Goal: Information Seeking & Learning: Compare options

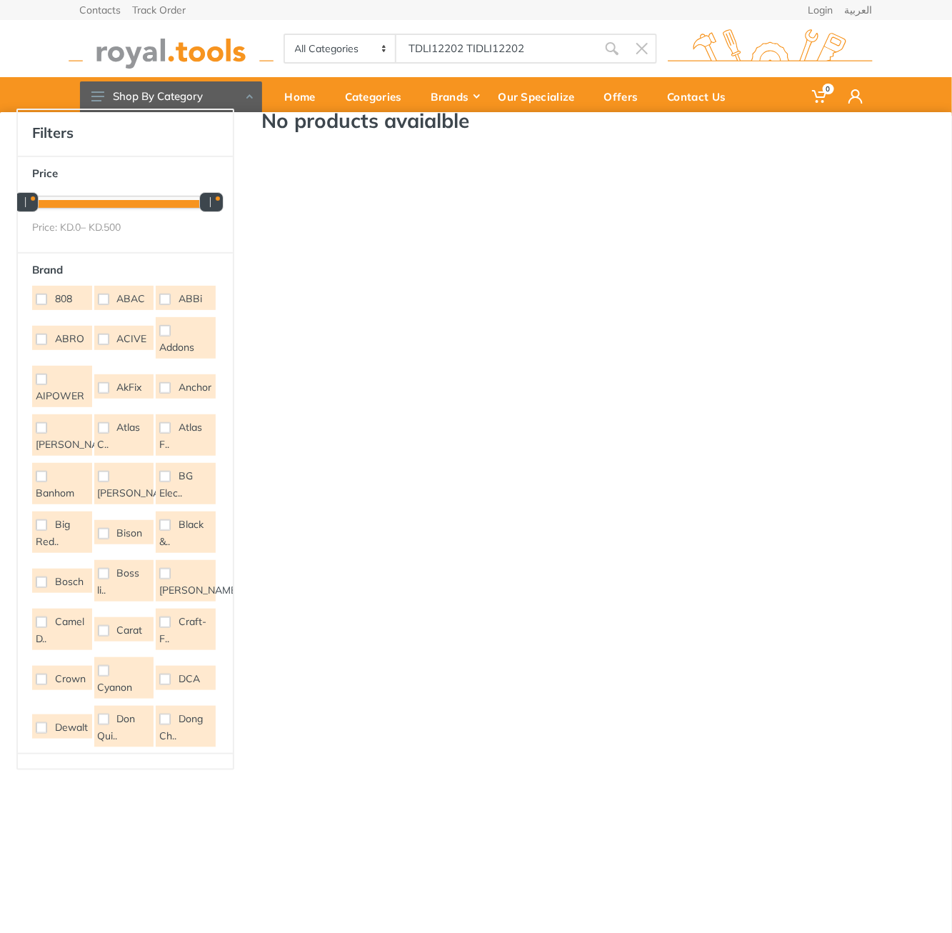
click at [491, 44] on input "TDLI12202 TIDLI12202" at bounding box center [496, 49] width 200 height 30
click at [491, 45] on input "Site search" at bounding box center [496, 49] width 200 height 30
click at [492, 45] on input "Site search" at bounding box center [496, 49] width 200 height 30
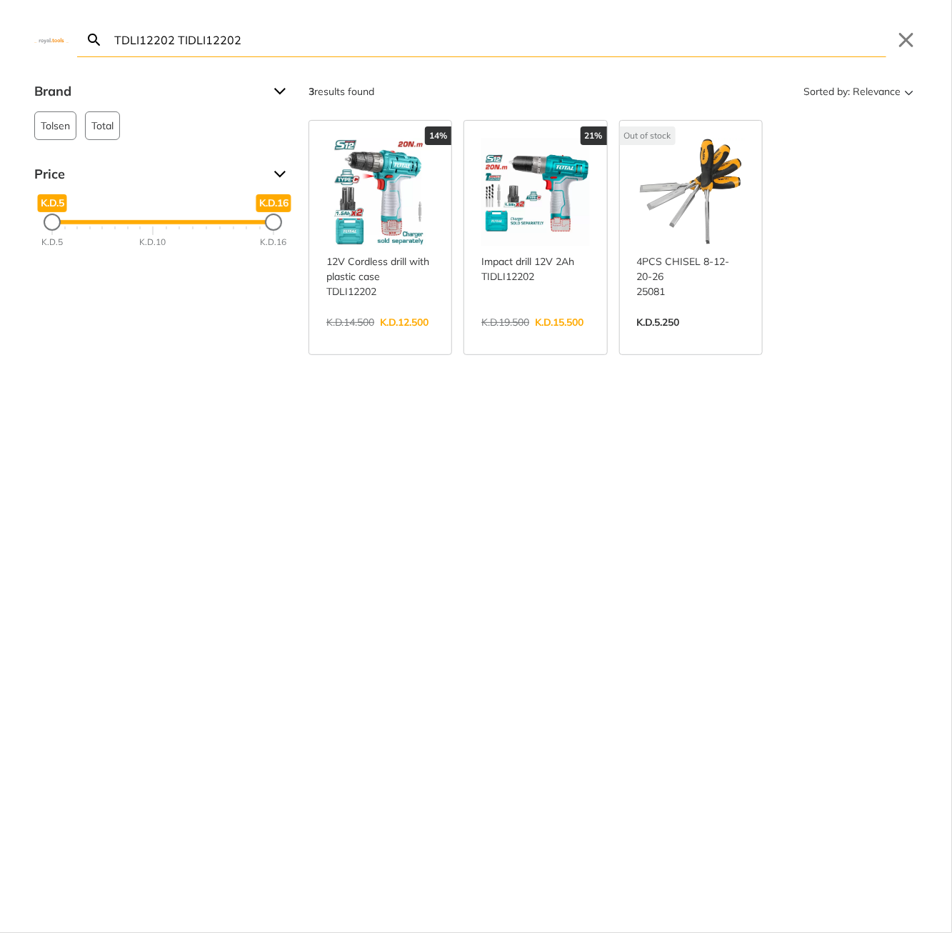
click at [202, 49] on input "TDLI12202 TIDLI12202" at bounding box center [498, 40] width 775 height 34
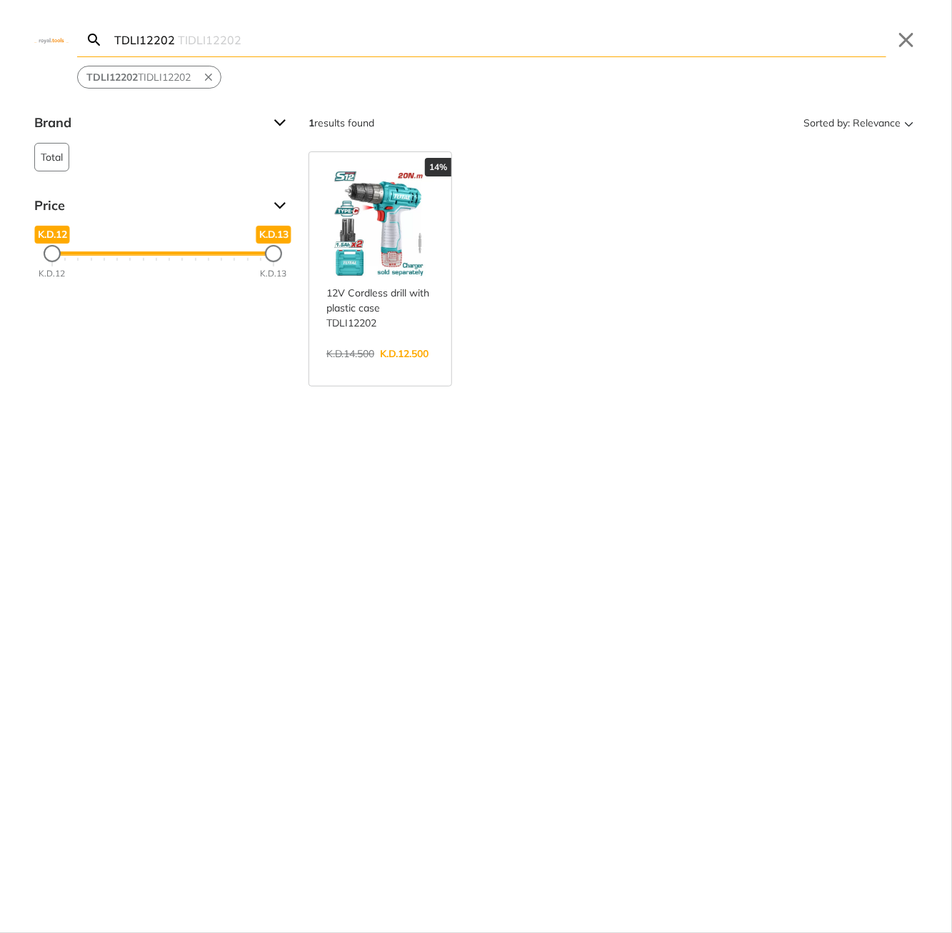
click at [149, 39] on input "TDLI12202" at bounding box center [498, 40] width 775 height 34
click at [124, 43] on input "TDLI12202" at bounding box center [498, 40] width 775 height 34
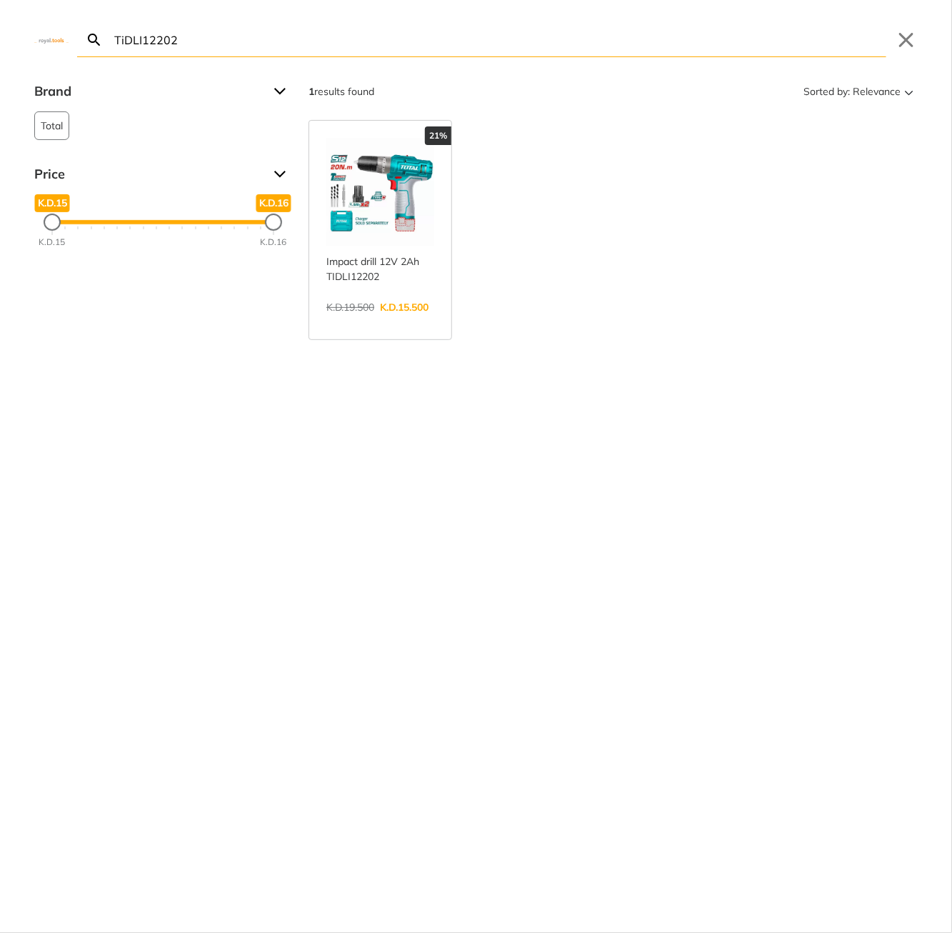
click at [468, 195] on div "21% Impact drill 12V 2Ah TIDLI12202 Mechanical 2-speed gear. Integrated work li…" at bounding box center [612, 230] width 609 height 220
click at [296, 62] on div "TiDLI12202 Search Submit Close Brand Total 1 Price K.D.15 K.D.15 K.D.16 K.D.16 …" at bounding box center [476, 466] width 952 height 933
click at [306, 46] on input "TiDLI12202" at bounding box center [498, 40] width 775 height 34
paste input "CDSLI2051"
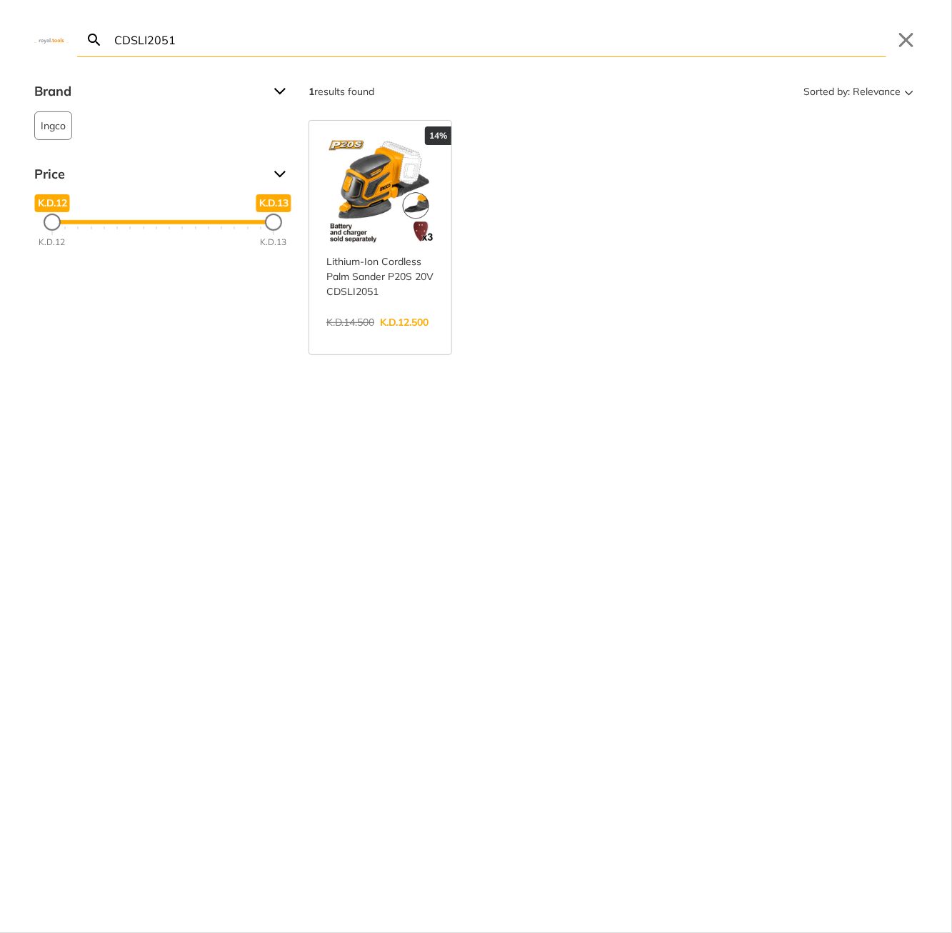
paste input "AGLI76012"
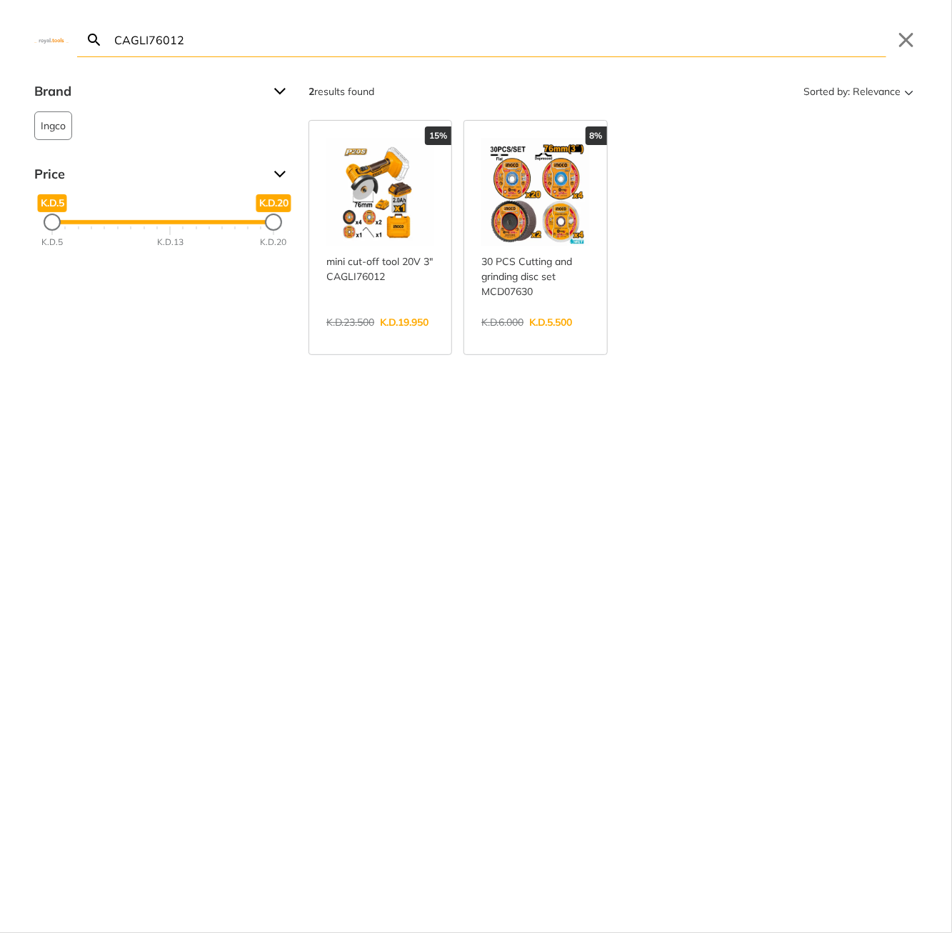
paste input "MS53987"
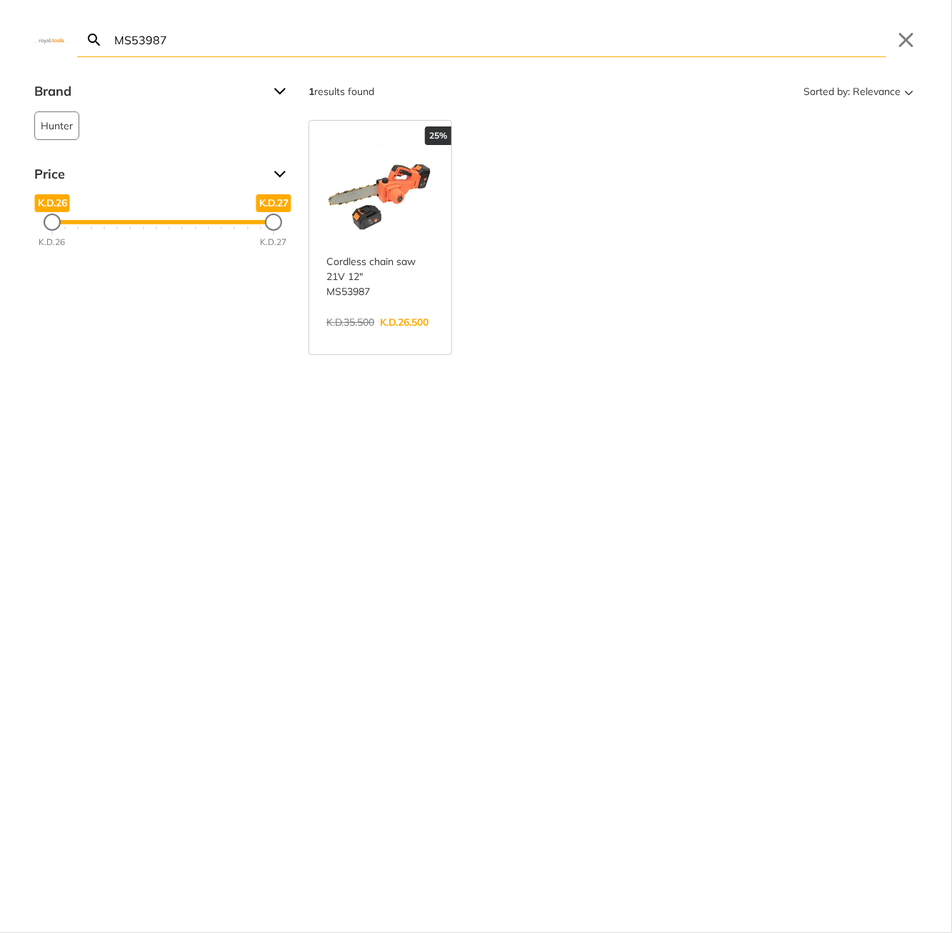
paste input "TS21441"
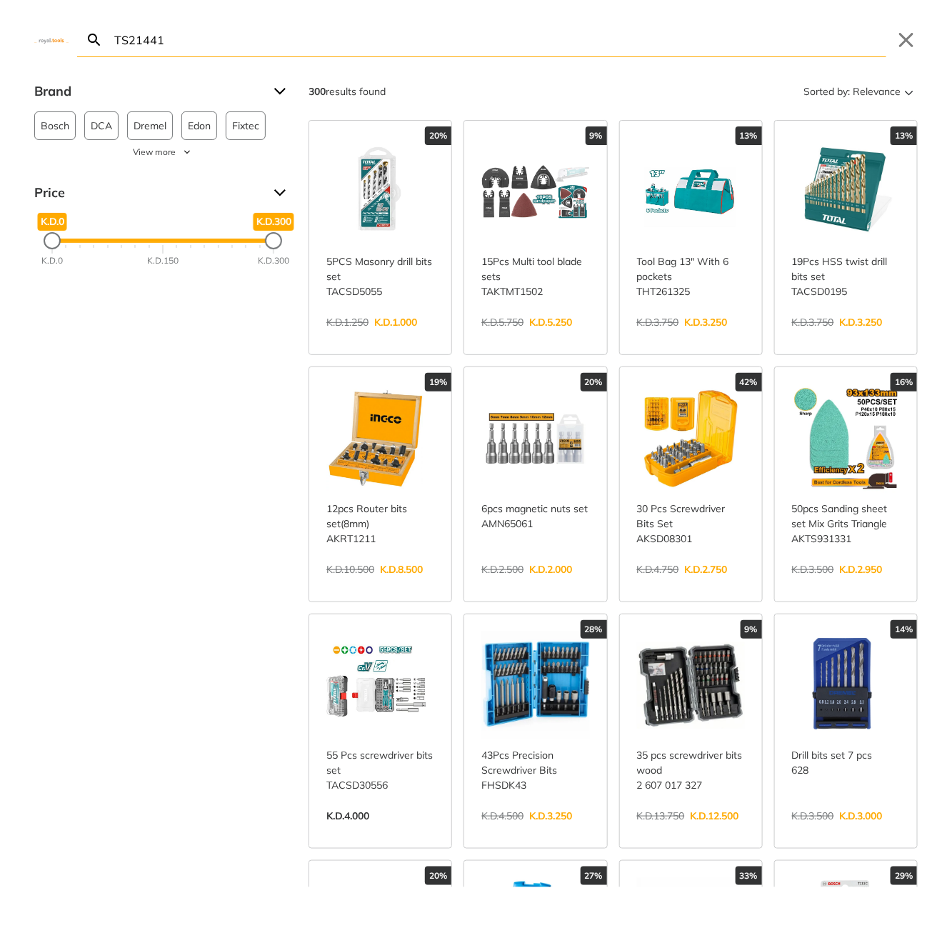
click at [335, 53] on input "TS21441" at bounding box center [498, 40] width 775 height 34
paste input "IDLI12202"
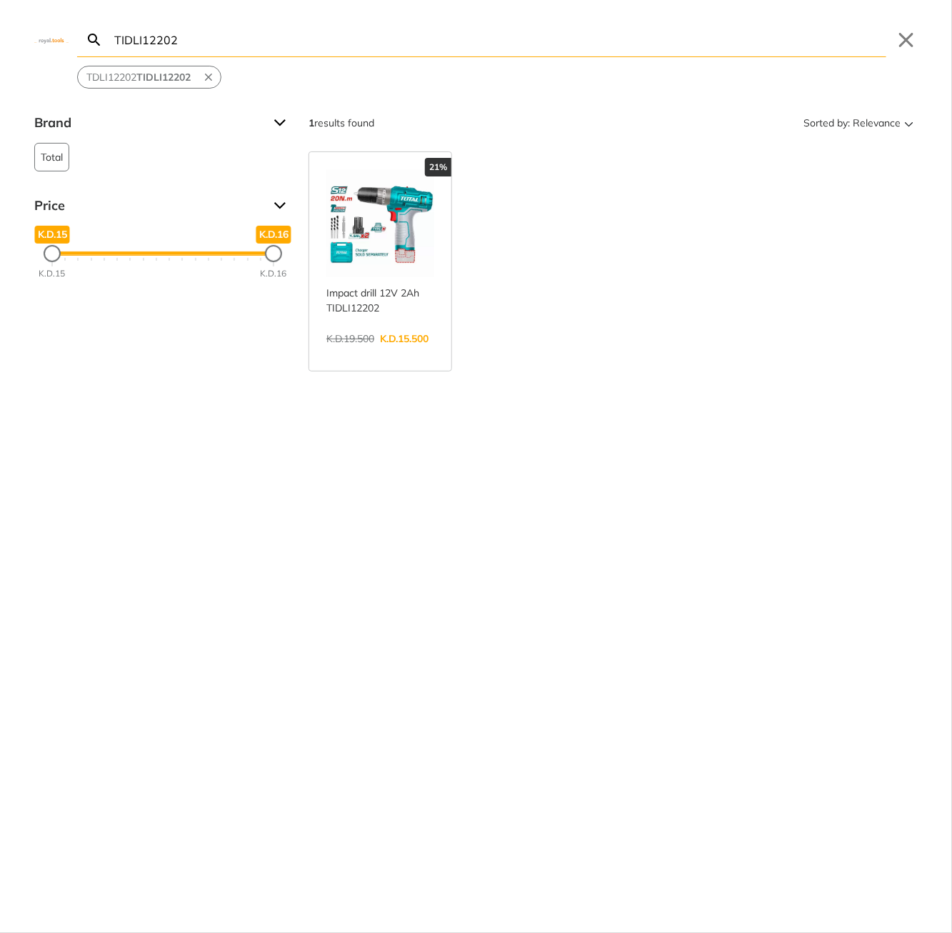
type input "TIDLI12202"
click at [333, 353] on link "View more →" at bounding box center [380, 353] width 108 height 0
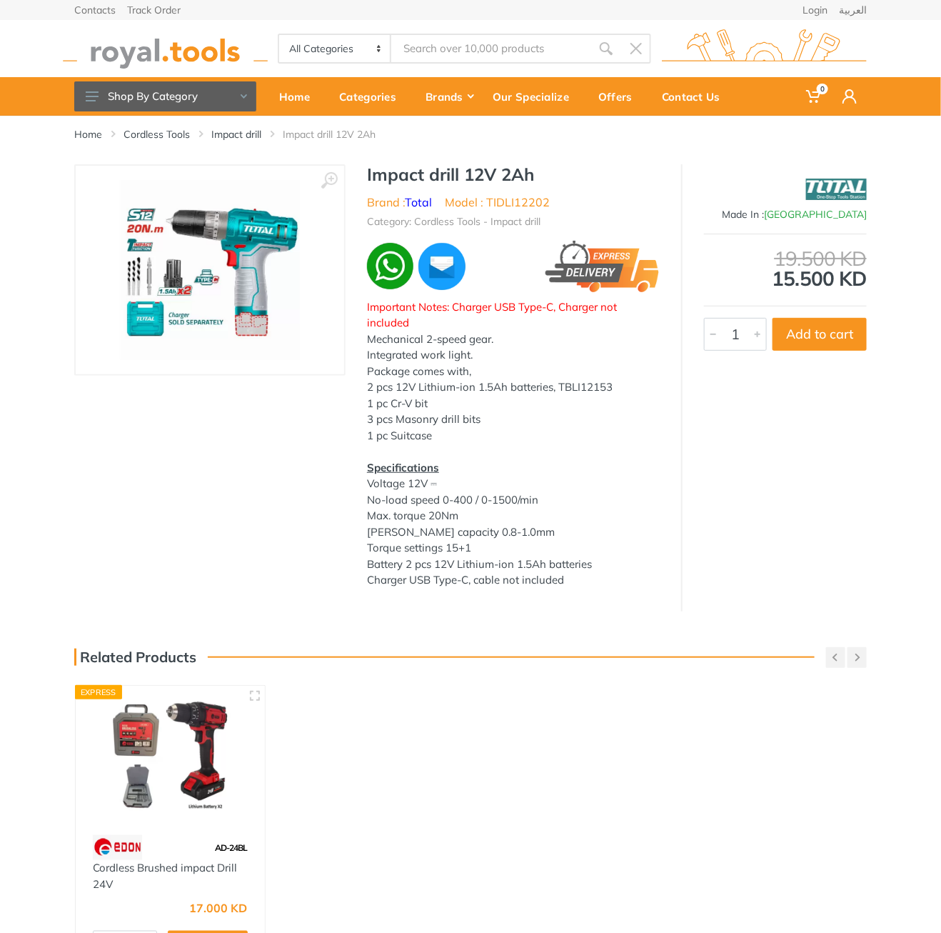
type input "TIDLI12202"
click at [382, 175] on h1 "Impact drill 12V 2Ah" at bounding box center [513, 174] width 293 height 21
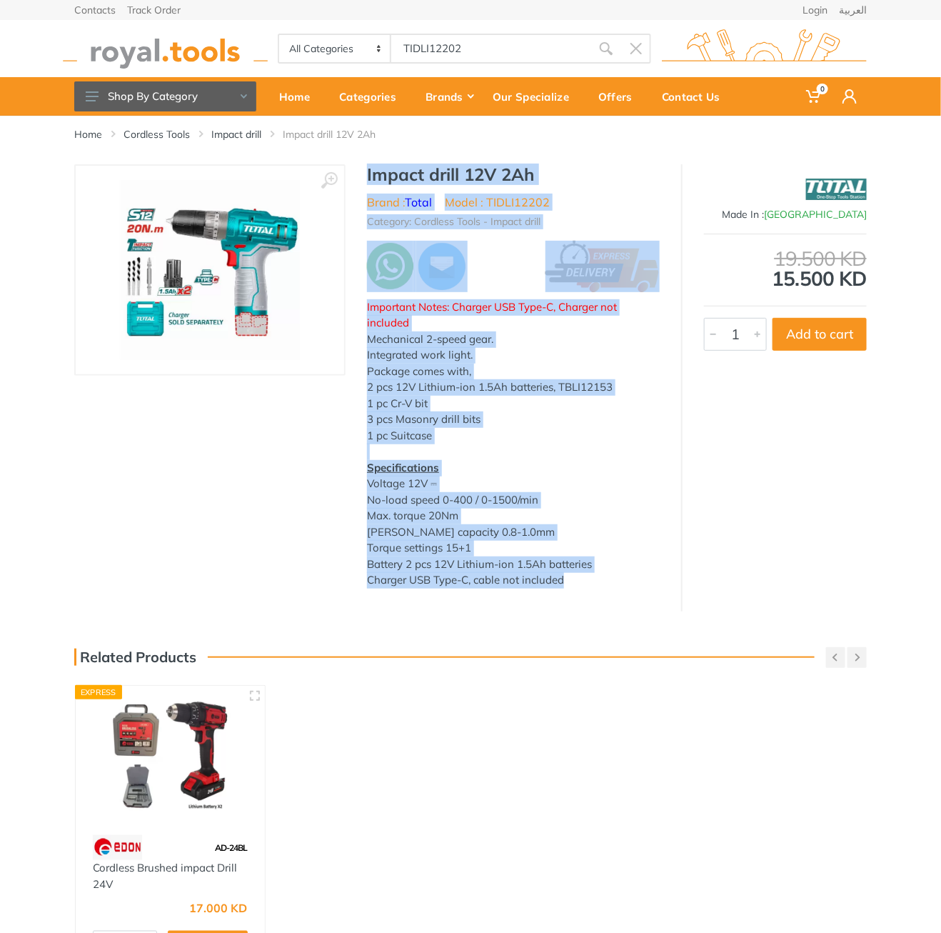
drag, startPoint x: 382, startPoint y: 175, endPoint x: 580, endPoint y: 582, distance: 452.5
click at [580, 582] on div "Impact drill 12V 2Ah Brand : Total Model : TIDLI12202 Category: Cordless Tools …" at bounding box center [514, 380] width 336 height 433
copy div "Impact drill 12V 2Ah Brand : Total Model : TIDLI12202 Category: Cordless Tools …"
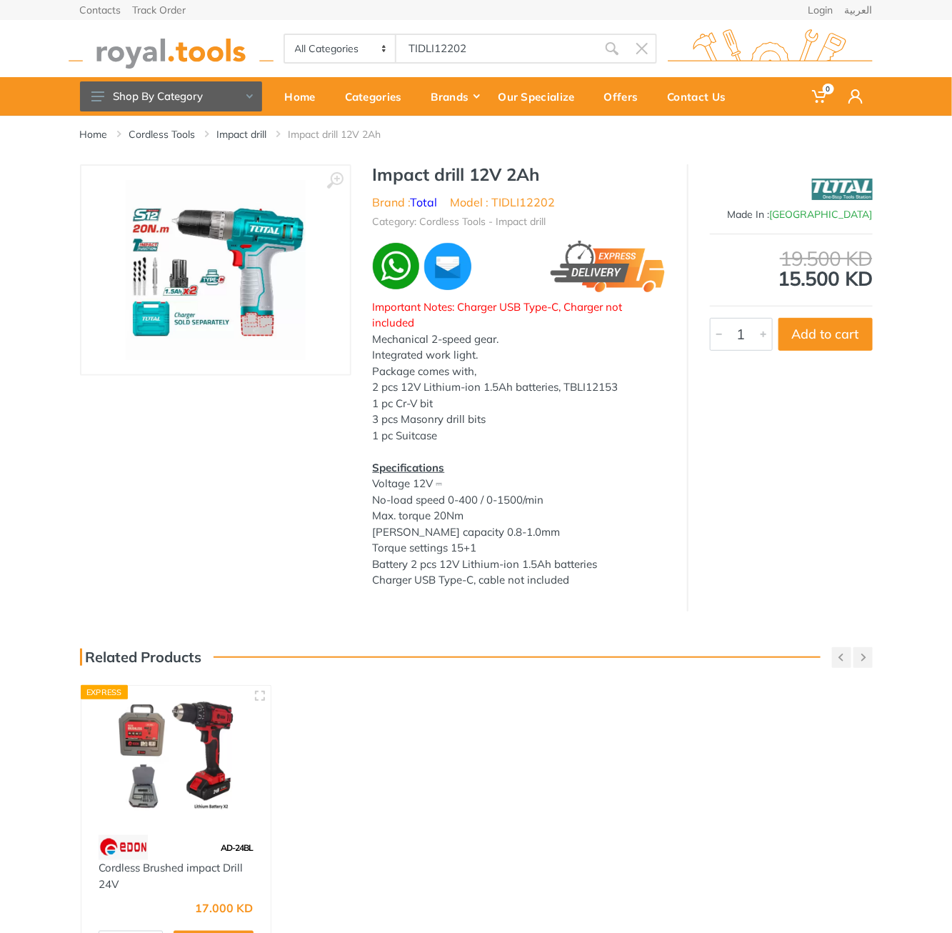
click at [468, 51] on body "0 0" at bounding box center [476, 466] width 952 height 933
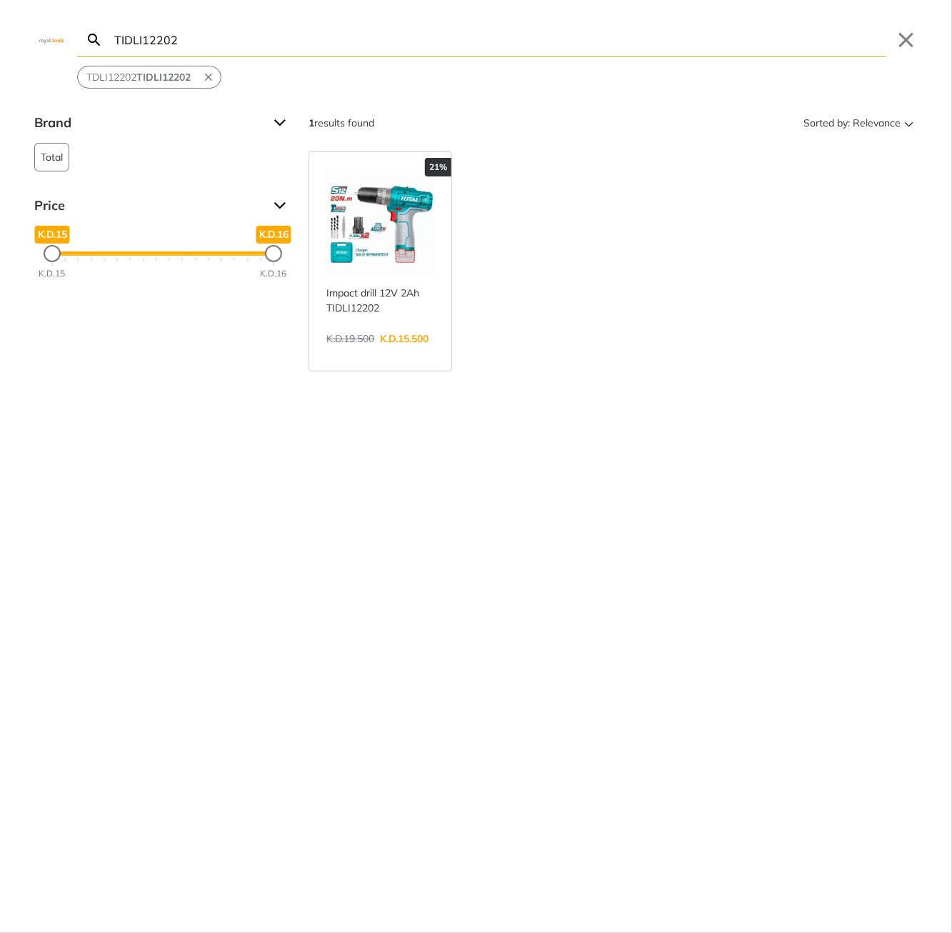
click at [441, 43] on input "TIDLI12202" at bounding box center [498, 40] width 775 height 34
paste input "S1161856"
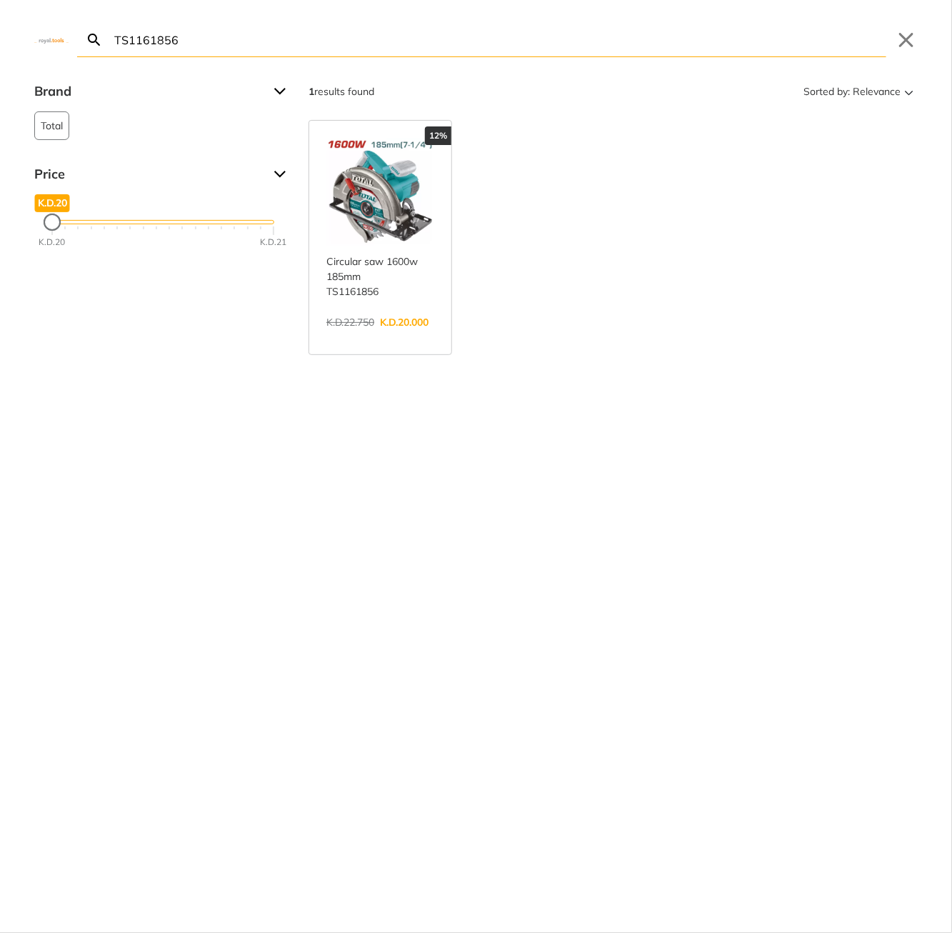
type input "TS1161856"
click at [362, 337] on link "View more →" at bounding box center [380, 337] width 108 height 0
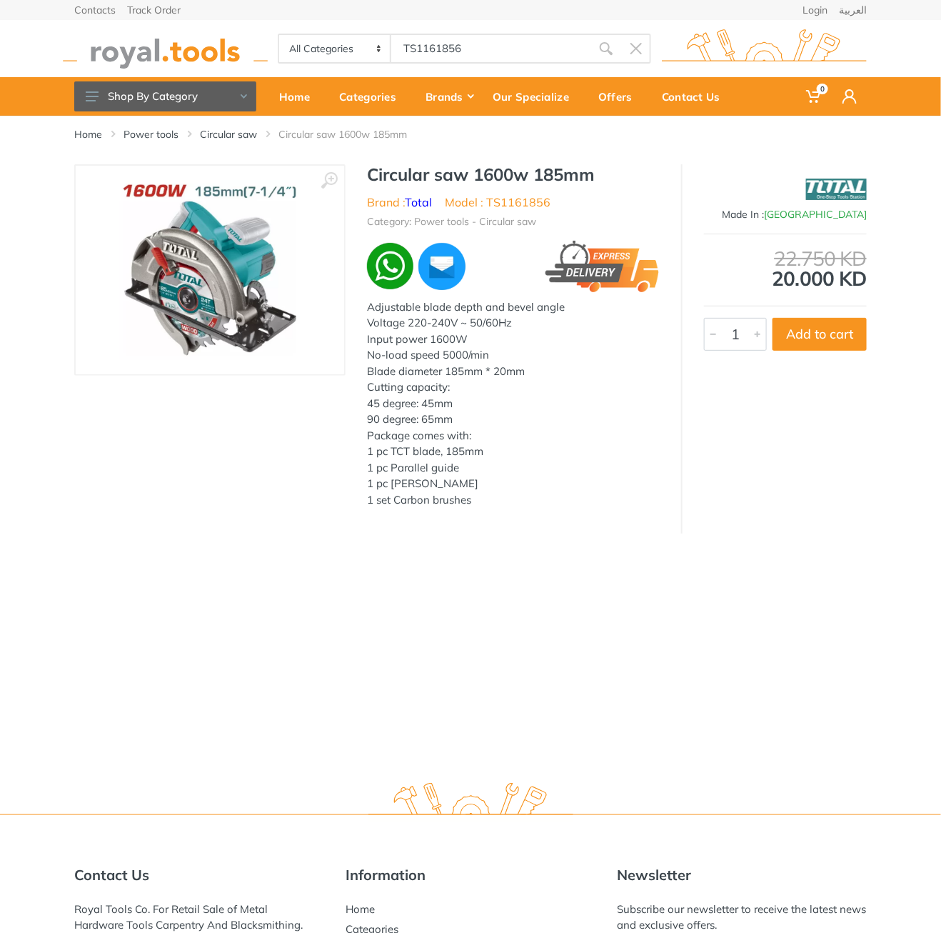
click at [368, 169] on h1 "Circular saw 1600w 185mm" at bounding box center [513, 174] width 293 height 21
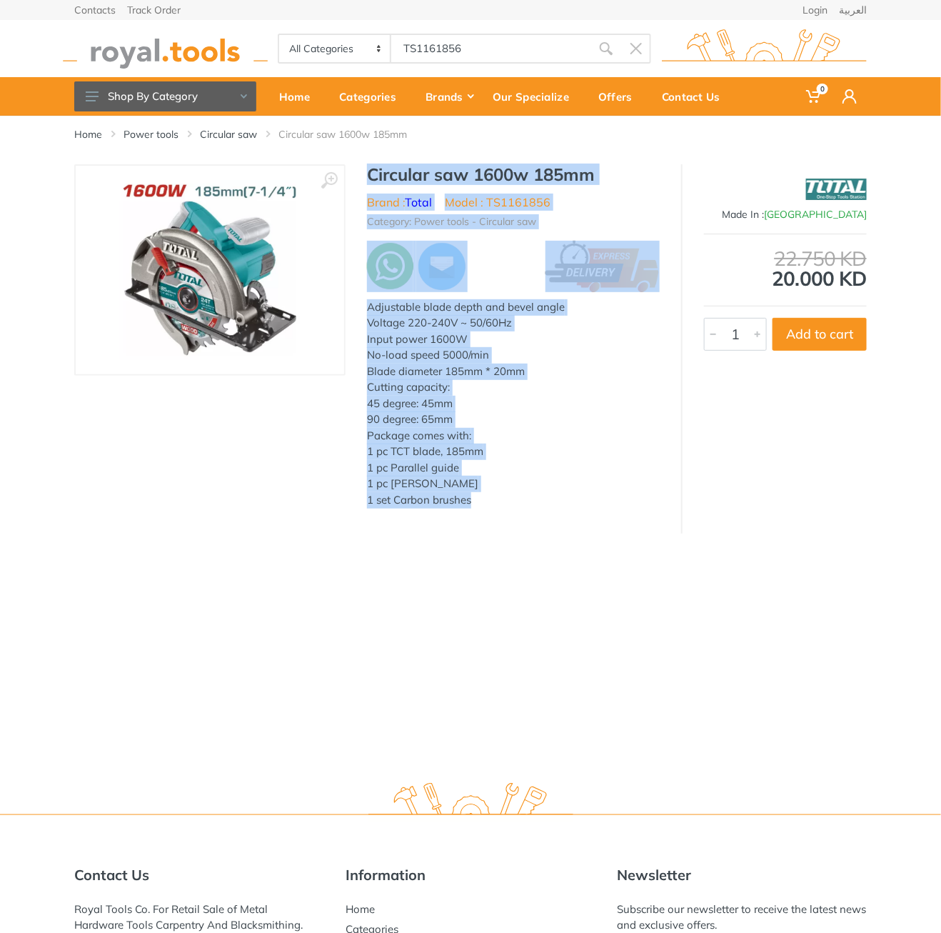
drag, startPoint x: 368, startPoint y: 169, endPoint x: 473, endPoint y: 500, distance: 346.6
click at [473, 501] on div "Circular saw 1600w 185mm Brand : Total Model : TS1161856 Category: Power tools …" at bounding box center [514, 341] width 336 height 355
copy div "Circular saw 1600w 185mm Brand : Total Model : TS1161856 Category: Power tools …"
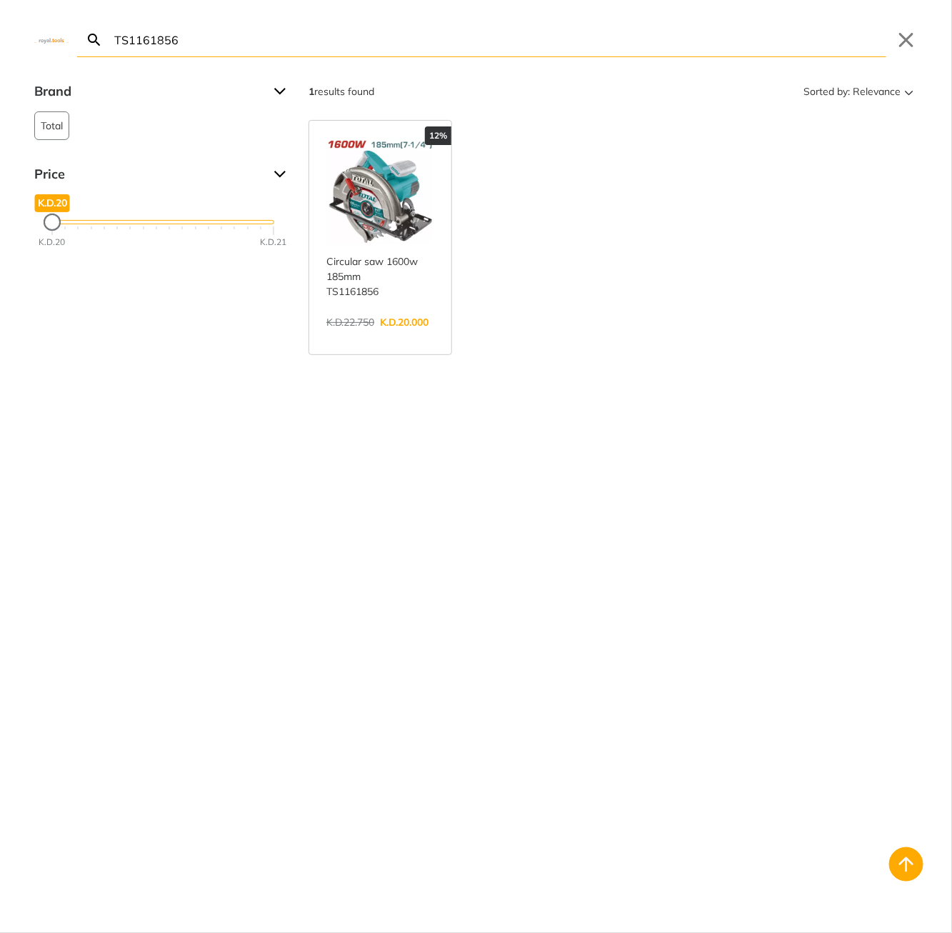
click at [471, 46] on body "0 0" at bounding box center [476, 466] width 952 height 933
click at [471, 46] on input "TS1161856" at bounding box center [498, 40] width 775 height 34
paste input "CAGLI76012"
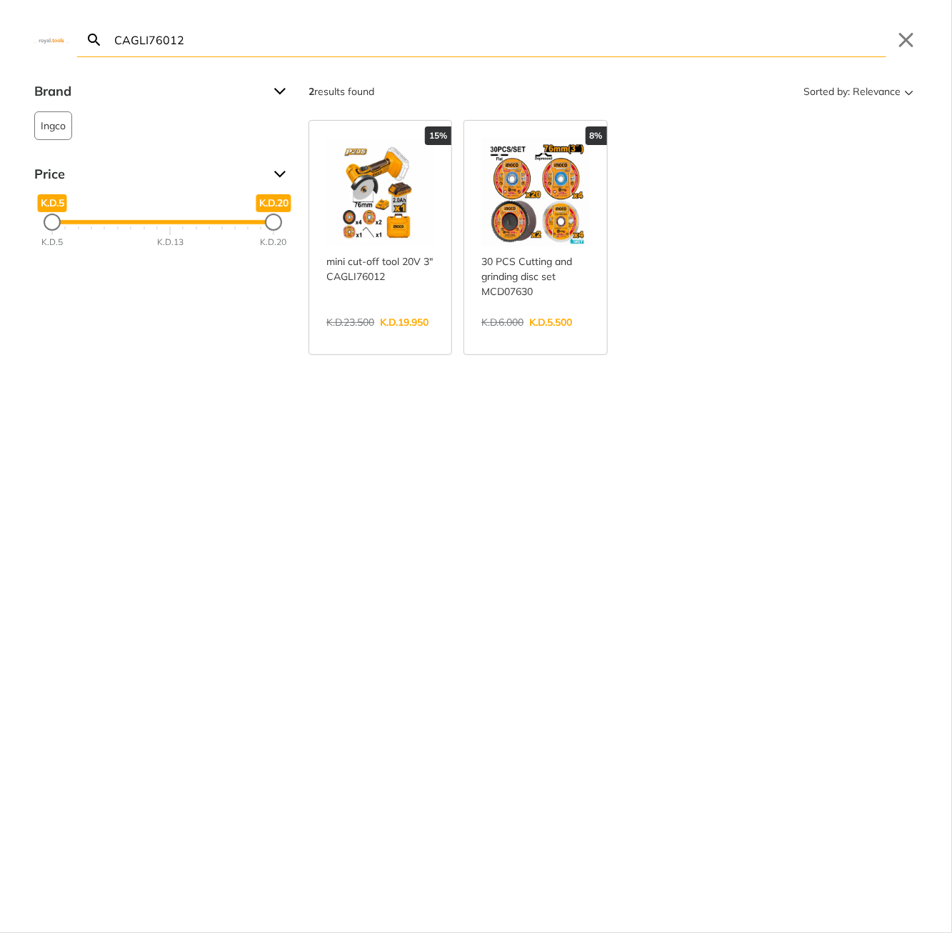
type input "CAGLI76012"
click at [391, 337] on link "View more →" at bounding box center [380, 337] width 108 height 0
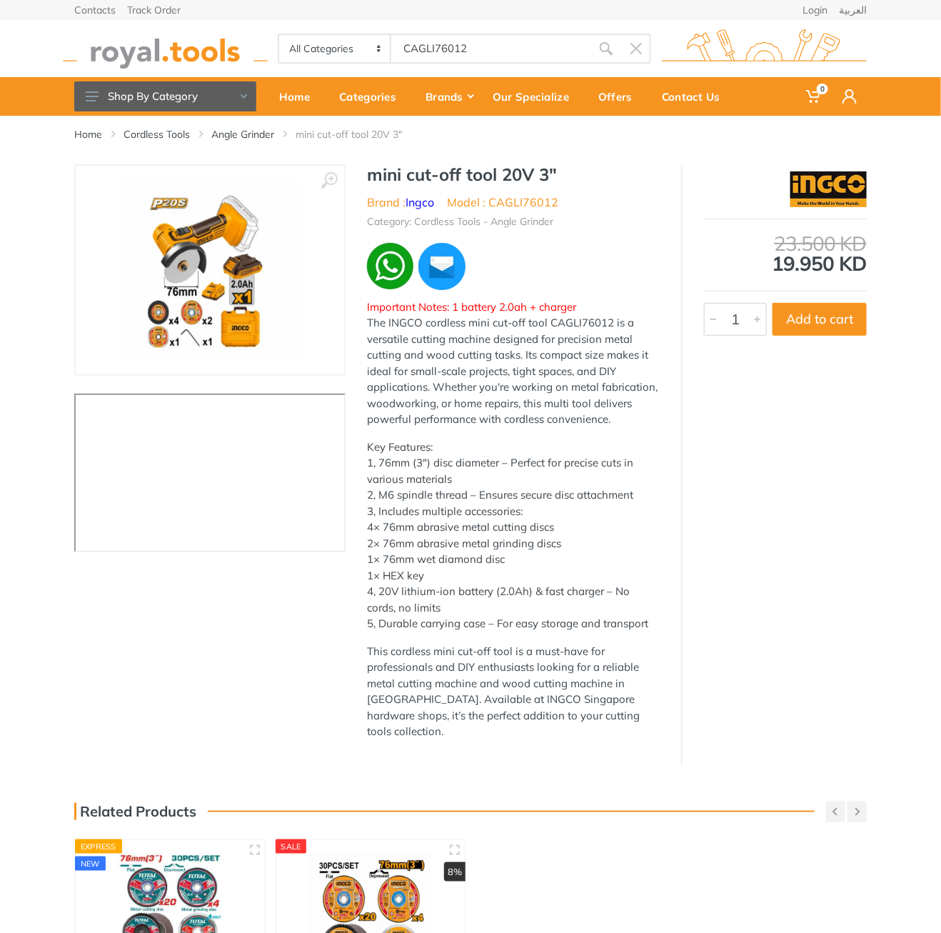
click at [382, 171] on h1 "mini cut-off tool 20V 3"" at bounding box center [513, 174] width 293 height 21
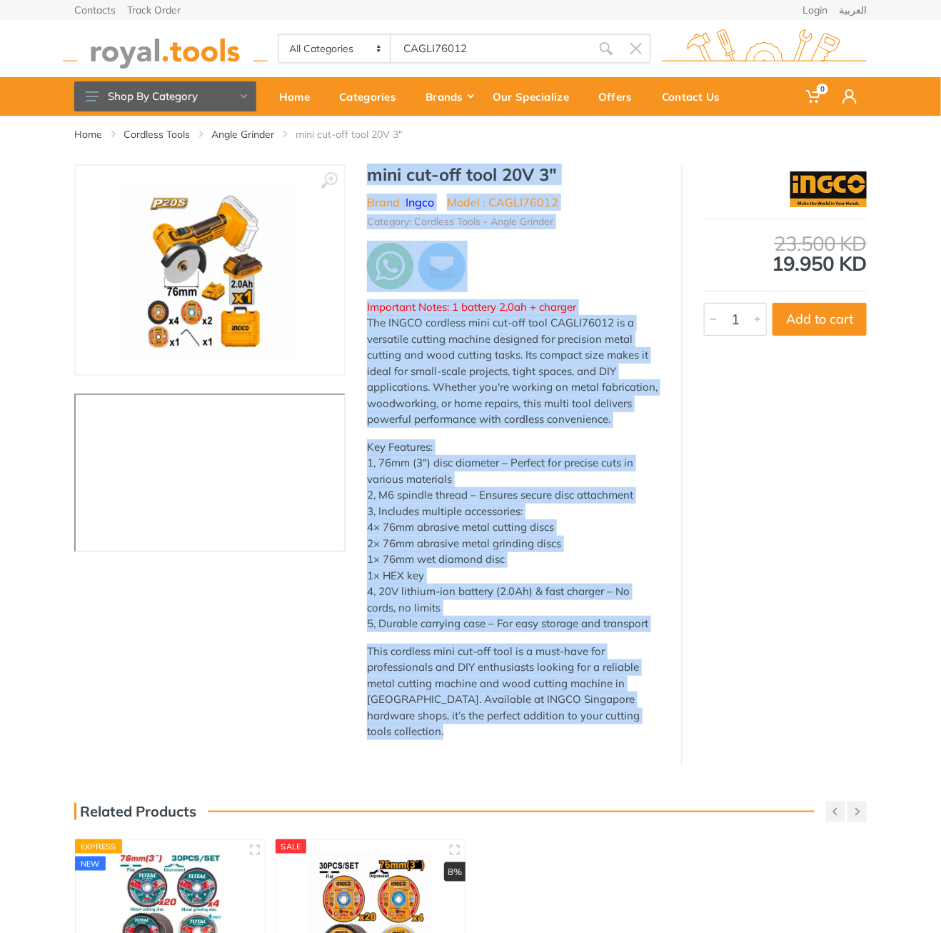
drag, startPoint x: 382, startPoint y: 171, endPoint x: 637, endPoint y: 730, distance: 614.5
click at [637, 730] on div "mini cut-off tool 20V 3" Brand : Ingco Model : CAGLI76012 Category: Cordless To…" at bounding box center [514, 457] width 336 height 587
copy div "mini cut-off tool 20V 3" Brand : Ingco Model : CAGLI76012 Category: Cordless To…"
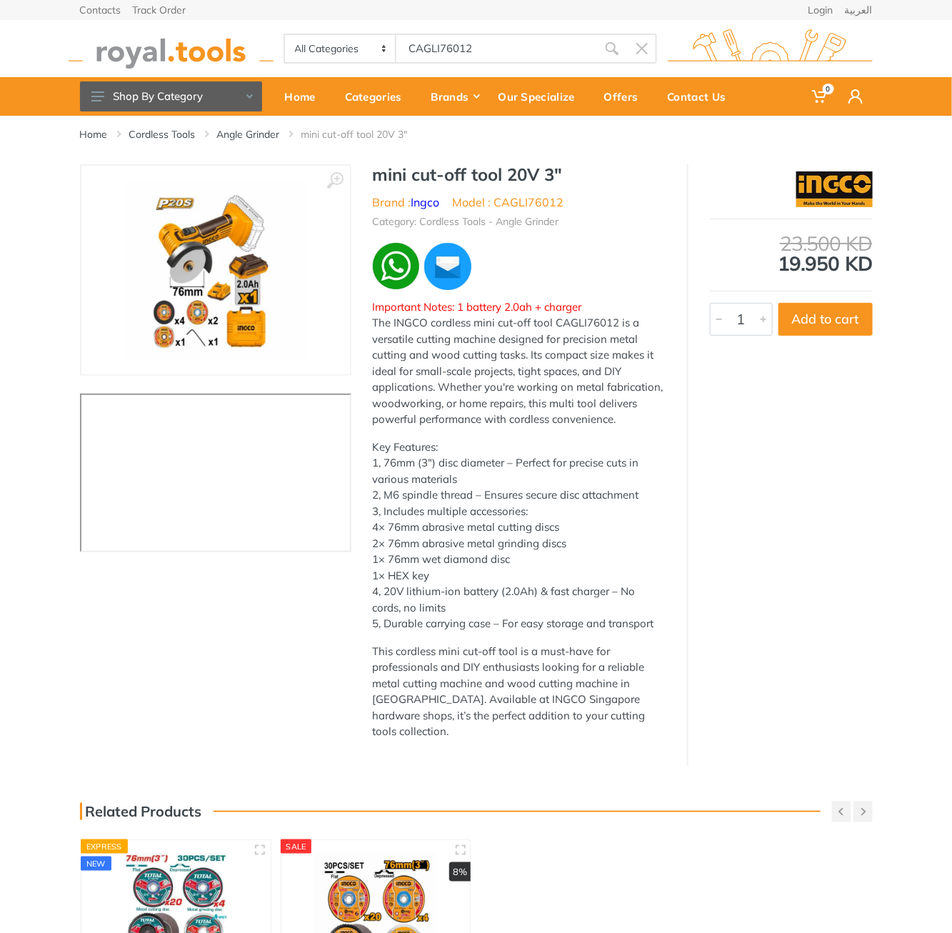
click at [475, 45] on body "0 0" at bounding box center [476, 466] width 952 height 933
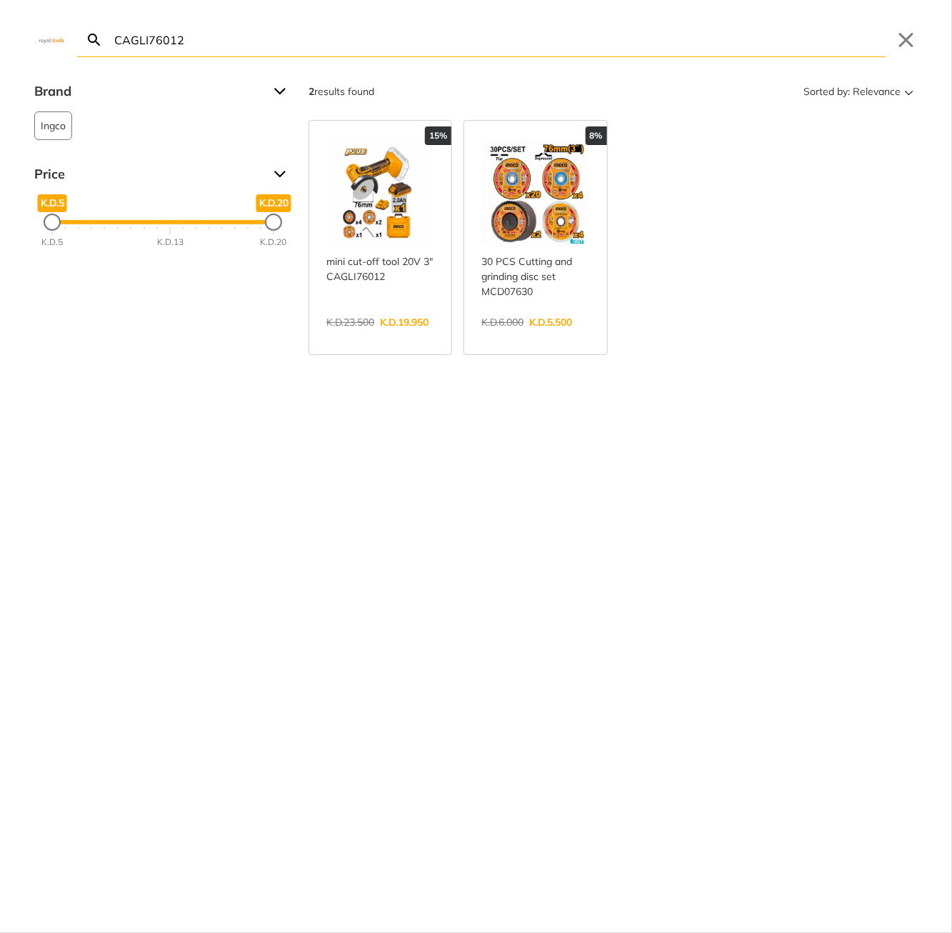
click at [475, 45] on input "CAGLI76012" at bounding box center [498, 40] width 775 height 34
paste input "DRLI206015"
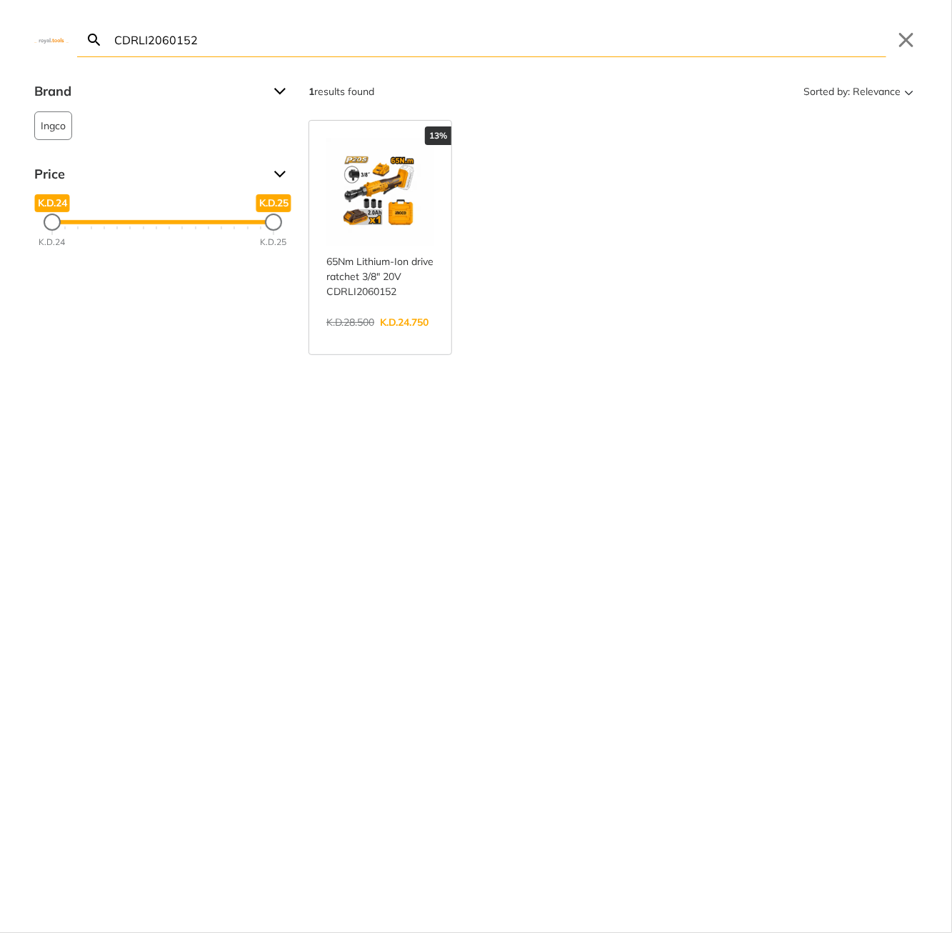
type input "CDRLI2060152"
click at [359, 337] on link "View more →" at bounding box center [380, 337] width 108 height 0
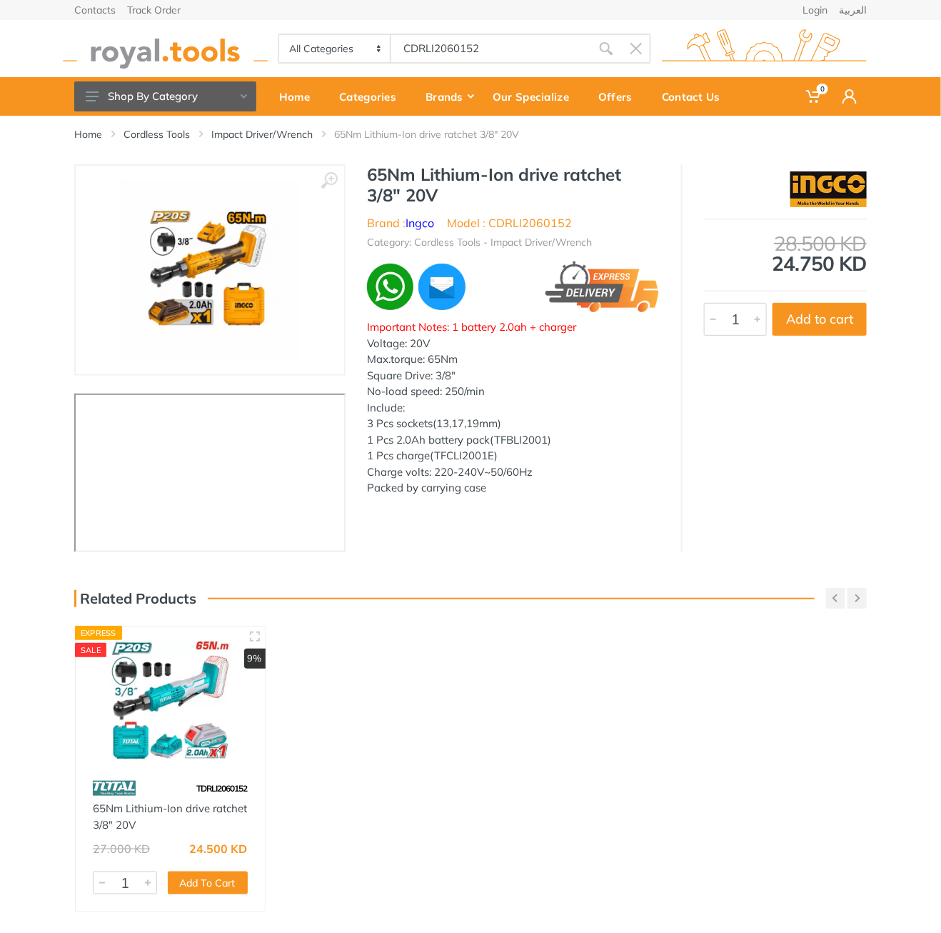
click at [381, 174] on h1 "65Nm Lithium-Ion drive ratchet 3/8" 20V" at bounding box center [513, 184] width 293 height 41
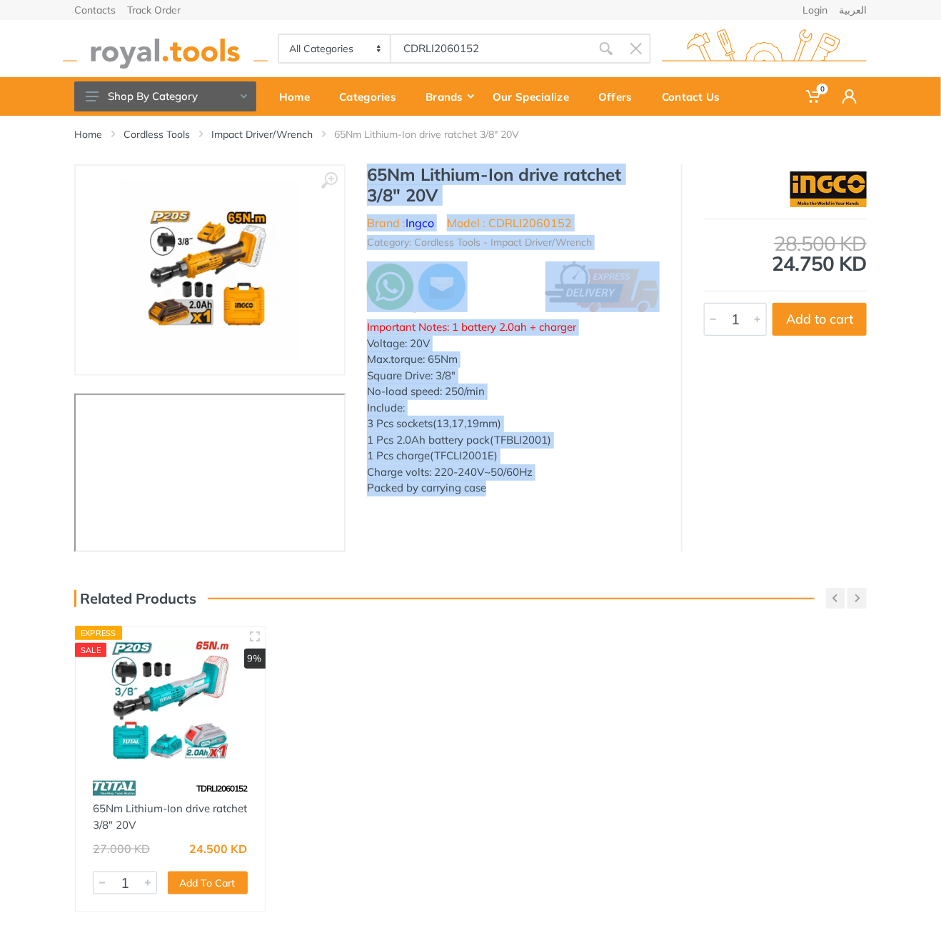
drag, startPoint x: 381, startPoint y: 174, endPoint x: 487, endPoint y: 501, distance: 344.6
click at [487, 501] on div "65Nm Lithium-Ion drive ratchet 3/8" 20V Brand : Ingco Model : CDRLI2060152 Cate…" at bounding box center [514, 334] width 336 height 341
copy div "65Nm Lithium-Ion drive ratchet 3/8" 20V Brand : Ingco Model : CDRLI2060152 Cate…"
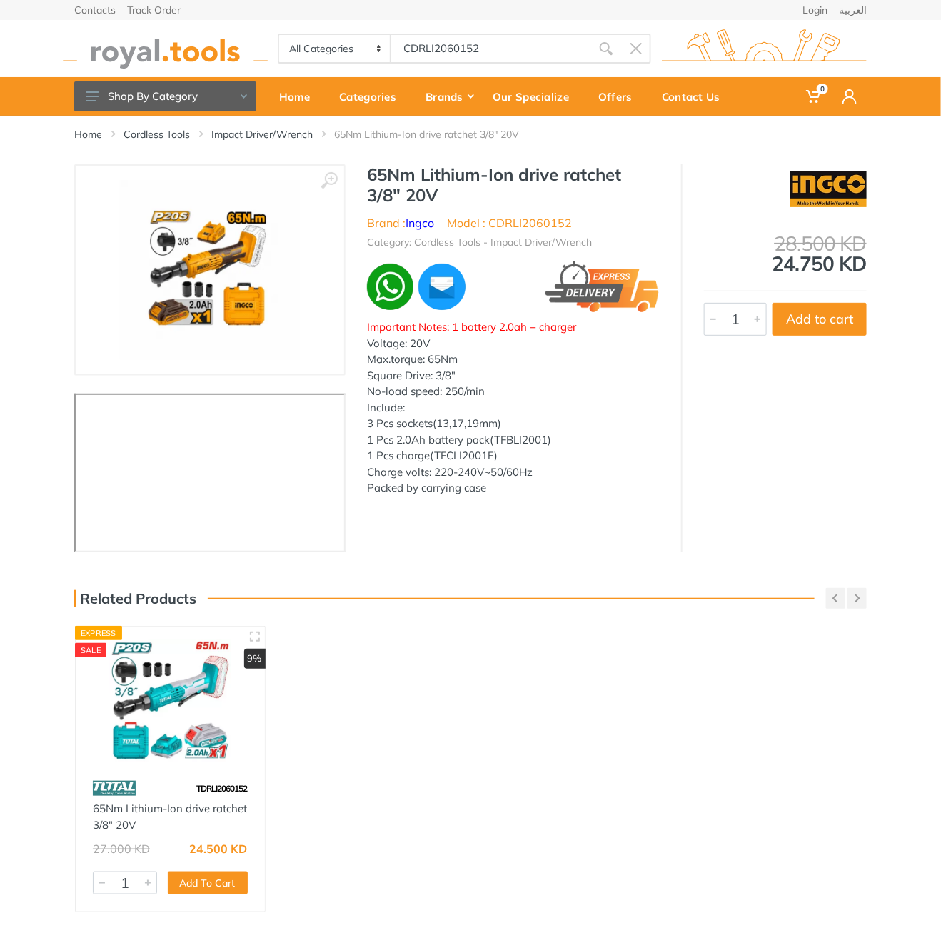
click at [510, 20] on div "All Categories Power tools Cordless Tools Hand Tools Power Tools Accessories Sa…" at bounding box center [471, 48] width 814 height 57
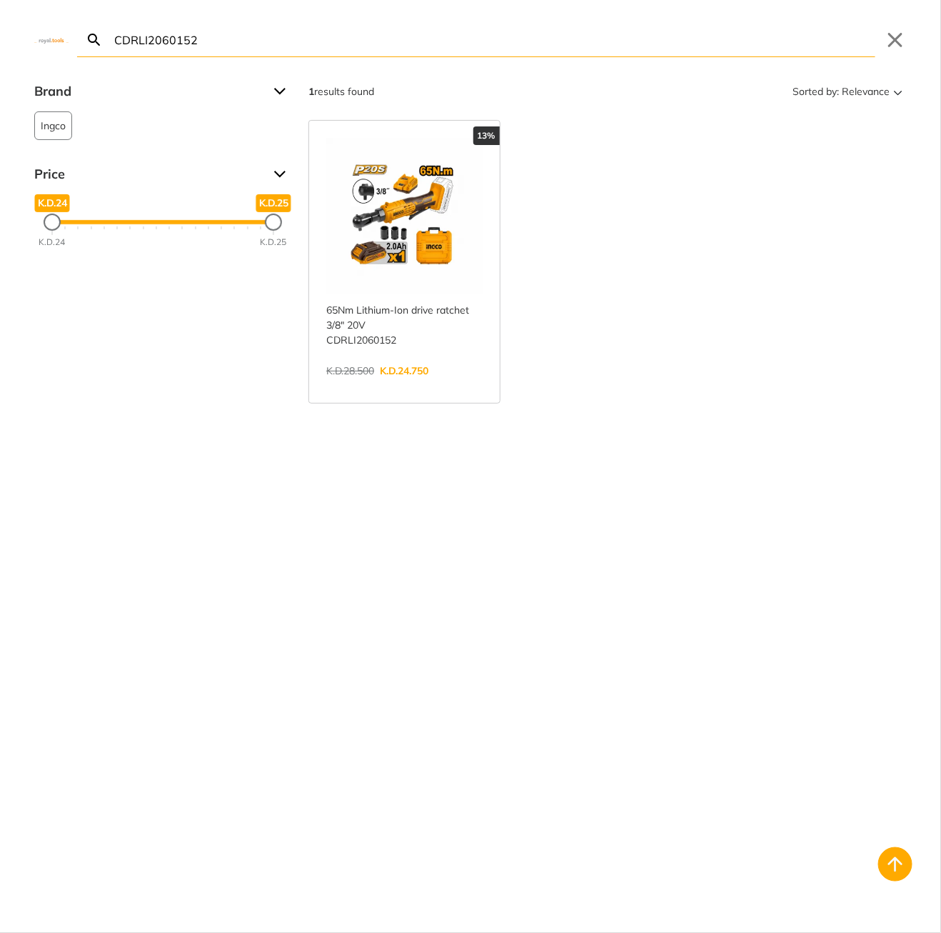
click at [496, 49] on body "0 0" at bounding box center [470, 466] width 941 height 933
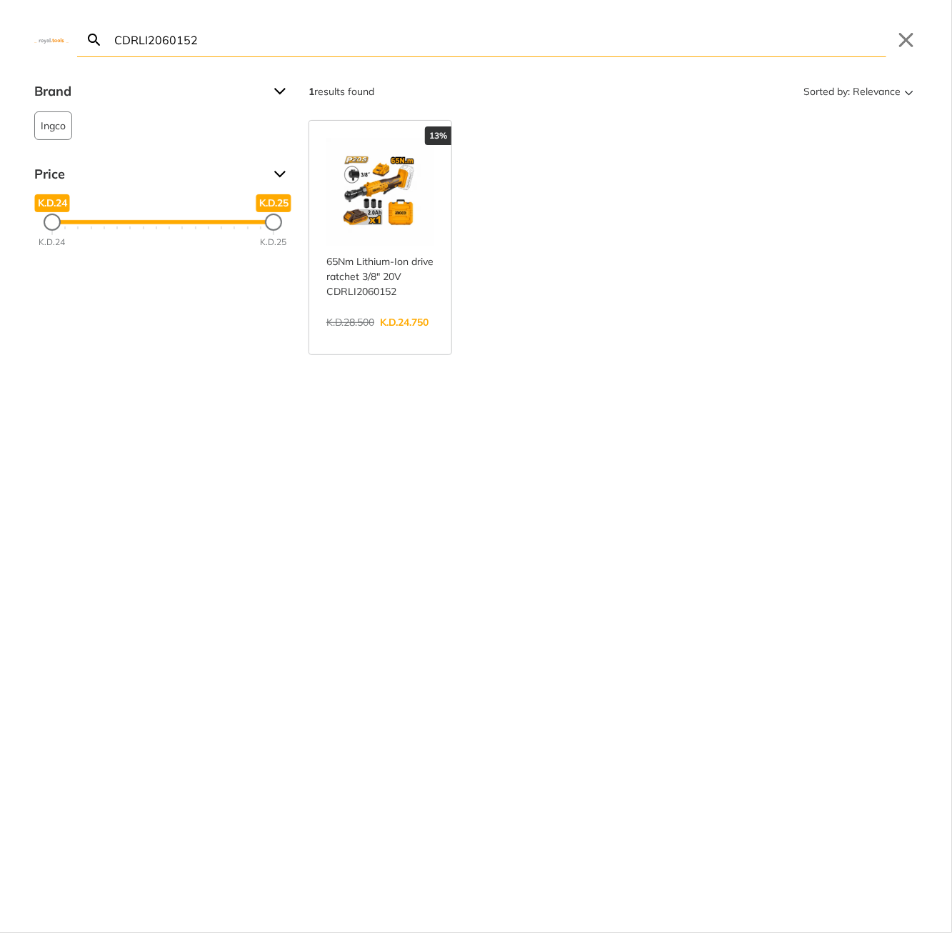
click at [488, 34] on input "CDRLI2060152" at bounding box center [498, 40] width 775 height 34
paste input "MS53987"
type input "MS53987"
click at [401, 337] on link "View more →" at bounding box center [380, 337] width 108 height 0
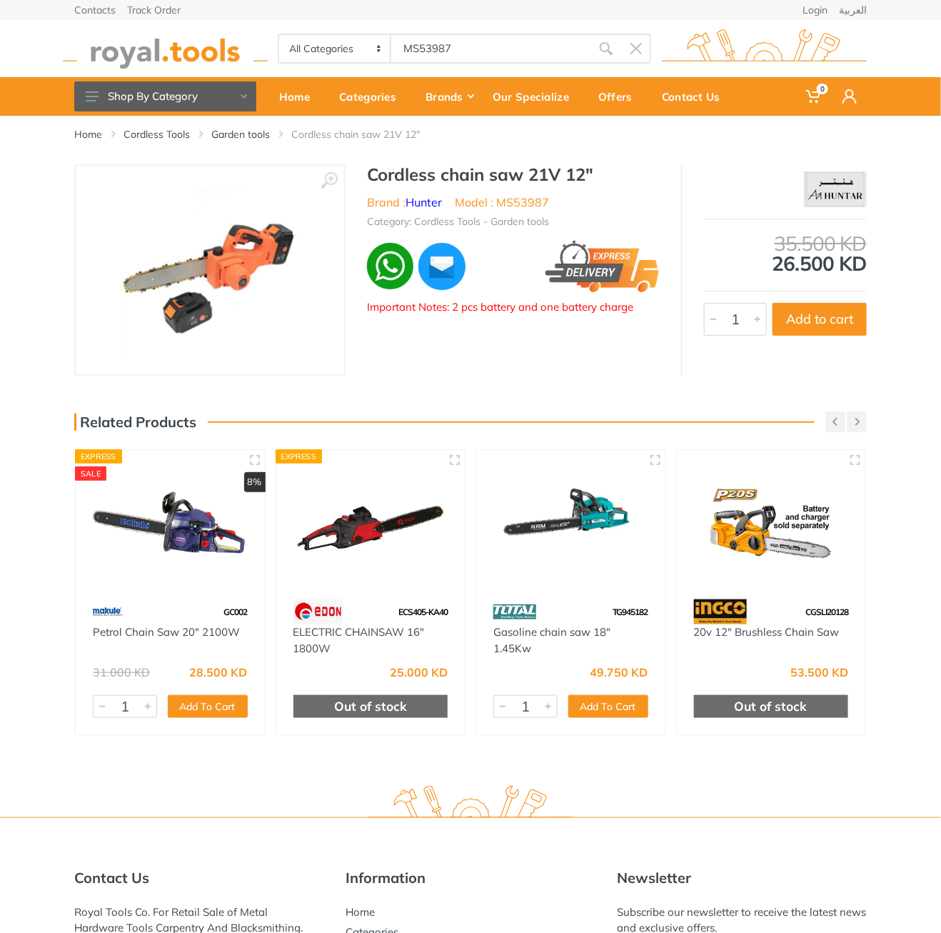
click at [387, 168] on h1 "Cordless chain saw 21V 12"" at bounding box center [513, 174] width 293 height 21
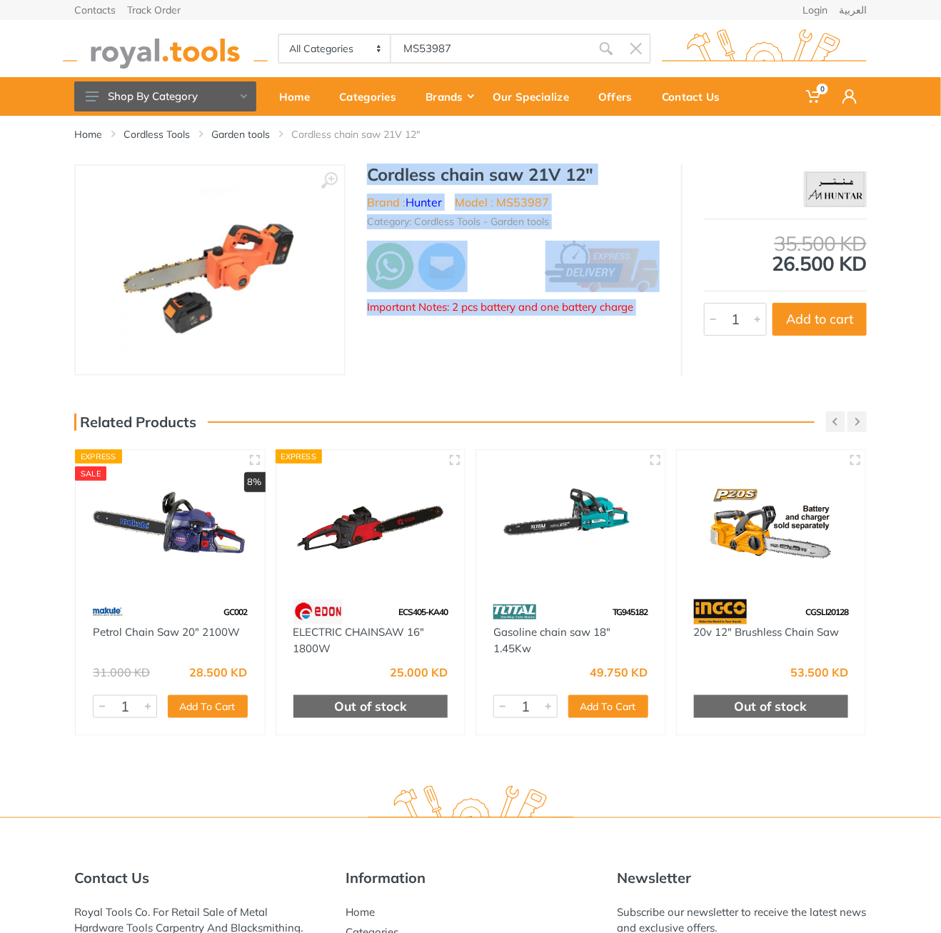
drag, startPoint x: 387, startPoint y: 168, endPoint x: 639, endPoint y: 361, distance: 317.3
click at [639, 361] on div "‹ › Cordless chain saw 21V 12" Brand : Hunter Model : MS53987 1" at bounding box center [470, 269] width 793 height 211
copy div "Cordless chain saw 21V 12" Brand : Hunter Model : MS53987 Category: Cordless To…"
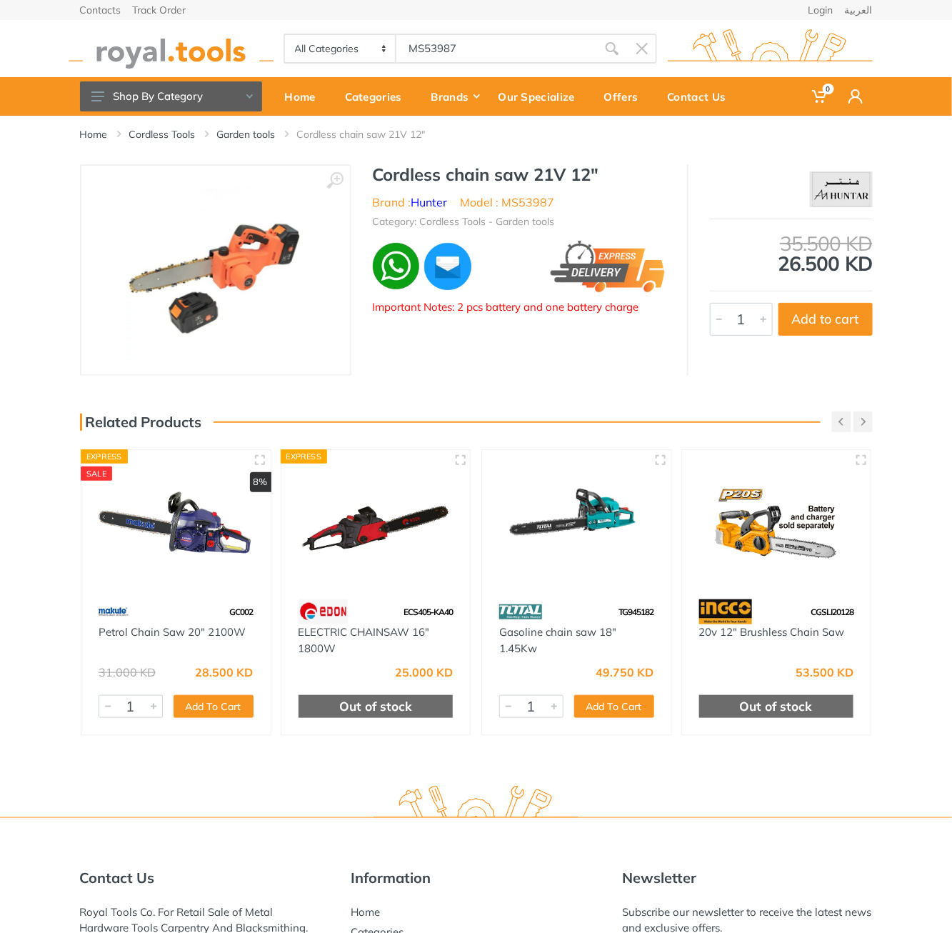
click at [474, 52] on body "0 0" at bounding box center [476, 466] width 952 height 933
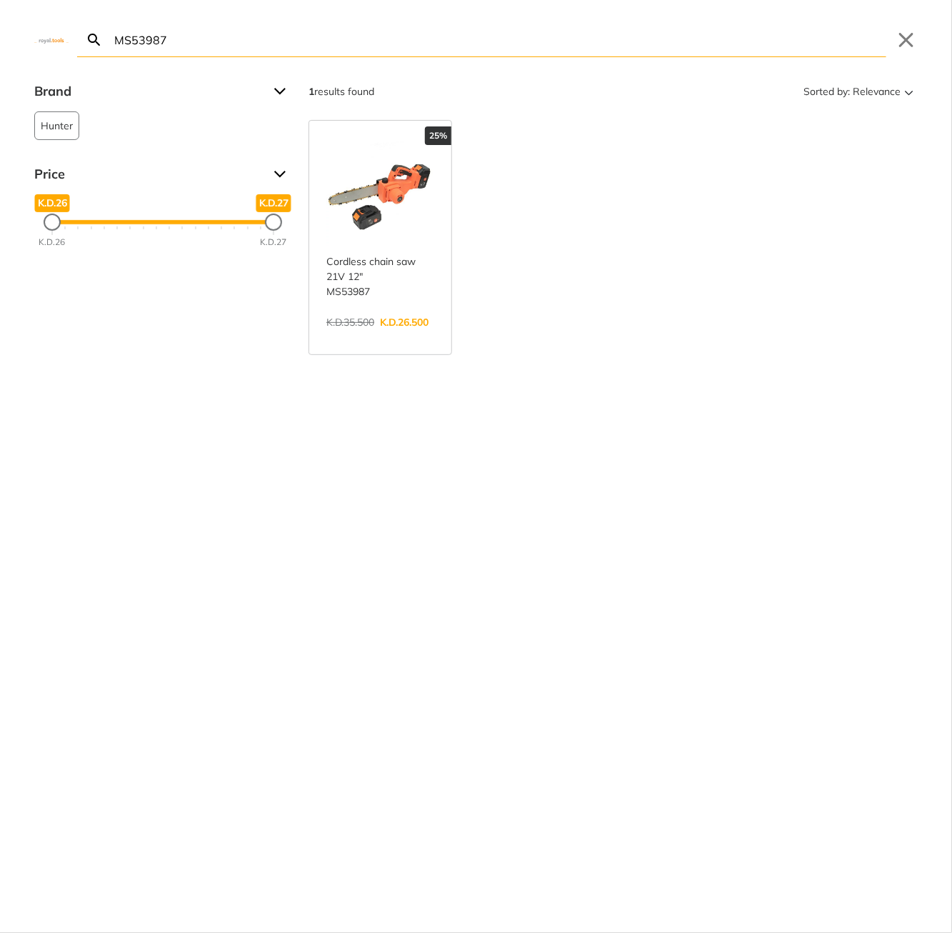
click at [471, 48] on input "MS53987" at bounding box center [498, 40] width 775 height 34
paste input "TACSD13571"
type input "TACSD13571"
click at [376, 337] on link "View more →" at bounding box center [380, 337] width 108 height 0
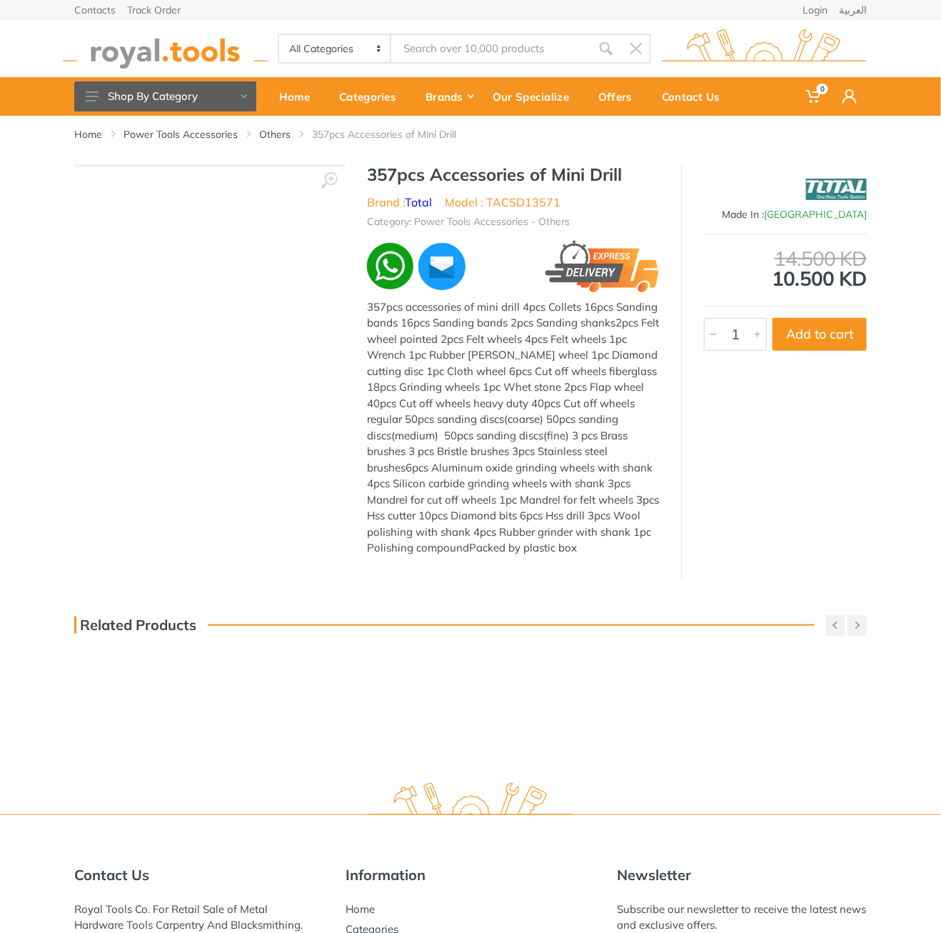
type input "TACSD13571"
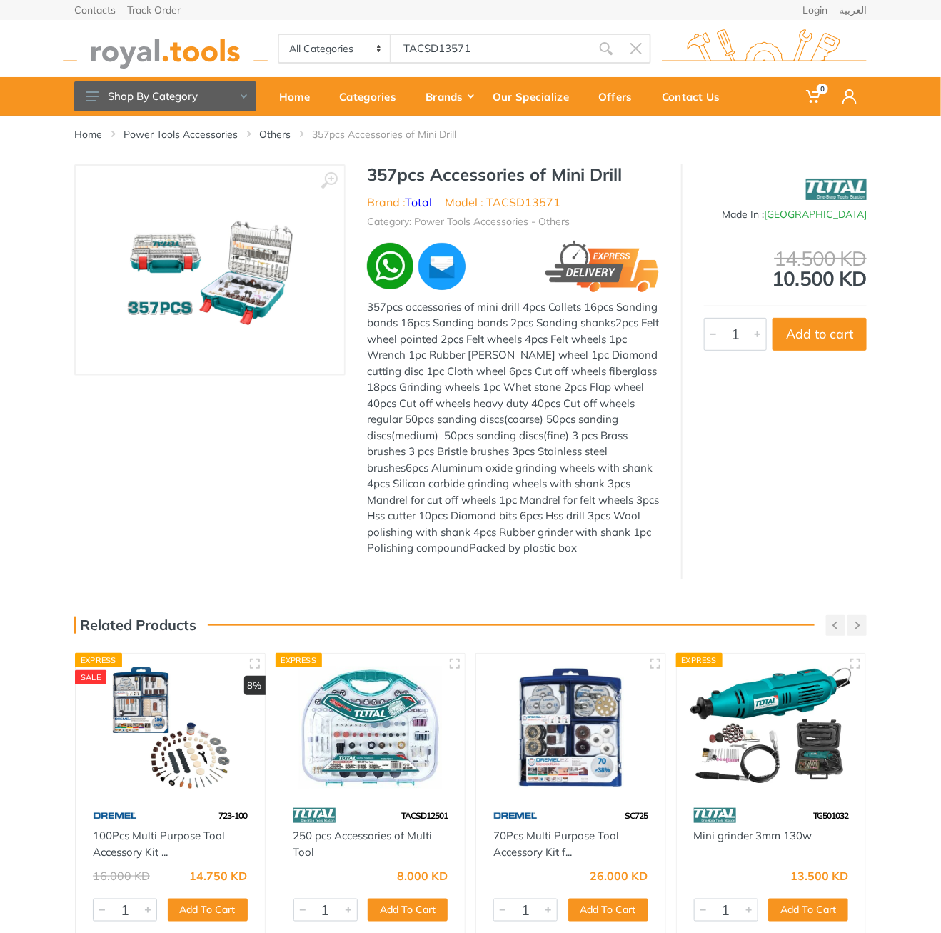
click at [387, 171] on h1 "357pcs Accessories of Mini Drill" at bounding box center [513, 174] width 293 height 21
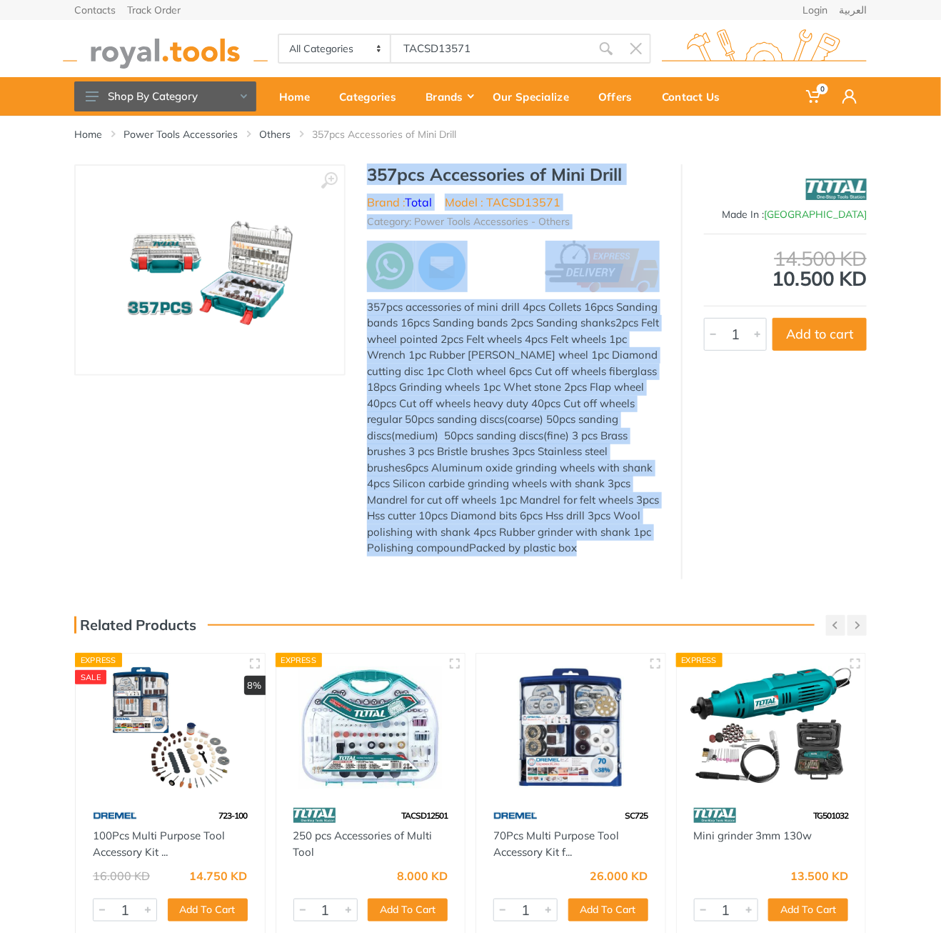
drag, startPoint x: 387, startPoint y: 172, endPoint x: 460, endPoint y: 568, distance: 402.9
click at [460, 568] on div "‹ › 357pcs Accessories of Mini Drill Brand : Total China 4452" at bounding box center [470, 371] width 793 height 415
copy div "357pcs Accessories of Mini Drill Brand : Total Model : TACSD13571 Category: Pow…"
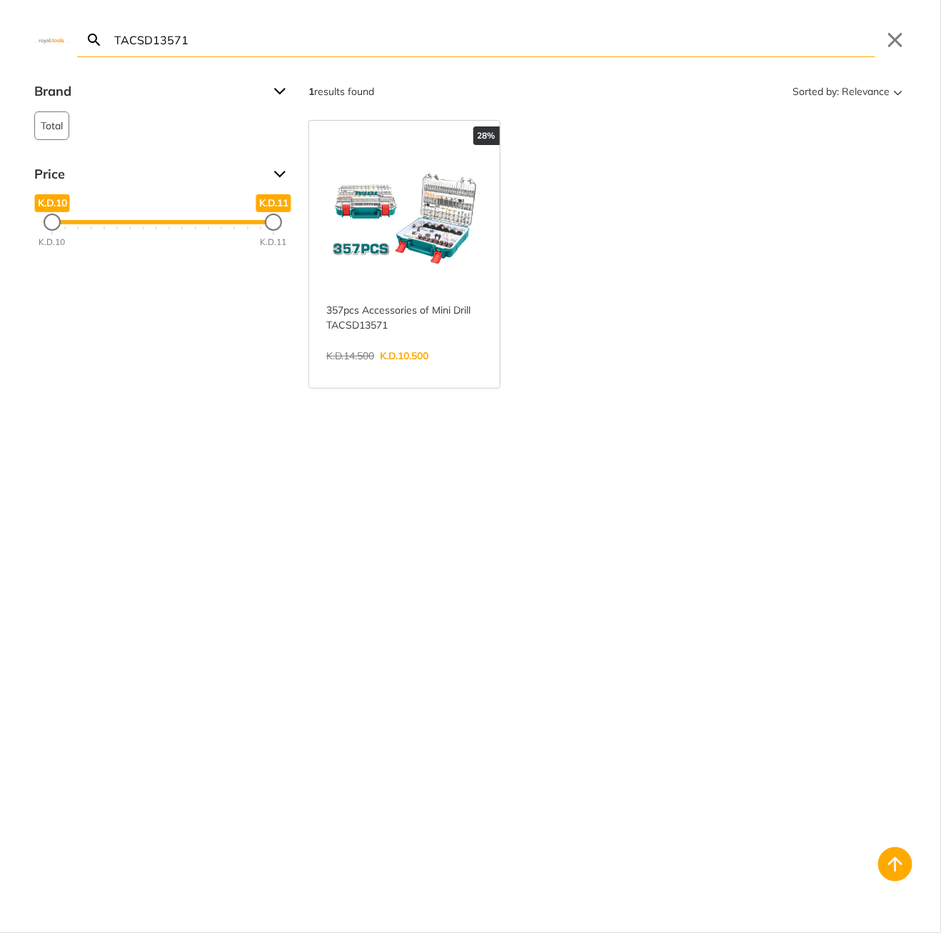
click at [486, 52] on body "0 0" at bounding box center [470, 466] width 941 height 933
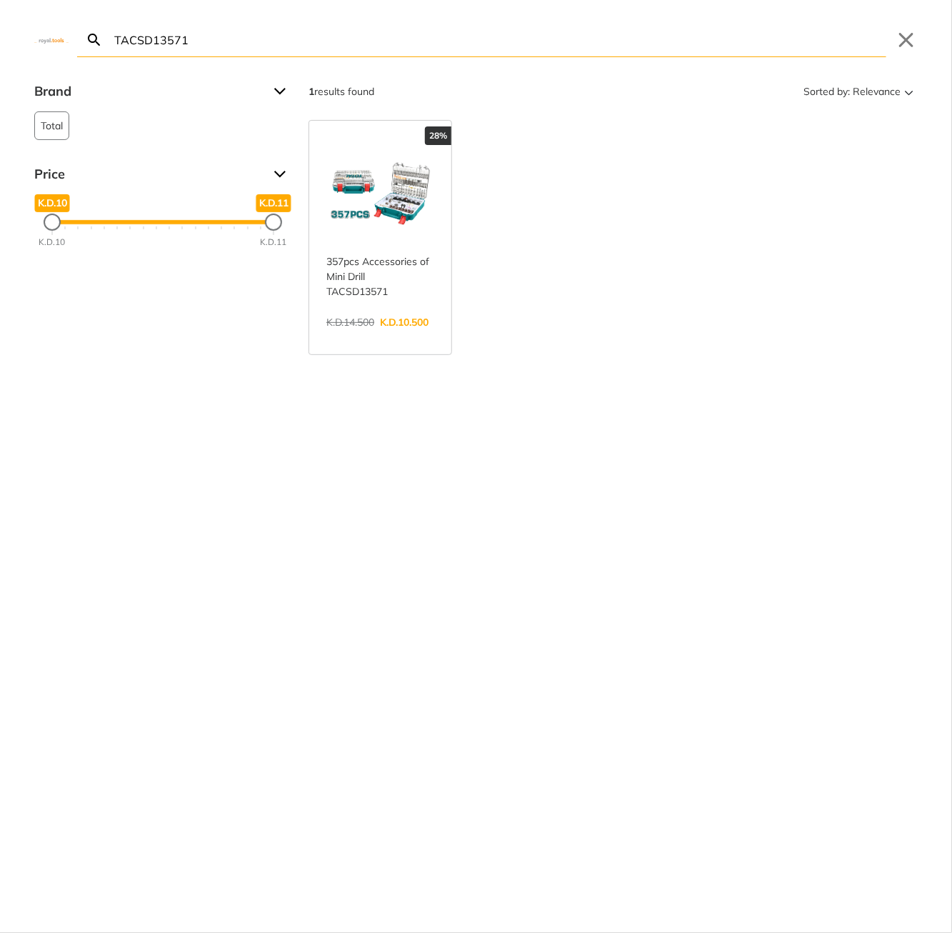
click at [396, 33] on input "TACSD13571" at bounding box center [498, 40] width 775 height 34
paste input "ADJZ1202E-12v"
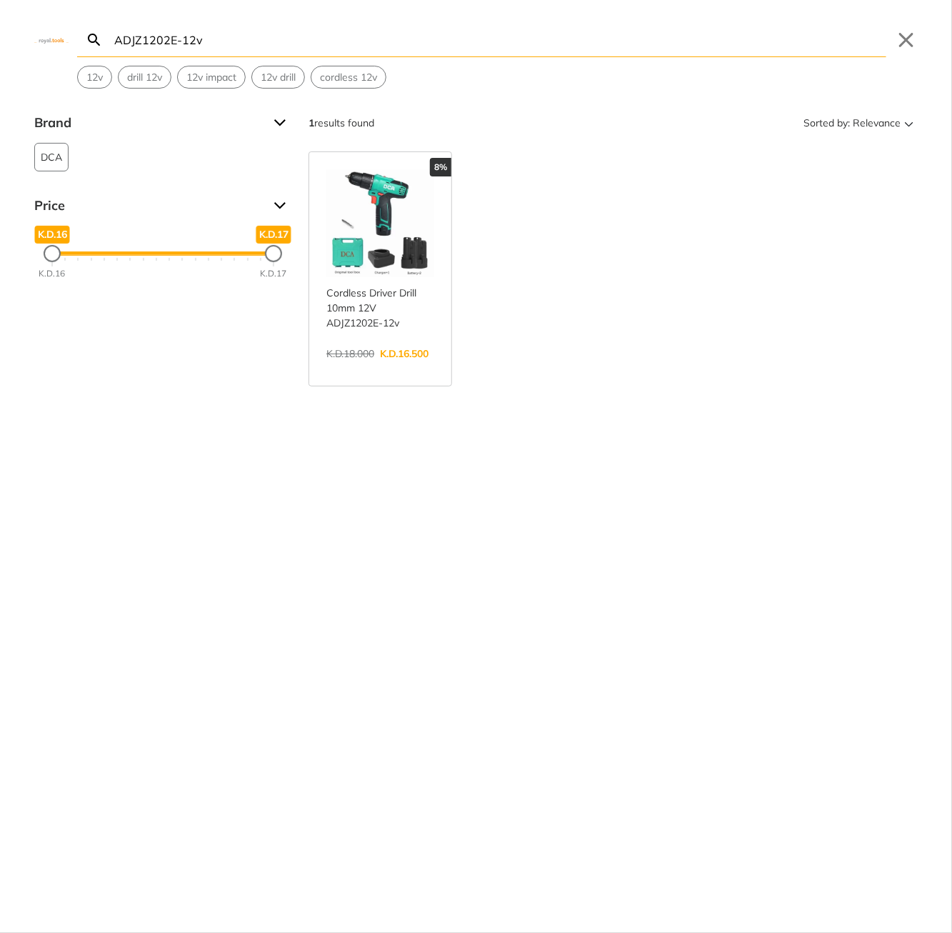
type input "ADJZ1202E-12v"
click at [361, 176] on div "8%" at bounding box center [380, 167] width 142 height 19
click at [375, 368] on link "View more →" at bounding box center [380, 368] width 108 height 0
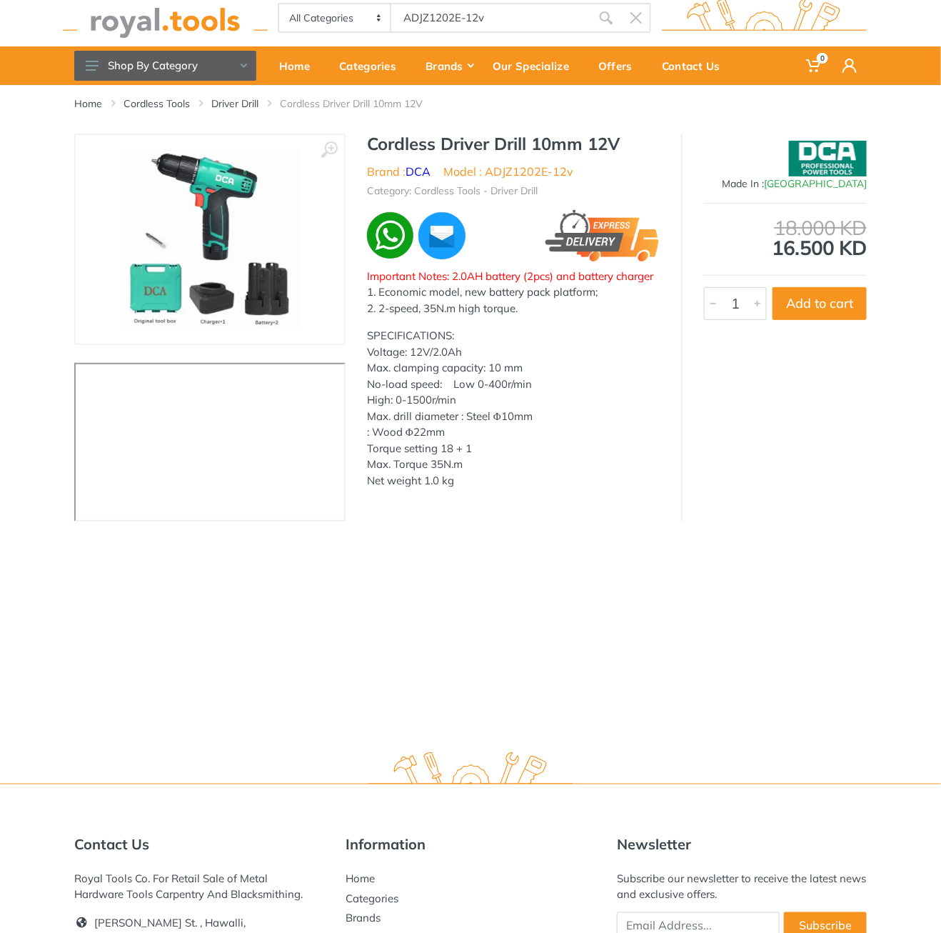
click at [393, 144] on h1 "Cordless Driver Drill 10mm 12V" at bounding box center [513, 144] width 293 height 21
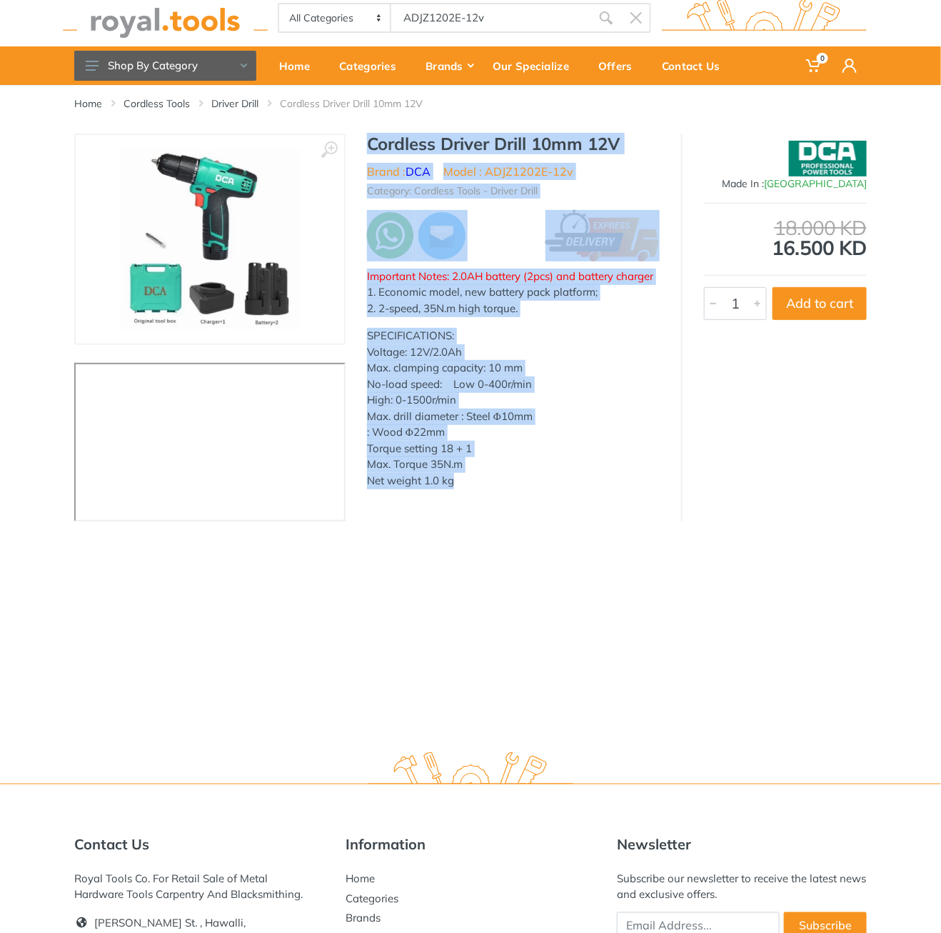
drag, startPoint x: 393, startPoint y: 144, endPoint x: 473, endPoint y: 494, distance: 359.6
click at [473, 494] on div "Cordless Driver Drill 10mm 12V Brand : DCA Model : ADJZ1202E-12v Category: Cord…" at bounding box center [514, 317] width 336 height 366
copy div "Cordless Driver Drill 10mm 12V Brand : DCA Model : ADJZ1202E-12v Category: Cord…"
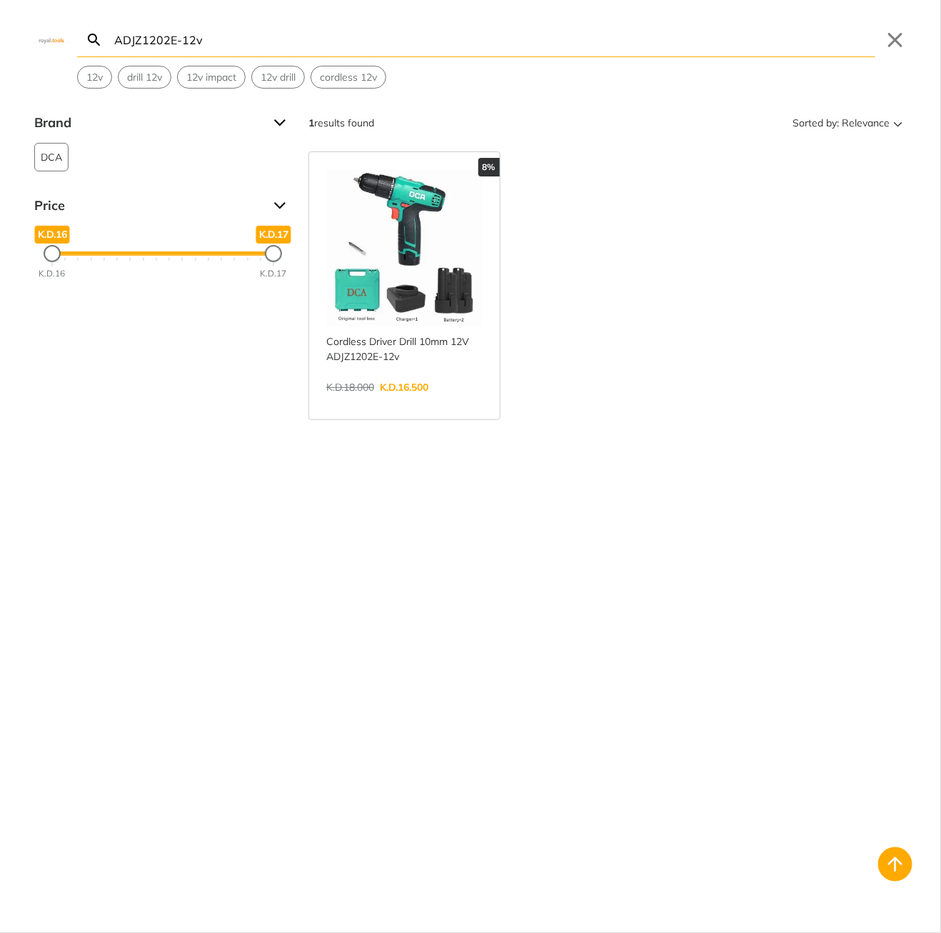
click at [489, 14] on body "0 0" at bounding box center [470, 466] width 941 height 933
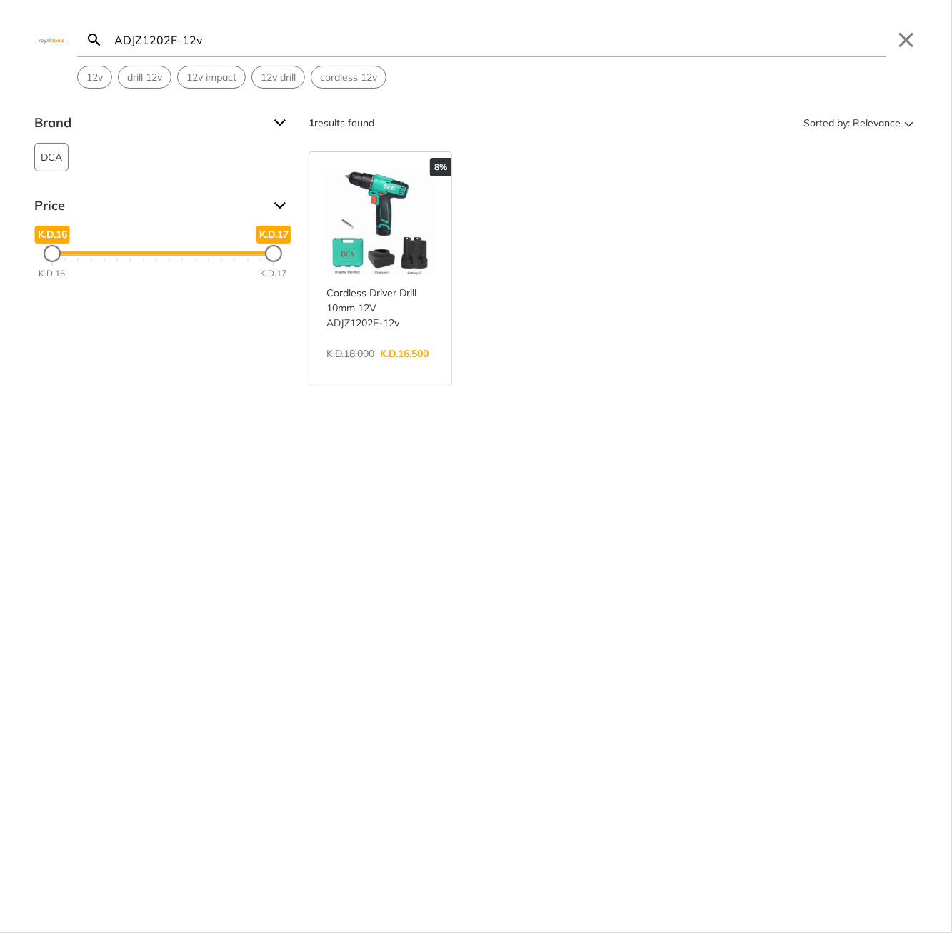
click at [462, 29] on input "ADJZ1202E-12v" at bounding box center [498, 40] width 775 height 34
paste input "HPWR16008"
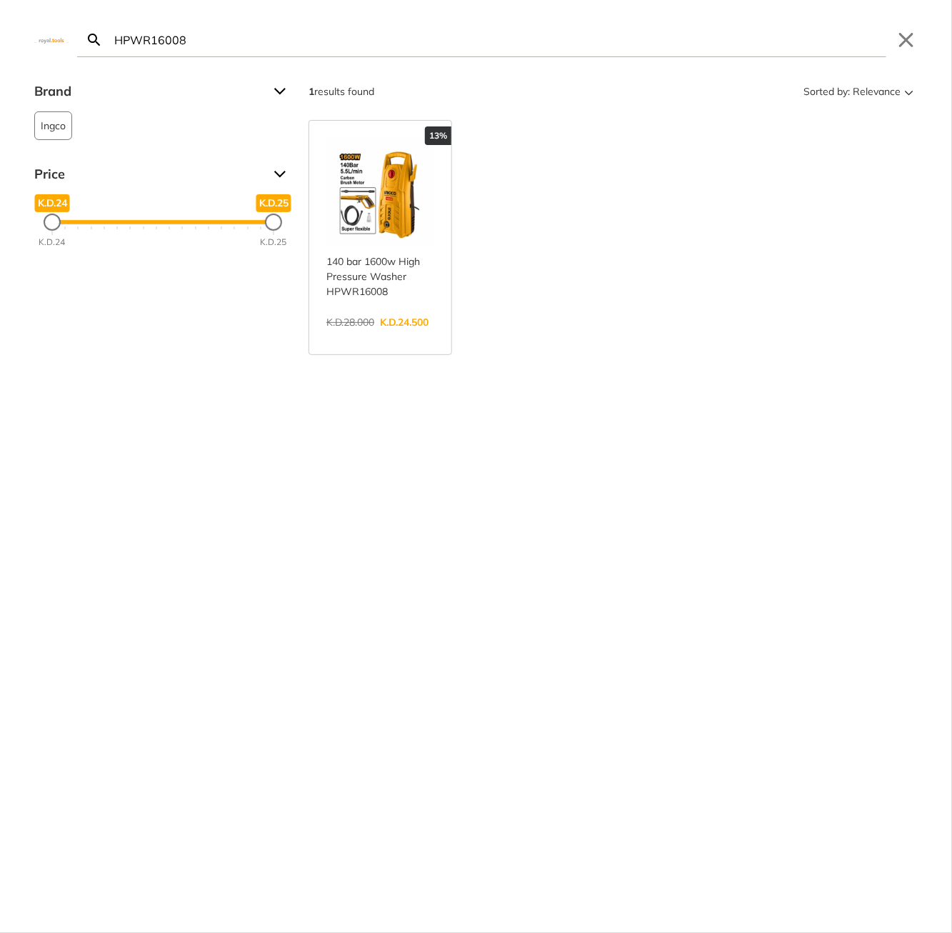
type input "HPWR16008"
click at [388, 337] on link "View more →" at bounding box center [380, 337] width 108 height 0
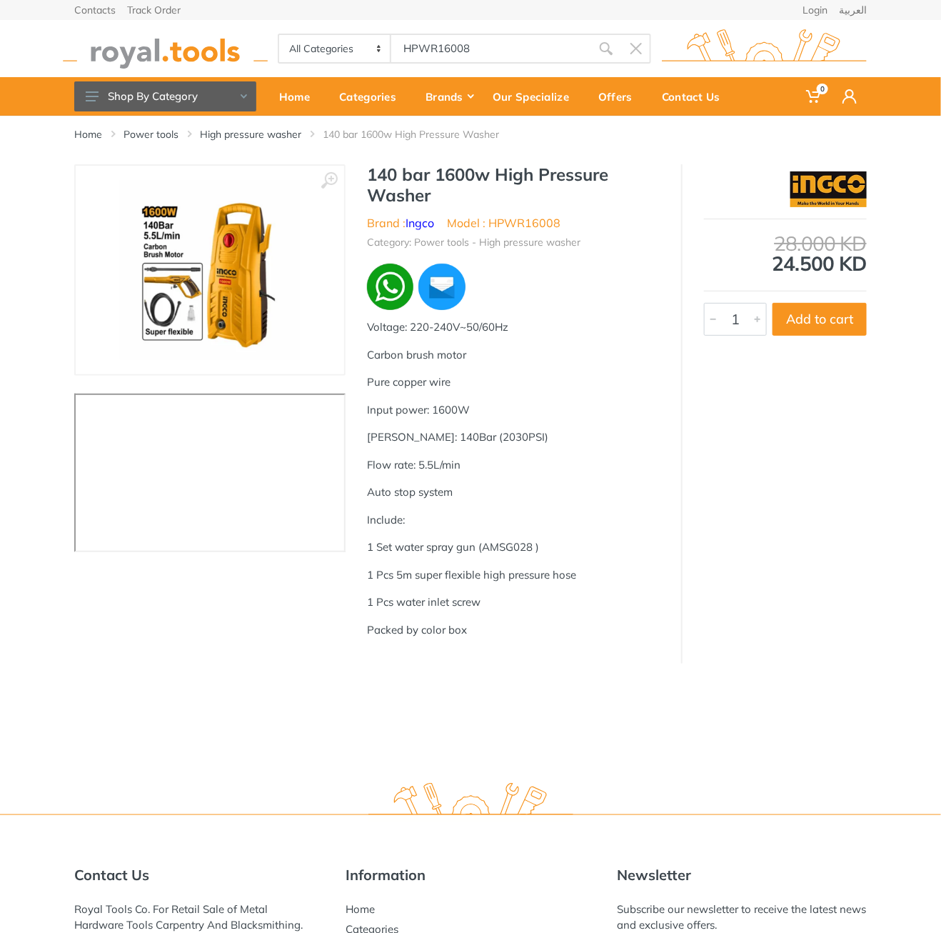
click at [377, 178] on h1 "140 bar 1600w High Pressure Washer" at bounding box center [513, 184] width 293 height 41
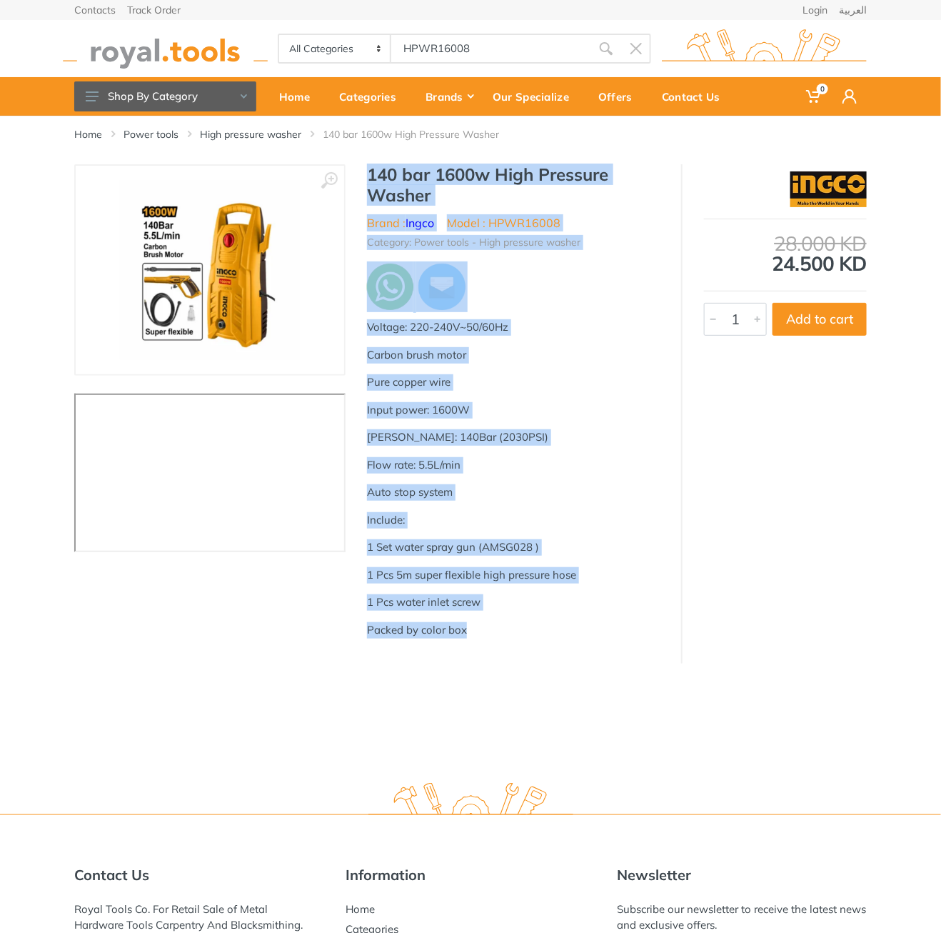
drag, startPoint x: 377, startPoint y: 178, endPoint x: 470, endPoint y: 618, distance: 449.5
click at [477, 626] on div "140 bar 1600w High Pressure Washer Brand : Ingco Model : HPWR16008 Category: Po…" at bounding box center [514, 406] width 336 height 485
copy div "140 bar 1600w High Pressure Washer Brand : Ingco Model : HPWR16008 Category: Po…"
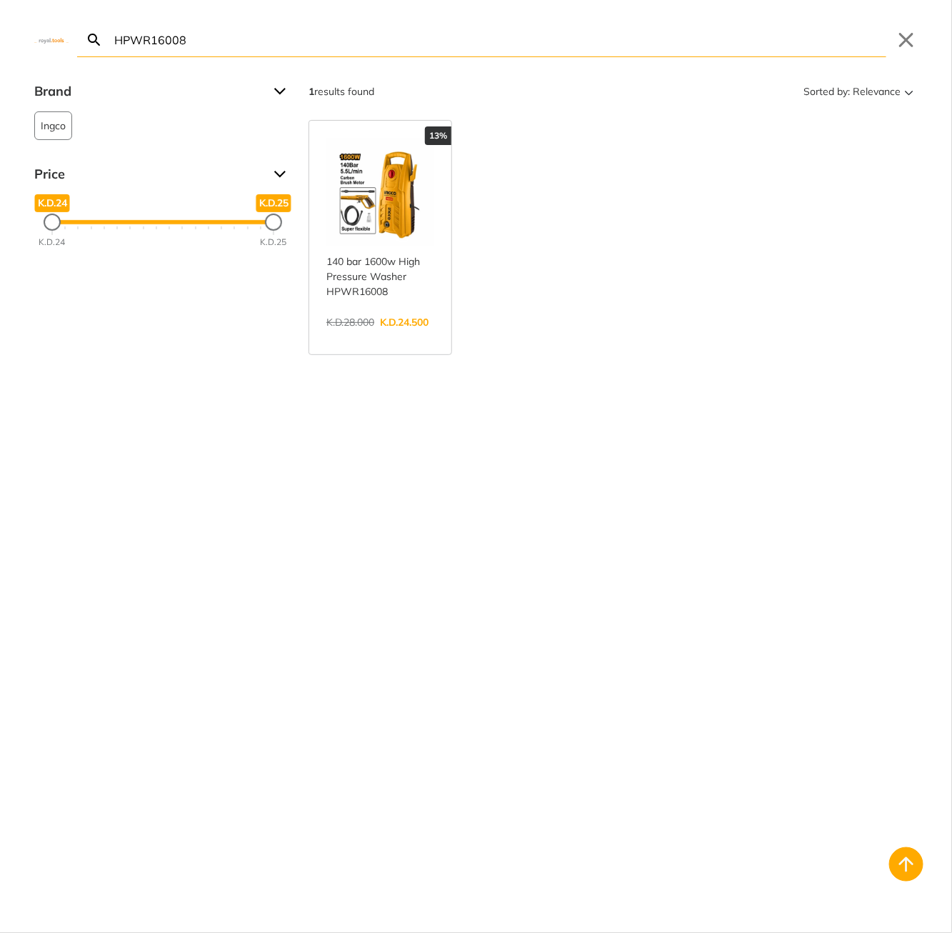
click at [551, 40] on body "0 0" at bounding box center [476, 466] width 952 height 933
click at [551, 40] on input "HPWR16008" at bounding box center [498, 40] width 775 height 34
paste input "GLI2002"
type input "HGLI2002"
click at [372, 337] on link "View more →" at bounding box center [380, 337] width 108 height 0
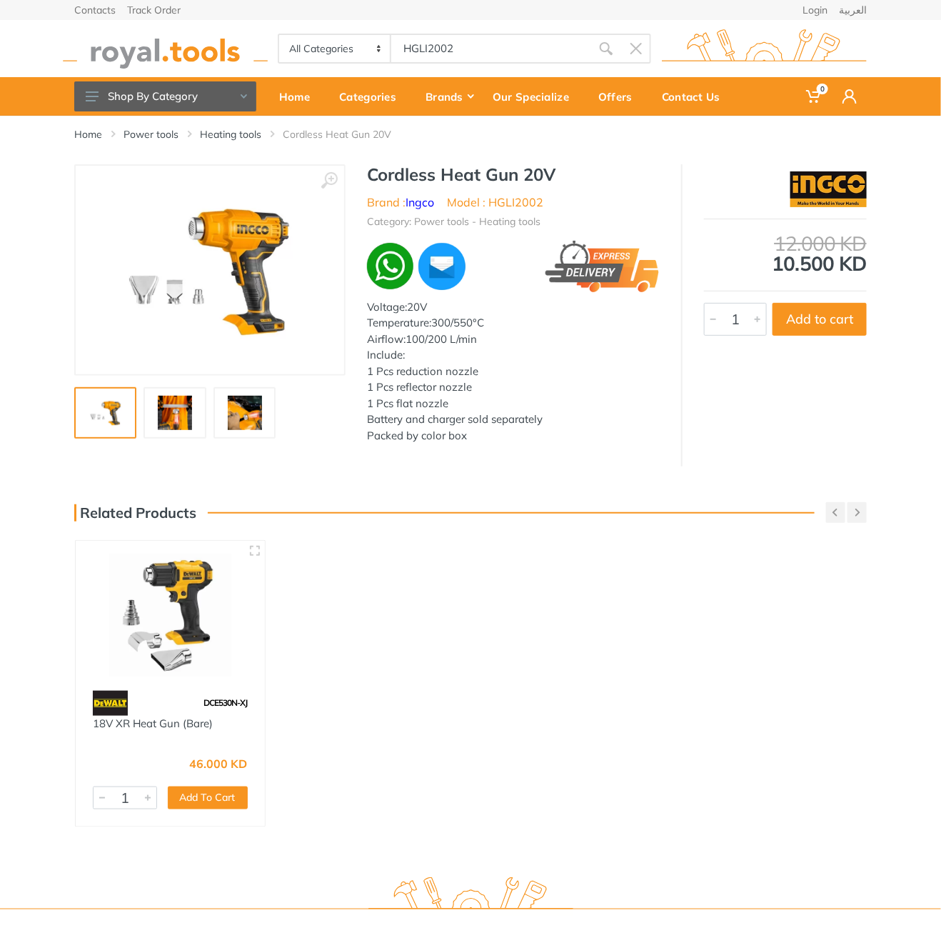
click at [463, 39] on body "0 0" at bounding box center [470, 466] width 941 height 933
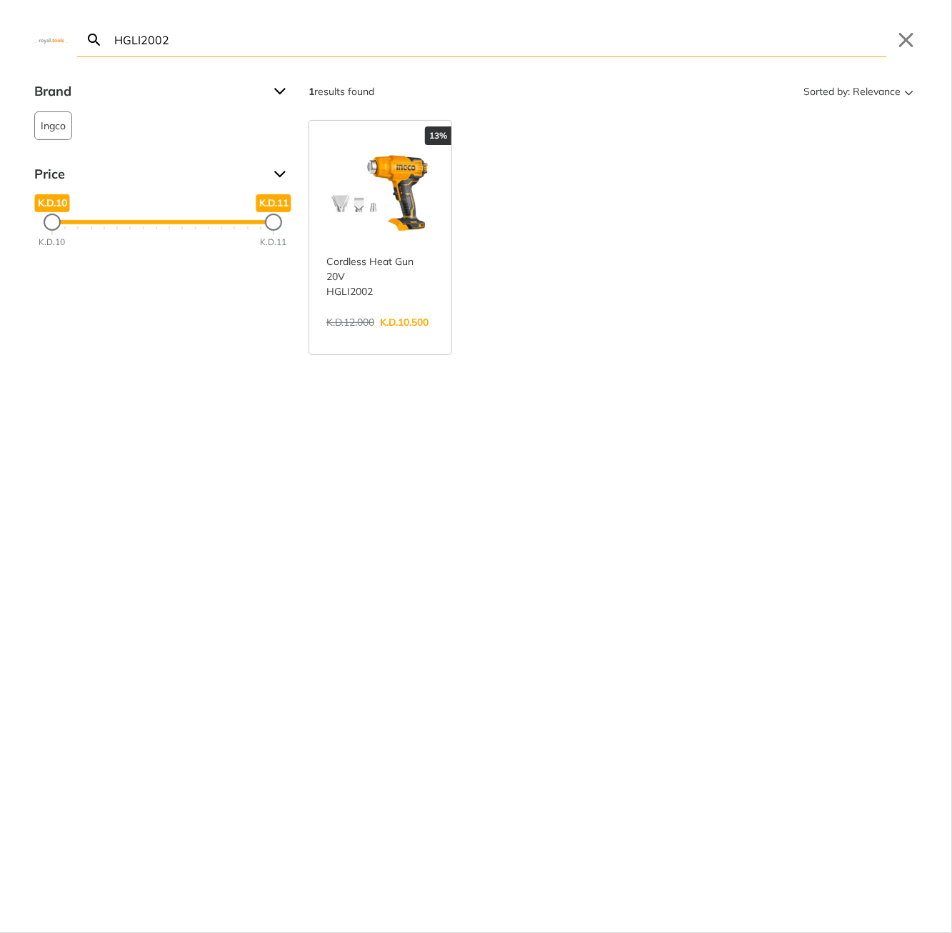
click at [371, 40] on input "HGLI2002" at bounding box center [498, 40] width 775 height 34
type input "CIWLI2085"
click at [380, 337] on link "View more →" at bounding box center [380, 337] width 108 height 0
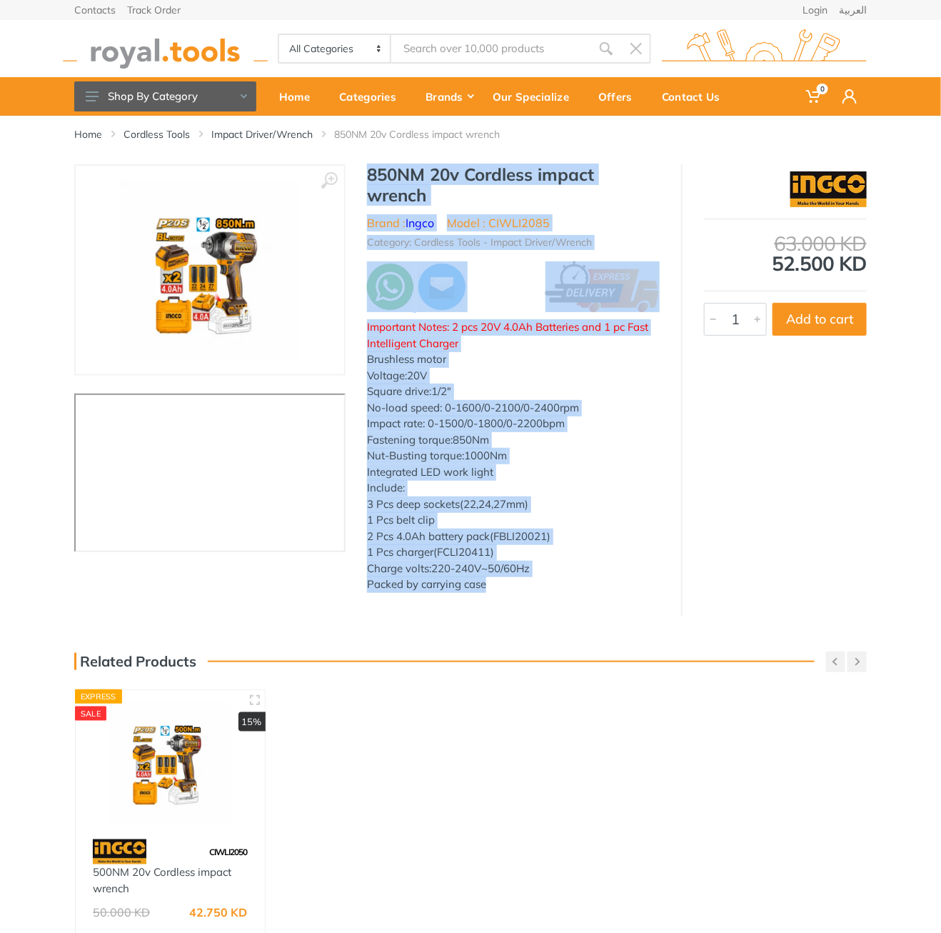
click at [479, 583] on div "850NM 20v Cordless impact wrench Brand : Ingco Model : CIWLI2085 Category: Cord…" at bounding box center [514, 382] width 336 height 437
type input "CIWLI2085"
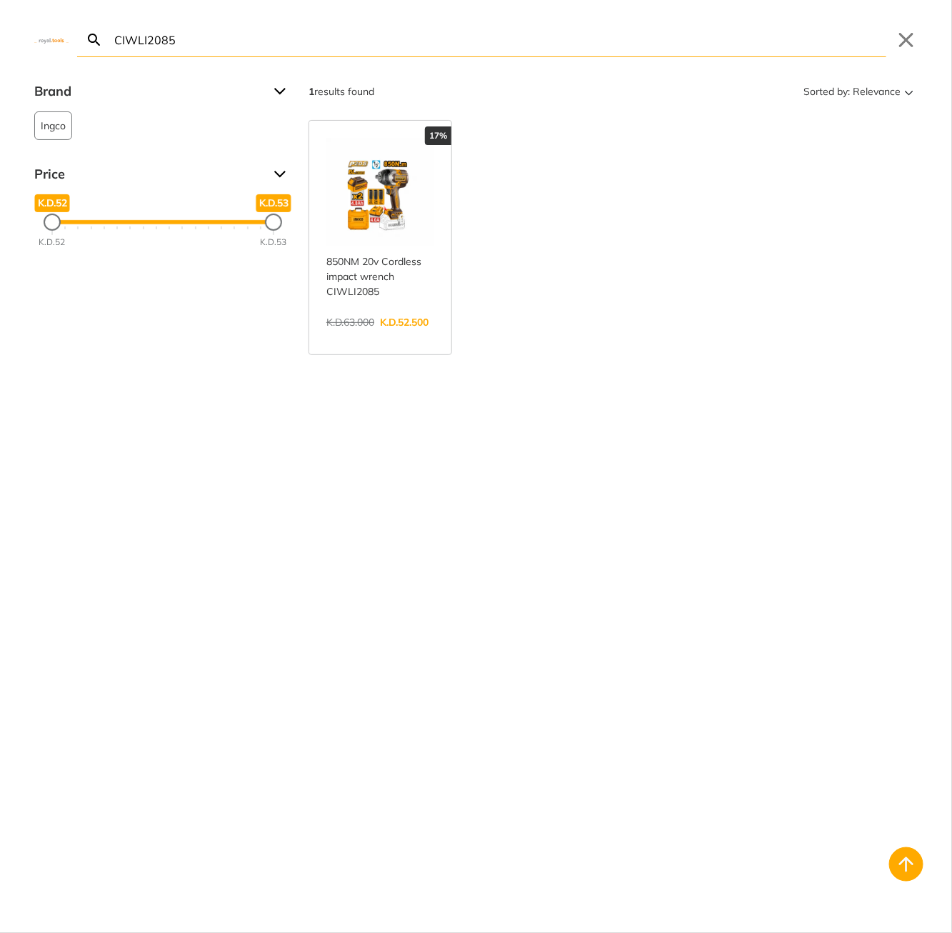
click at [523, 51] on body "0 0" at bounding box center [476, 466] width 952 height 933
click at [509, 42] on input "CIWLI2085" at bounding box center [498, 40] width 775 height 34
paste input "SDLI0802"
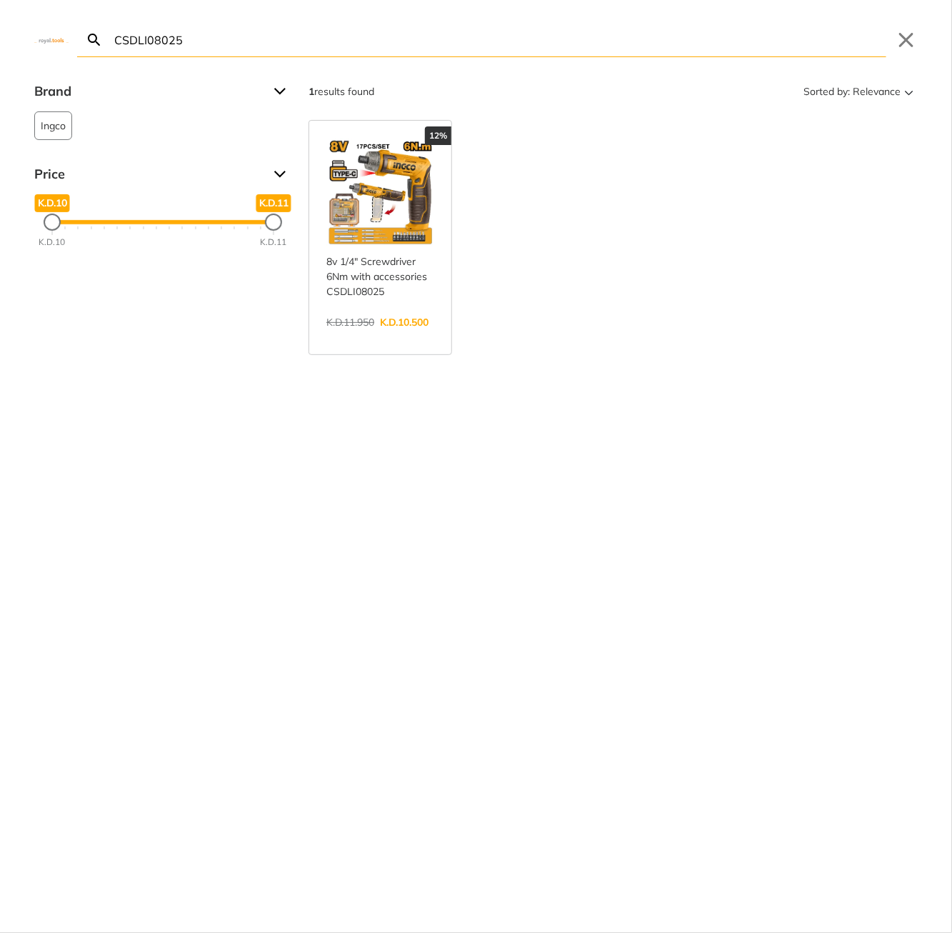
type input "CSDLI08025"
click at [399, 337] on link "View more →" at bounding box center [380, 337] width 108 height 0
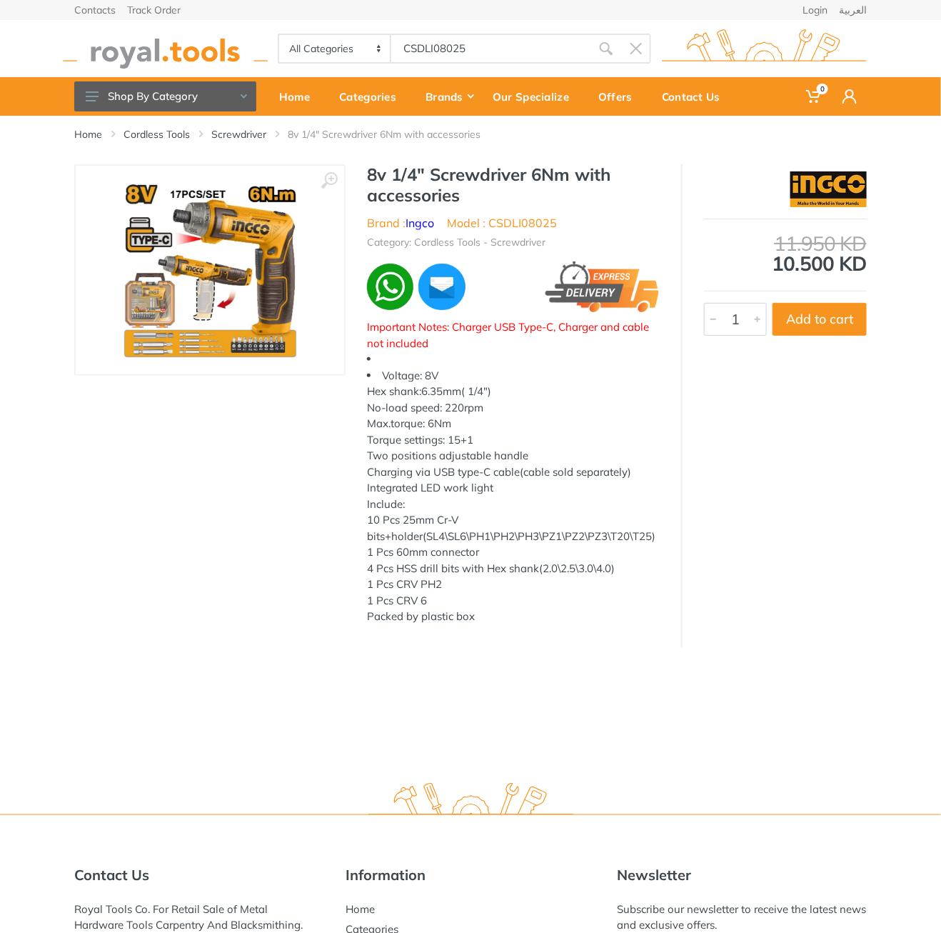
click at [379, 183] on h1 "8v 1/4" Screwdriver 6Nm with accessories" at bounding box center [513, 184] width 293 height 41
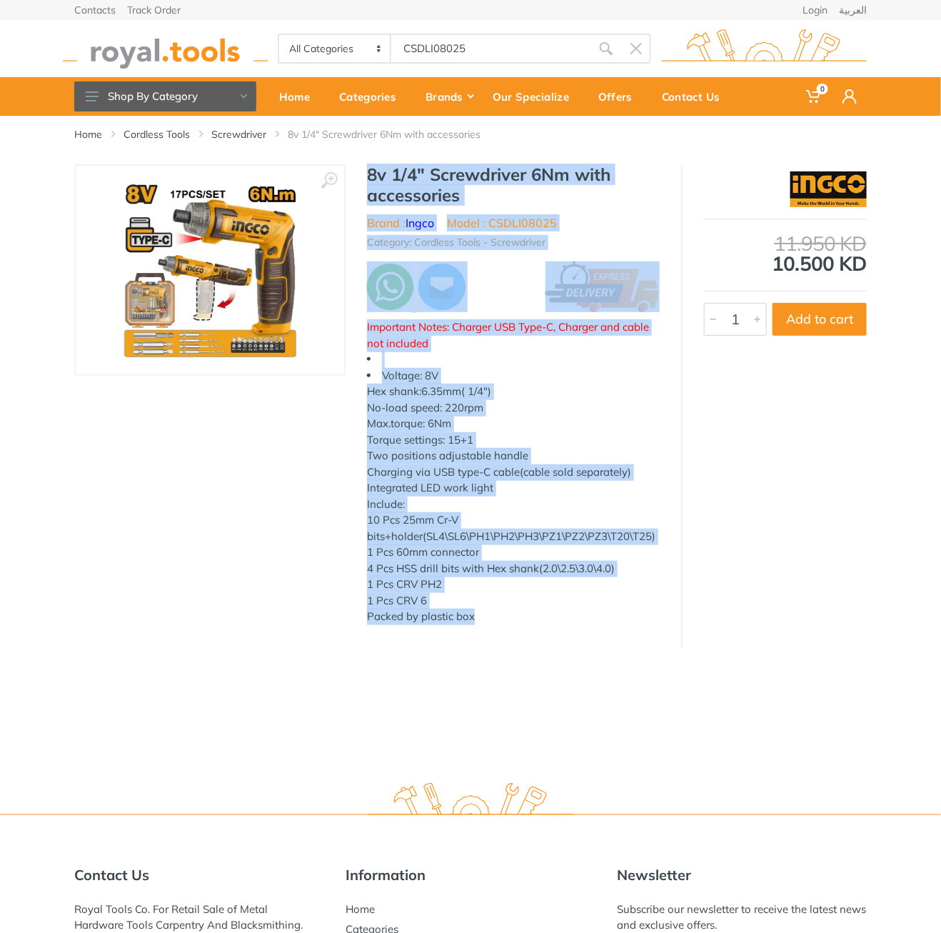
drag, startPoint x: 379, startPoint y: 183, endPoint x: 493, endPoint y: 610, distance: 441.8
click at [493, 610] on div "8v 1/4" Screwdriver 6Nm with accessories Brand : Ingco Model : CSDLI08025 Categ…" at bounding box center [514, 398] width 336 height 469
copy div "8v 1/4" Screwdriver 6Nm with accessories Brand : Ingco Model : CSDLI08025 Categ…"
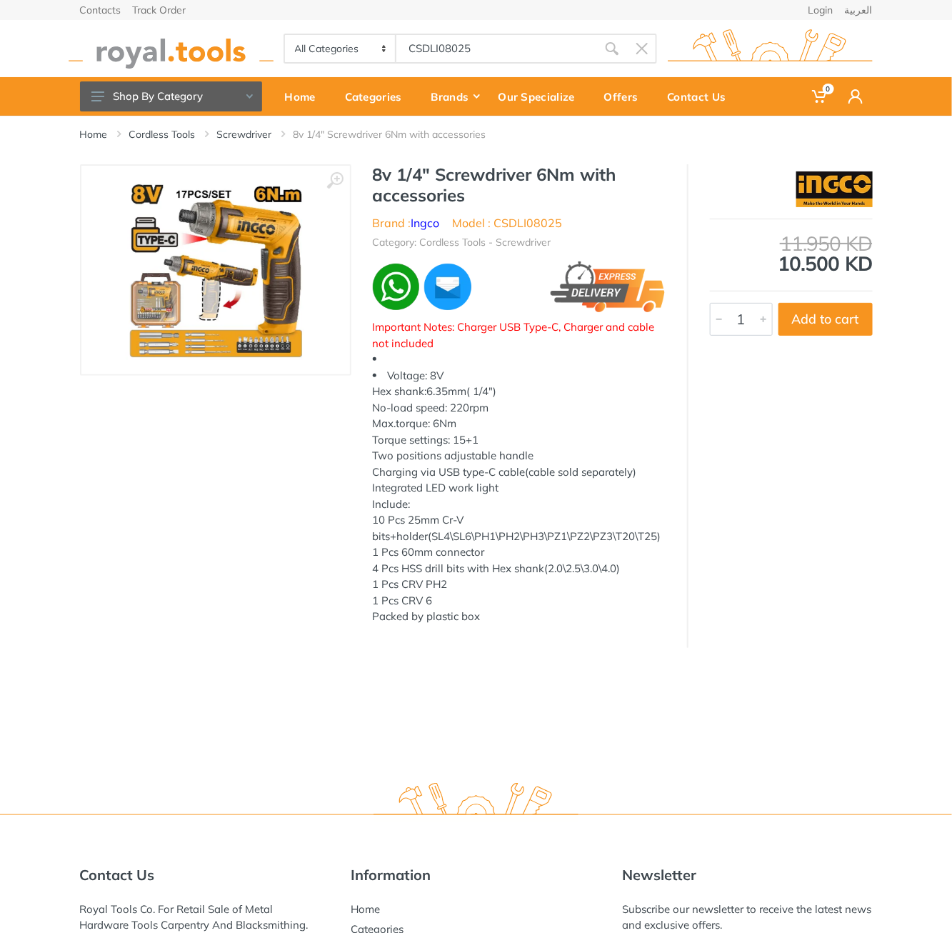
click at [481, 55] on body "0 0" at bounding box center [476, 466] width 952 height 933
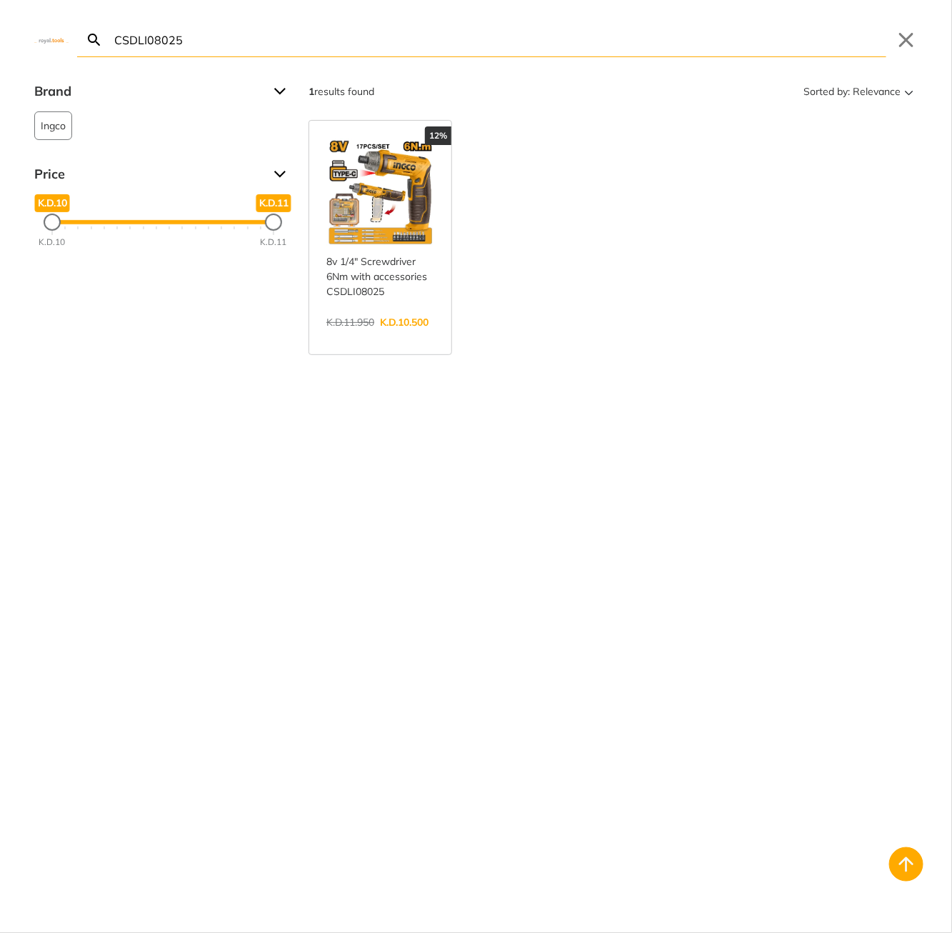
click at [373, 35] on input "CSDLI08025" at bounding box center [498, 40] width 775 height 34
paste input "TB4036"
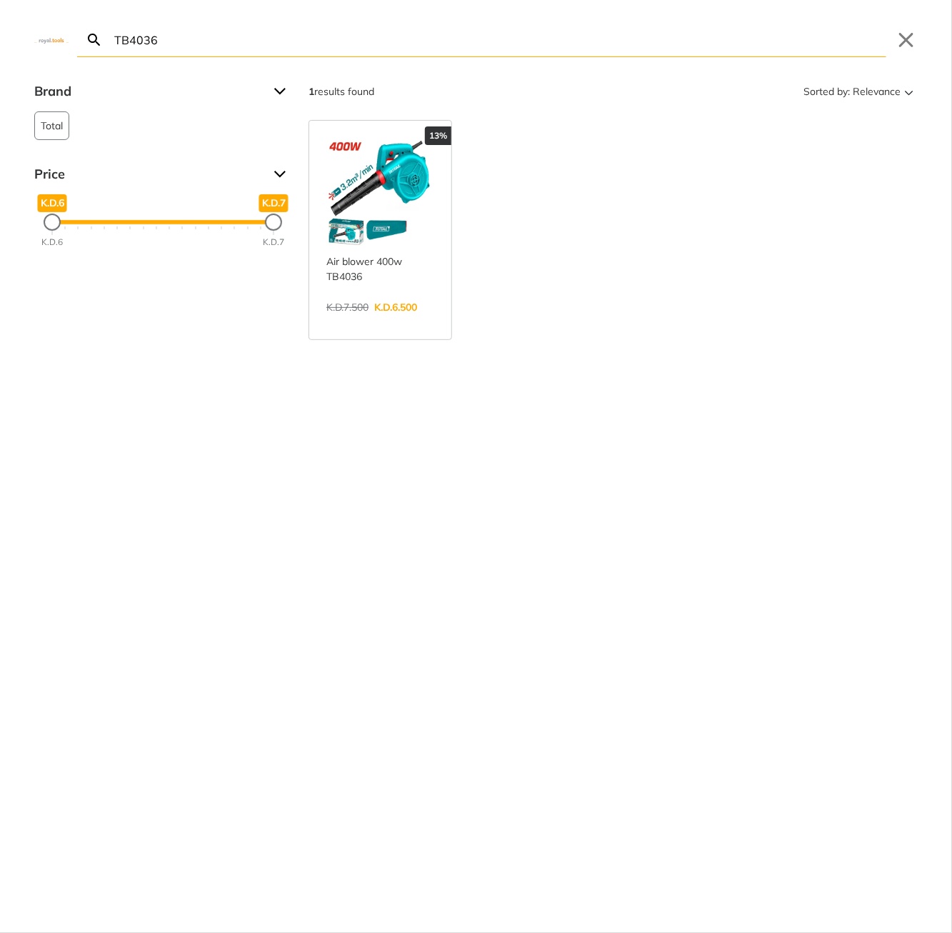
type input "TB4036"
click at [371, 322] on link "View more →" at bounding box center [380, 322] width 108 height 0
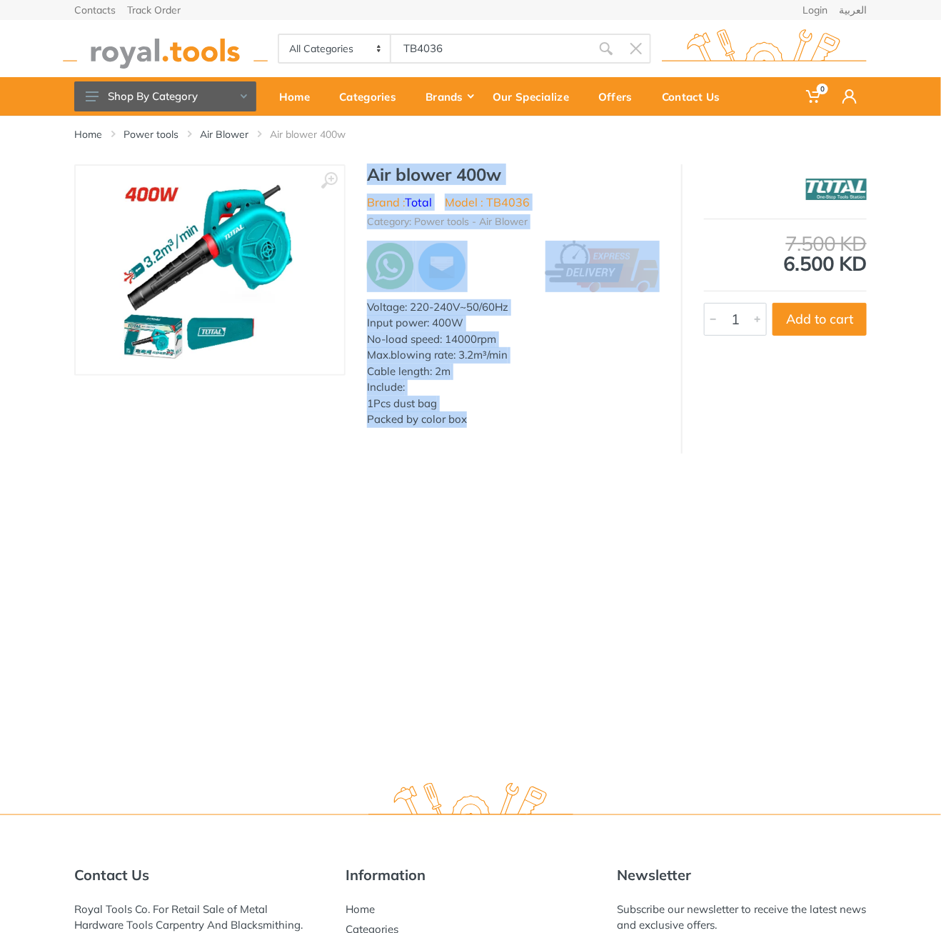
drag, startPoint x: 368, startPoint y: 167, endPoint x: 486, endPoint y: 446, distance: 303.0
click at [486, 448] on div "‹ › Air blower 400w Brand : Total Model : TB4036 Include: 6930 1" at bounding box center [470, 308] width 793 height 289
copy div "Air blower 400w Brand : Total Model : TB4036 Category: Power tools - Air Blower…"
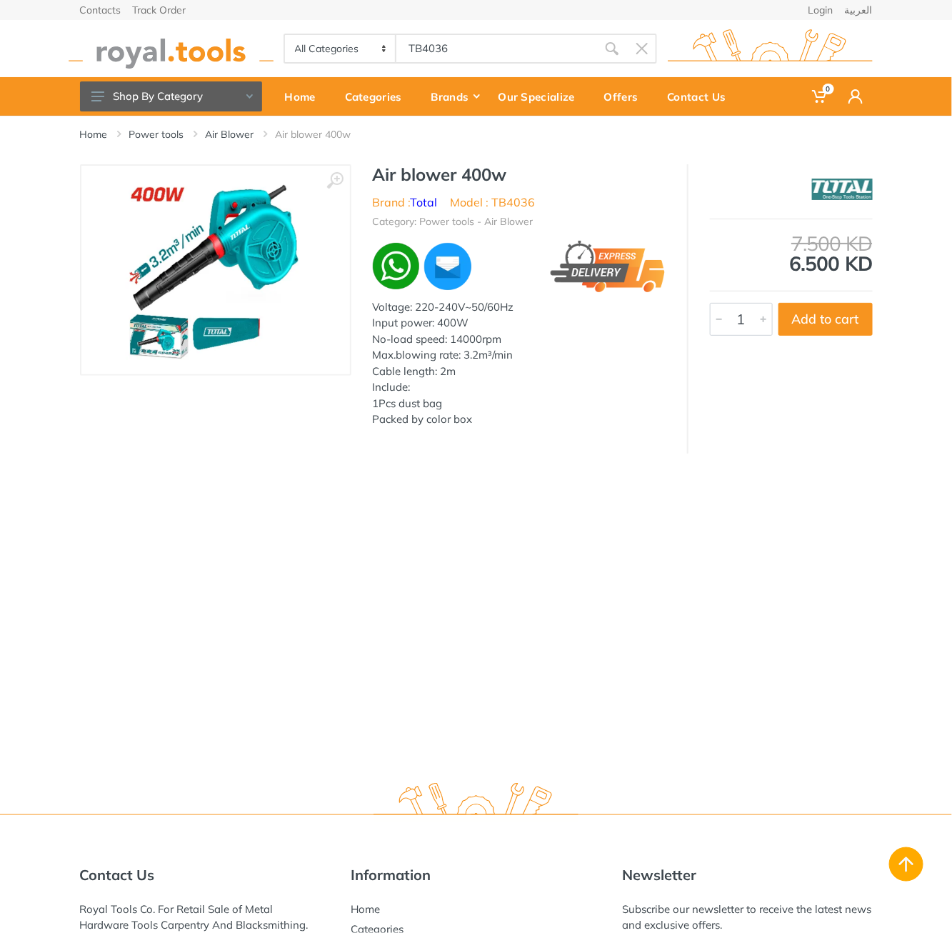
click at [456, 32] on body "0 0" at bounding box center [476, 466] width 952 height 933
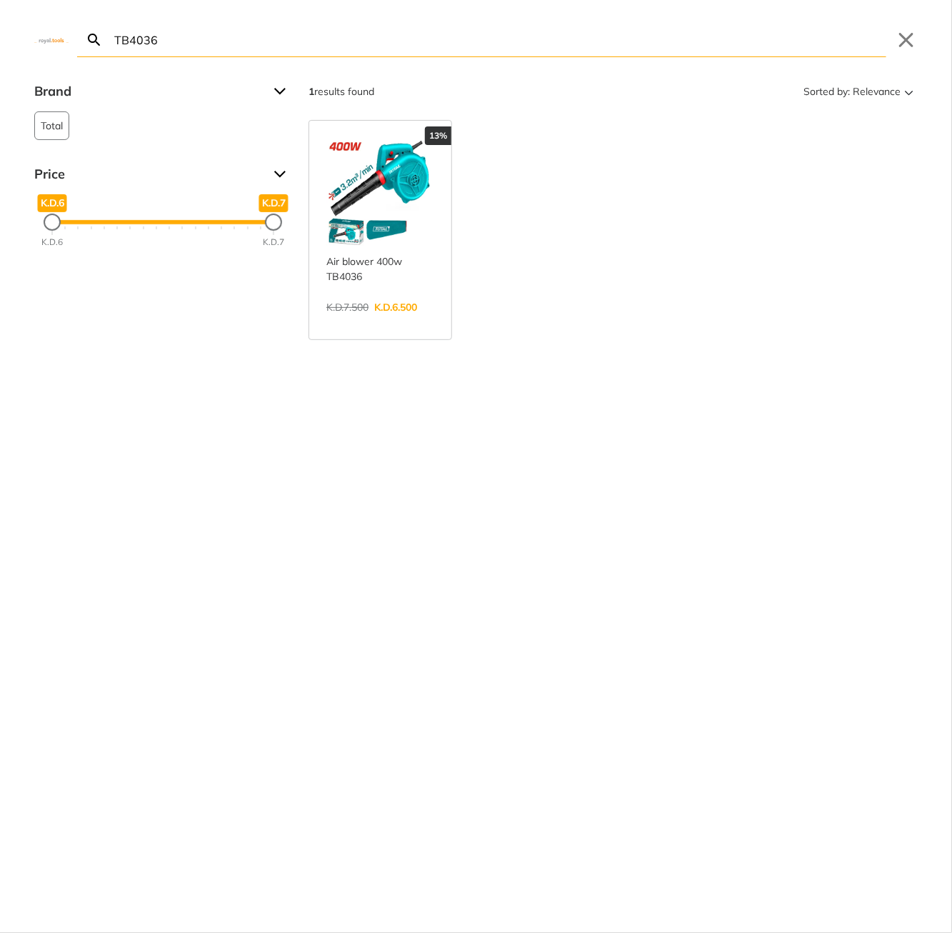
click at [406, 21] on div "TB4036 Search Submit Close" at bounding box center [476, 28] width 952 height 57
click at [390, 33] on input "TB4036" at bounding box center [498, 40] width 775 height 34
paste input "ADJZ2050 AM"
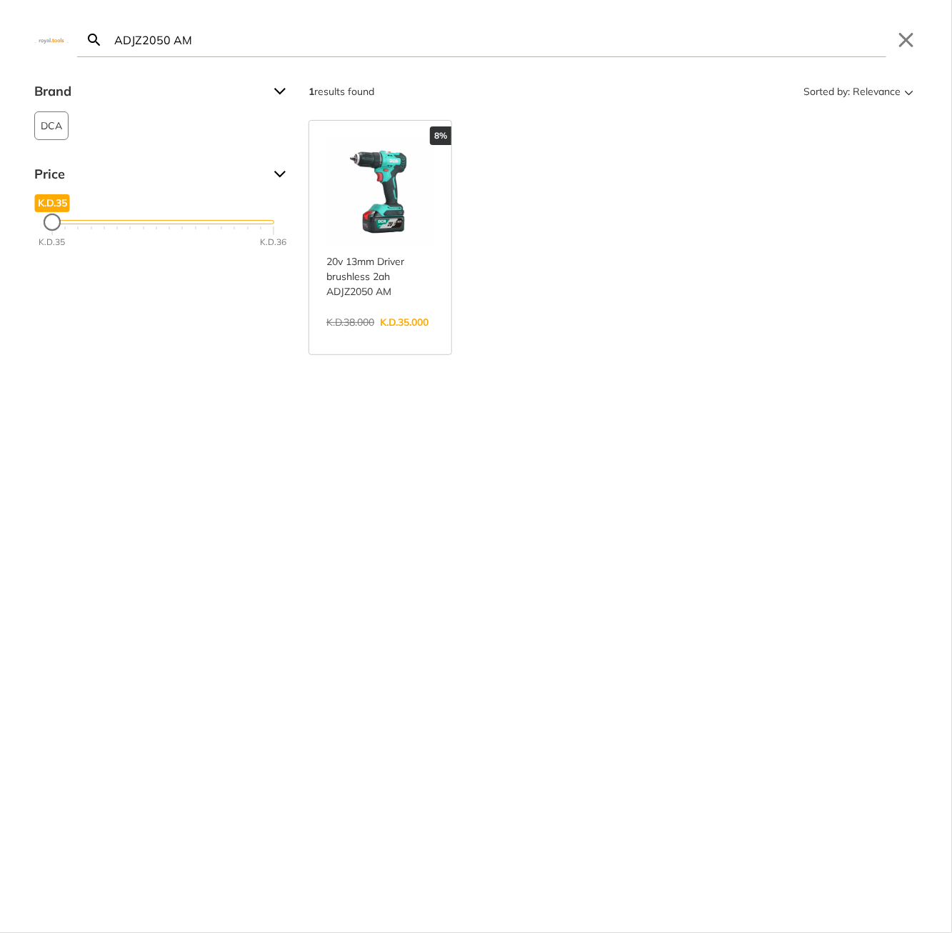
type input "ADJZ2050 AM"
click at [401, 337] on link "View more →" at bounding box center [380, 337] width 108 height 0
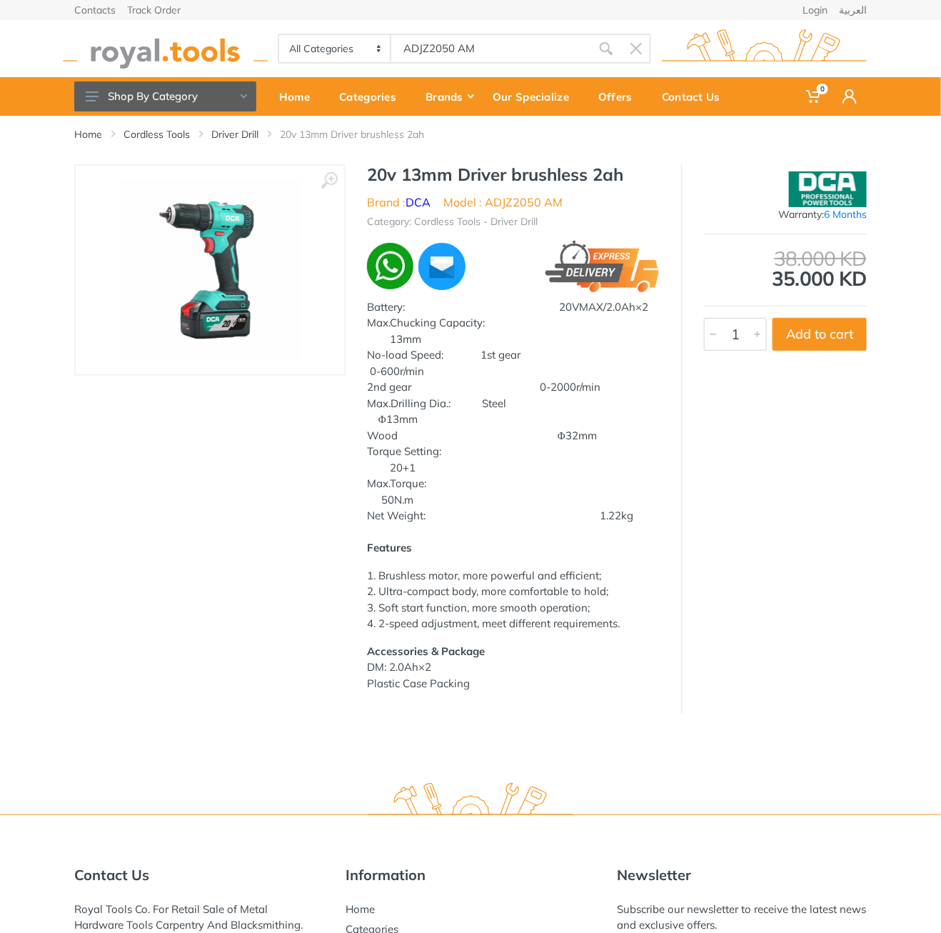
click at [376, 170] on h1 "20v 13mm Driver brushless 2ah" at bounding box center [513, 174] width 293 height 21
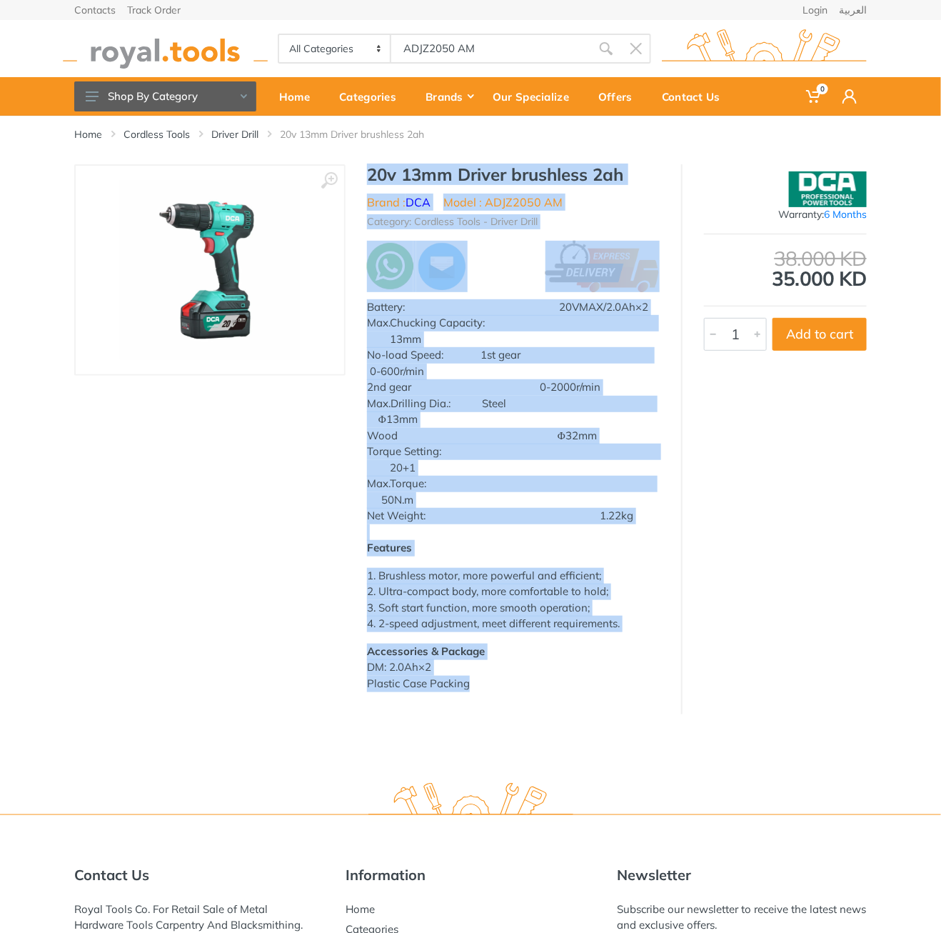
drag, startPoint x: 0, startPoint y: 0, endPoint x: 479, endPoint y: 714, distance: 859.9
click at [479, 700] on div "20v 13mm Driver brushless 2ah Brand : DCA Model : ADJZ2050 AM Category: Cordles…" at bounding box center [514, 432] width 336 height 536
copy div "94l 10ip Dolors ametconse 9ad Elits : DOE Tempo : INCI9058 UT Laboreet: Dolorem…"
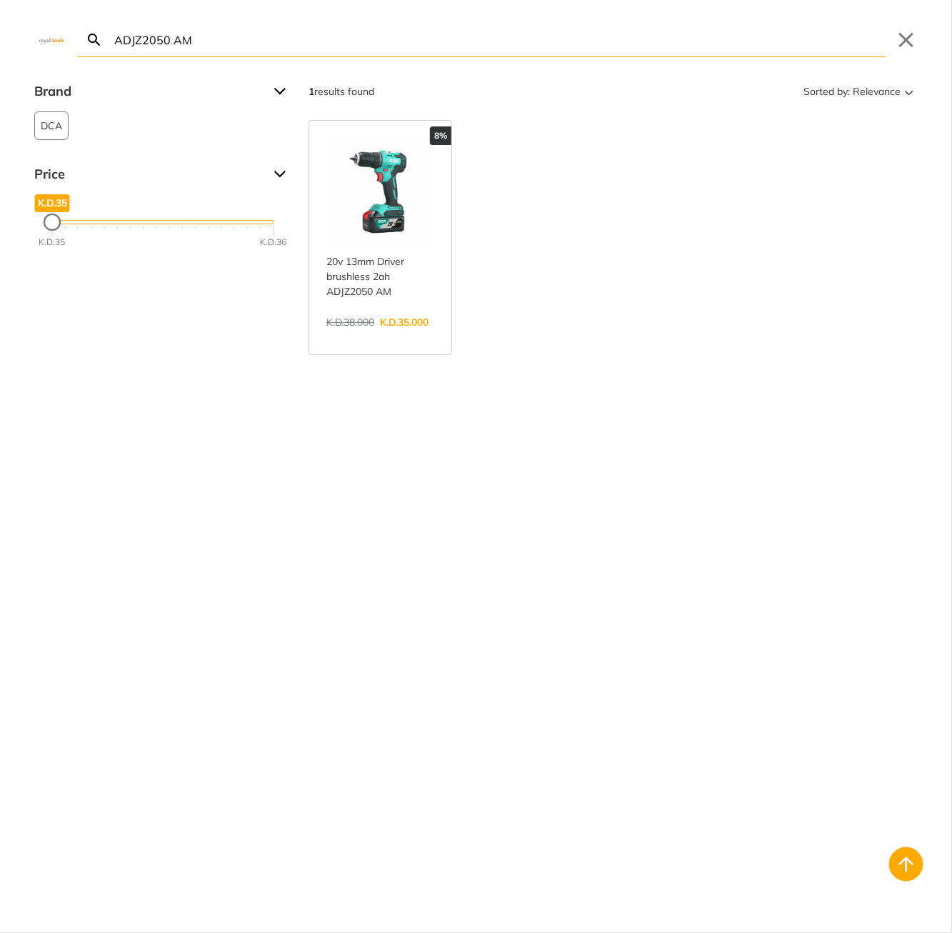
click at [501, 53] on body "0 0" at bounding box center [476, 466] width 952 height 933
click at [378, 30] on input "ADJZ2050 AM" at bounding box center [498, 40] width 775 height 34
click at [375, 34] on input "ADJZ2050 AM" at bounding box center [498, 40] width 775 height 34
paste input "TDLI12202"
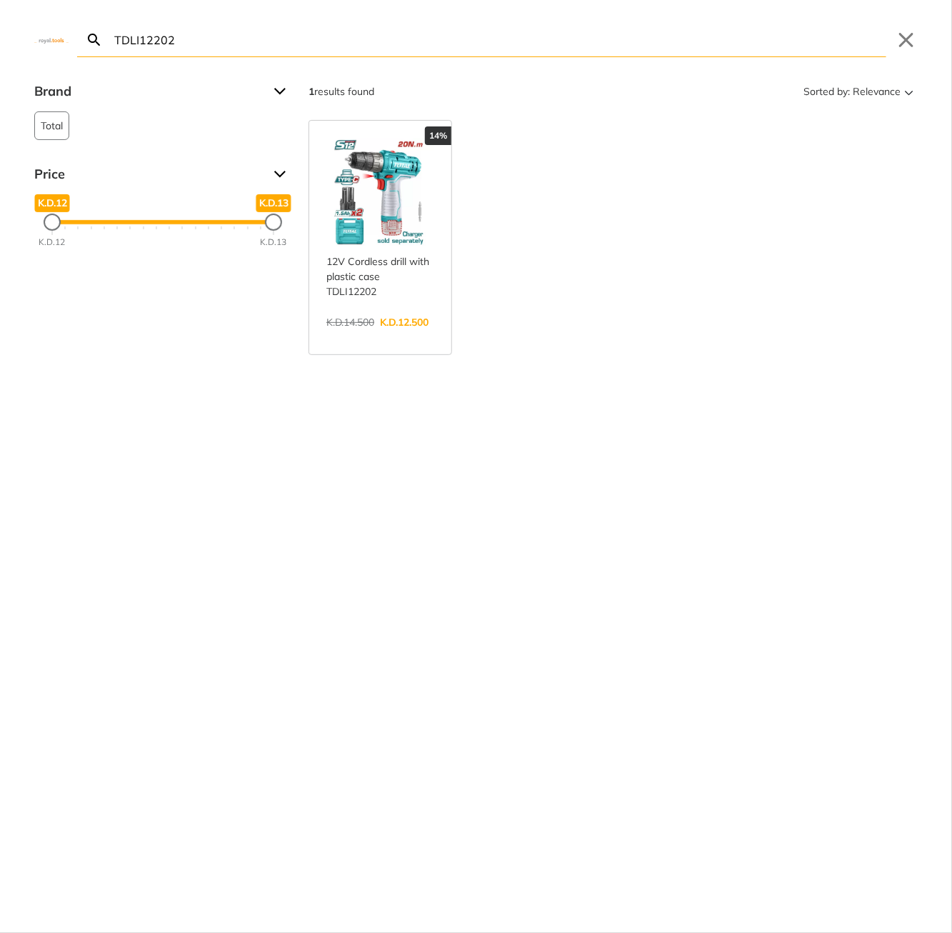
type input "TDLI12202"
click at [406, 337] on link "View more →" at bounding box center [380, 337] width 108 height 0
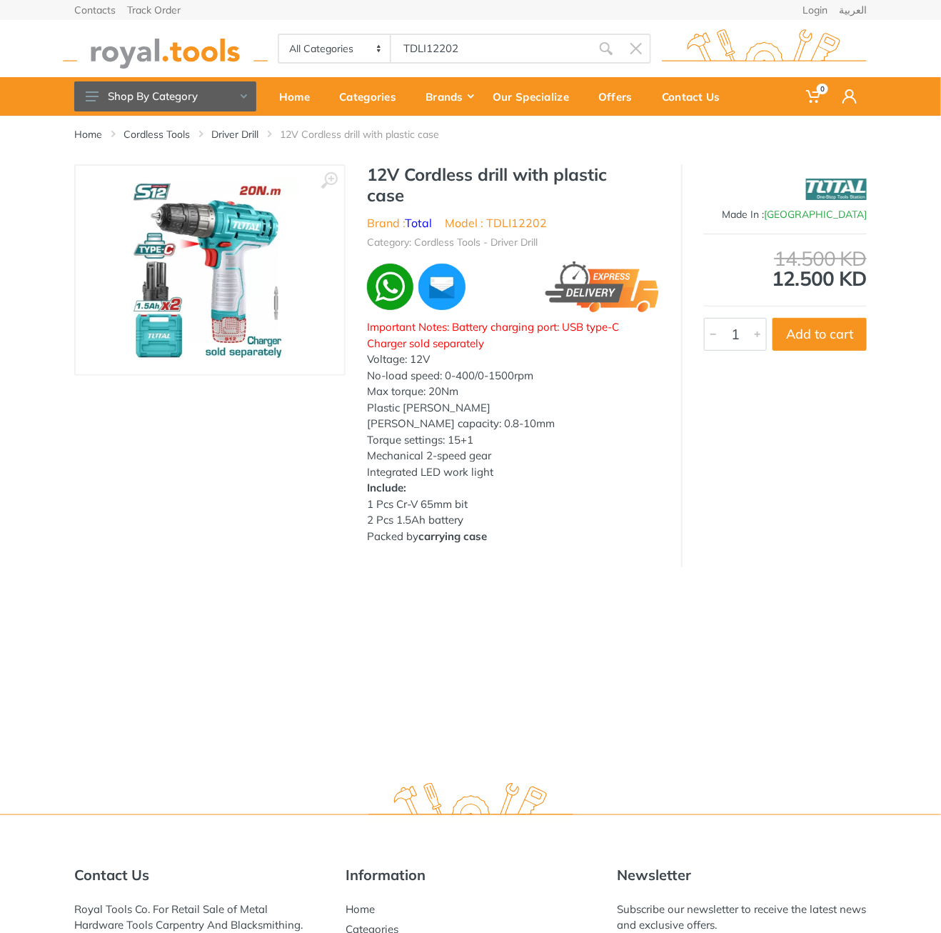
click at [376, 170] on h1 "12V Cordless drill with plastic case" at bounding box center [513, 184] width 293 height 41
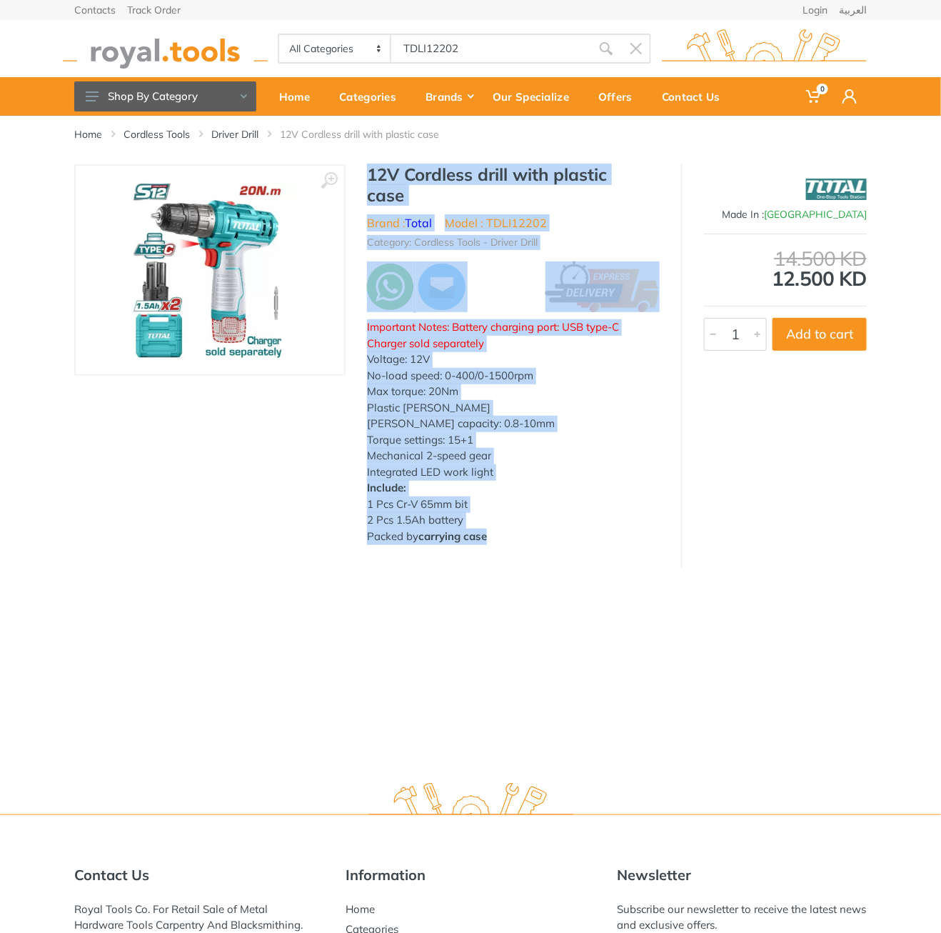
drag, startPoint x: 376, startPoint y: 170, endPoint x: 485, endPoint y: 544, distance: 389.6
click at [485, 544] on div "12V Cordless drill with plastic case Brand : Total Model : TDLI12202 Category: …" at bounding box center [514, 358] width 336 height 388
copy div "12V Cordless drill with plastic case Brand : Total Model : TDLI12202 Category: …"
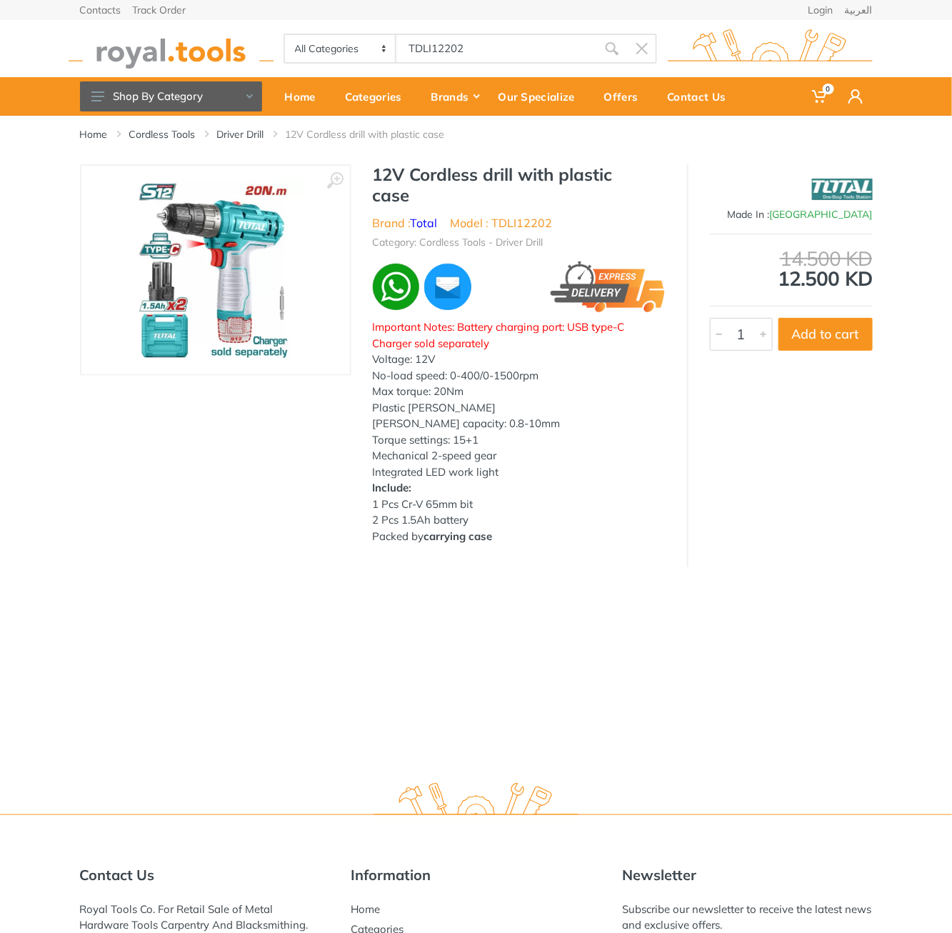
click at [473, 56] on body "0 0" at bounding box center [476, 466] width 952 height 933
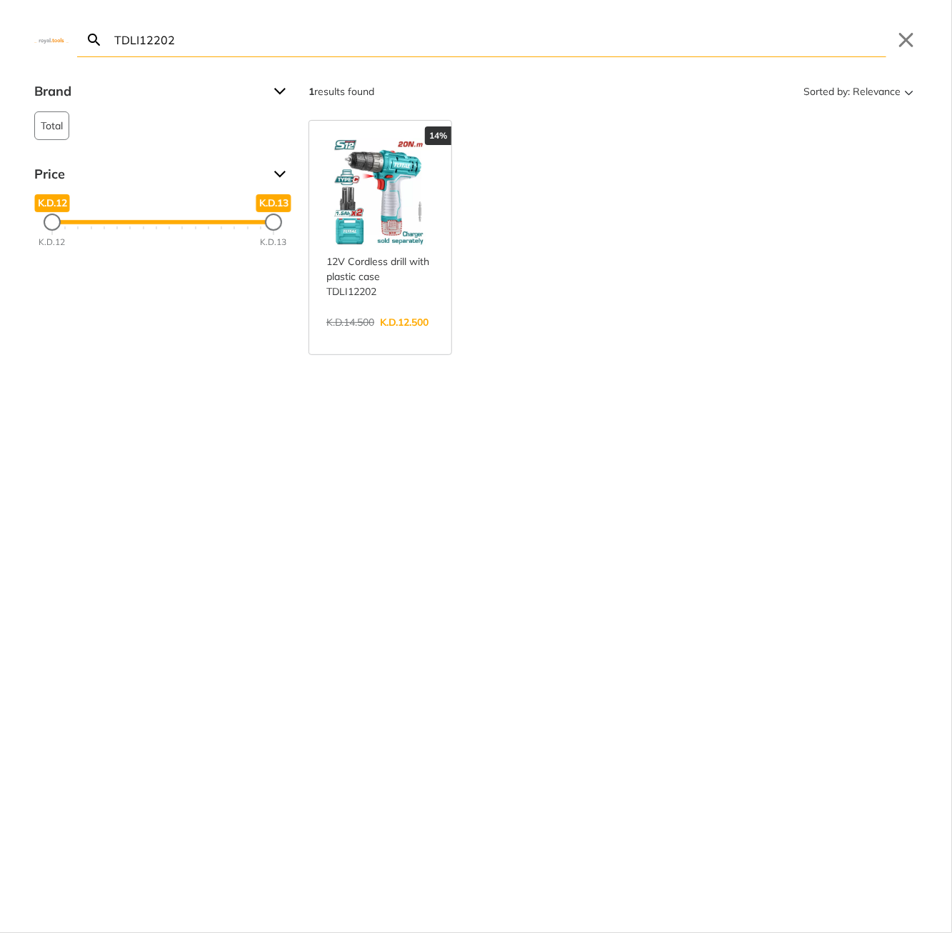
click at [318, 44] on input "TDLI12202" at bounding box center [498, 40] width 775 height 34
paste input "CSDLI04"
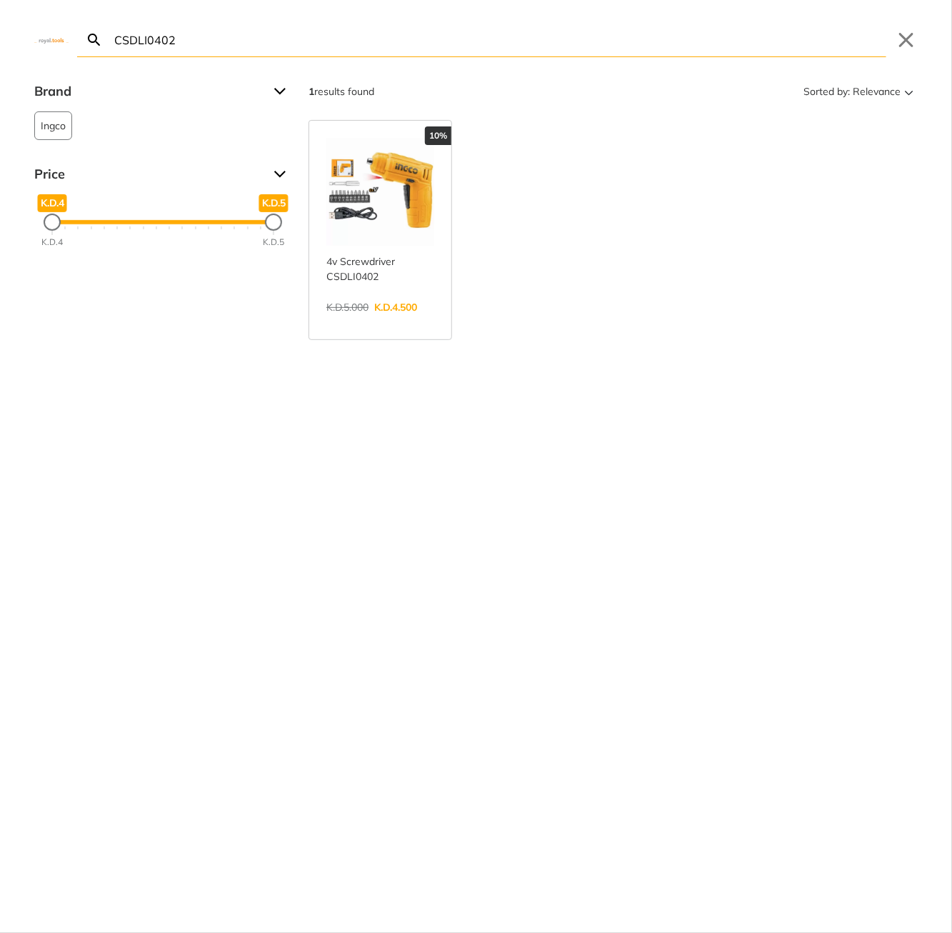
type input "CSDLI0402"
click at [399, 322] on link "View more →" at bounding box center [380, 322] width 108 height 0
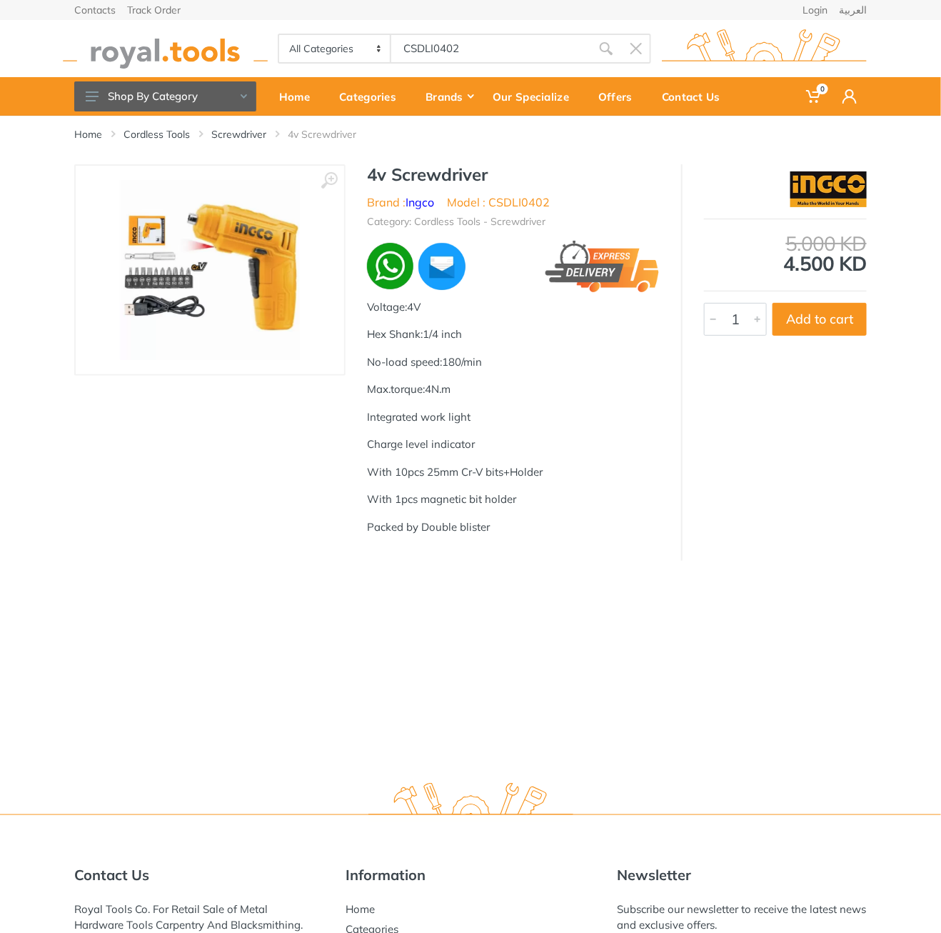
click at [416, 170] on h1 "4v Screwdriver" at bounding box center [513, 174] width 293 height 21
click at [375, 169] on h1 "4v Screwdriver" at bounding box center [513, 174] width 293 height 21
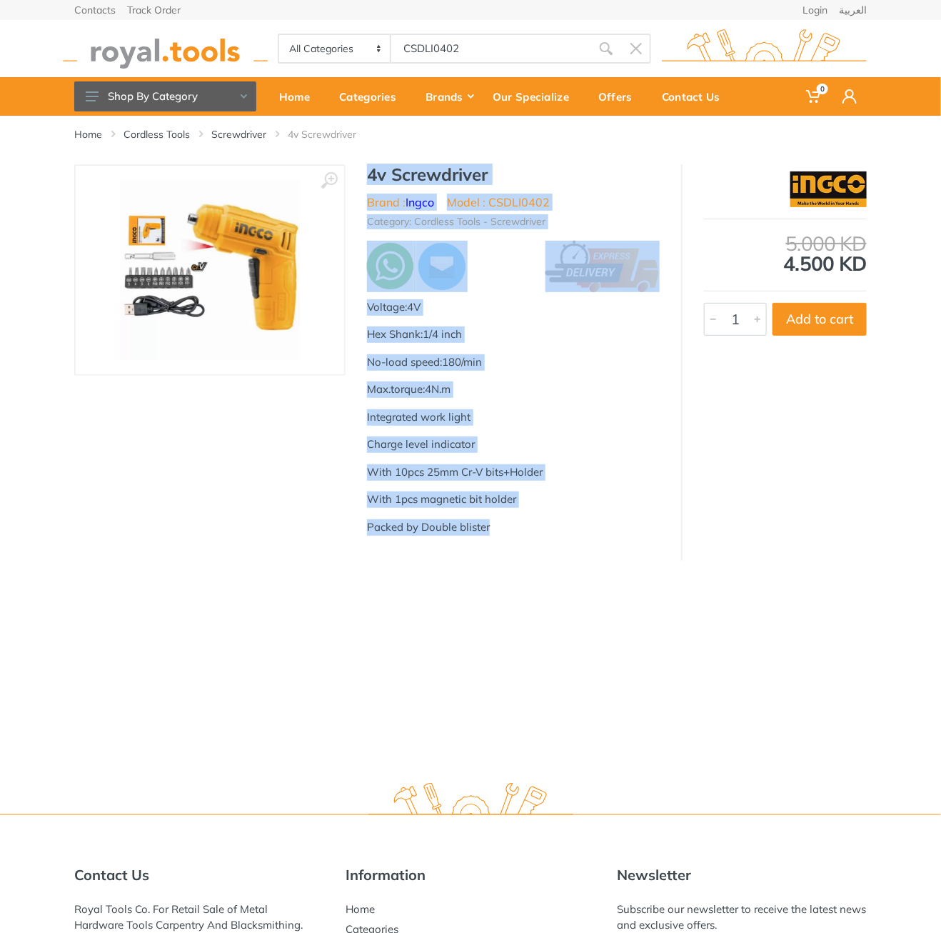
drag, startPoint x: 375, startPoint y: 169, endPoint x: 498, endPoint y: 531, distance: 383.2
click at [498, 531] on div "4v Screwdriver Brand : Ingco Model : CSDLI0402 Category: Cordless Tools - Screw…" at bounding box center [514, 355] width 336 height 382
copy div "4v Screwdriver Brand : Ingco Model : CSDLI0402 Category: Cordless Tools - Screw…"
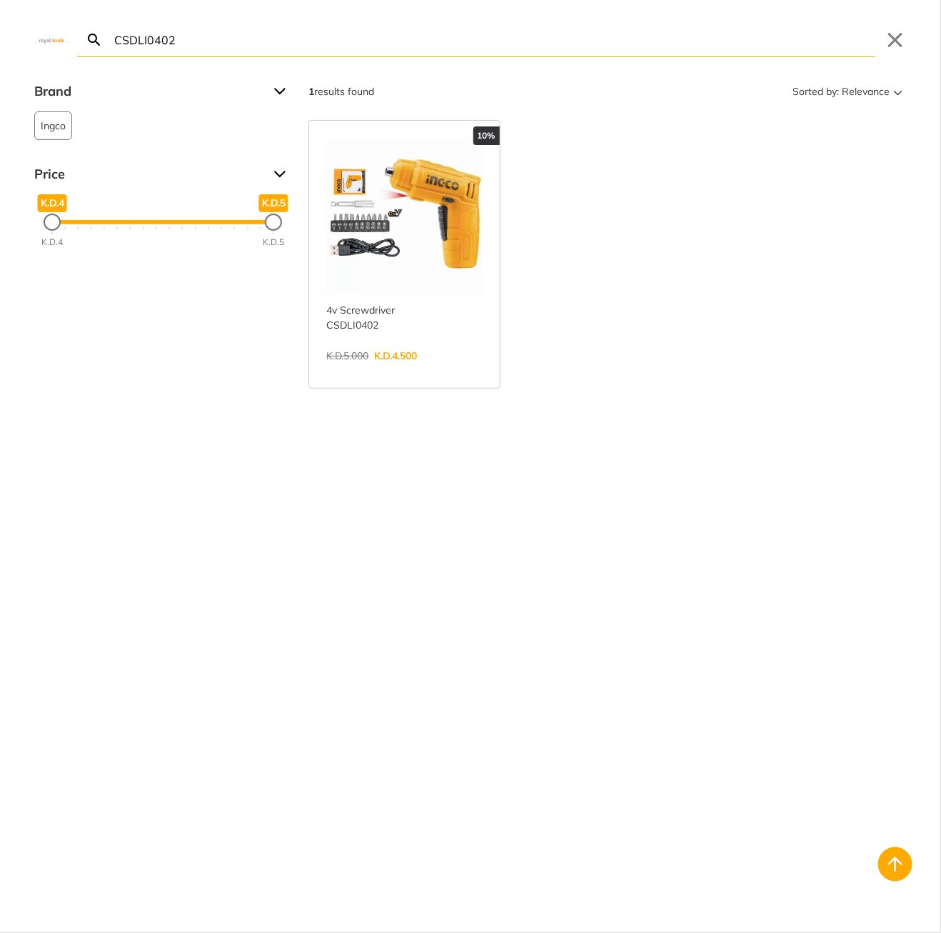
click at [462, 49] on body "0 0" at bounding box center [470, 466] width 941 height 933
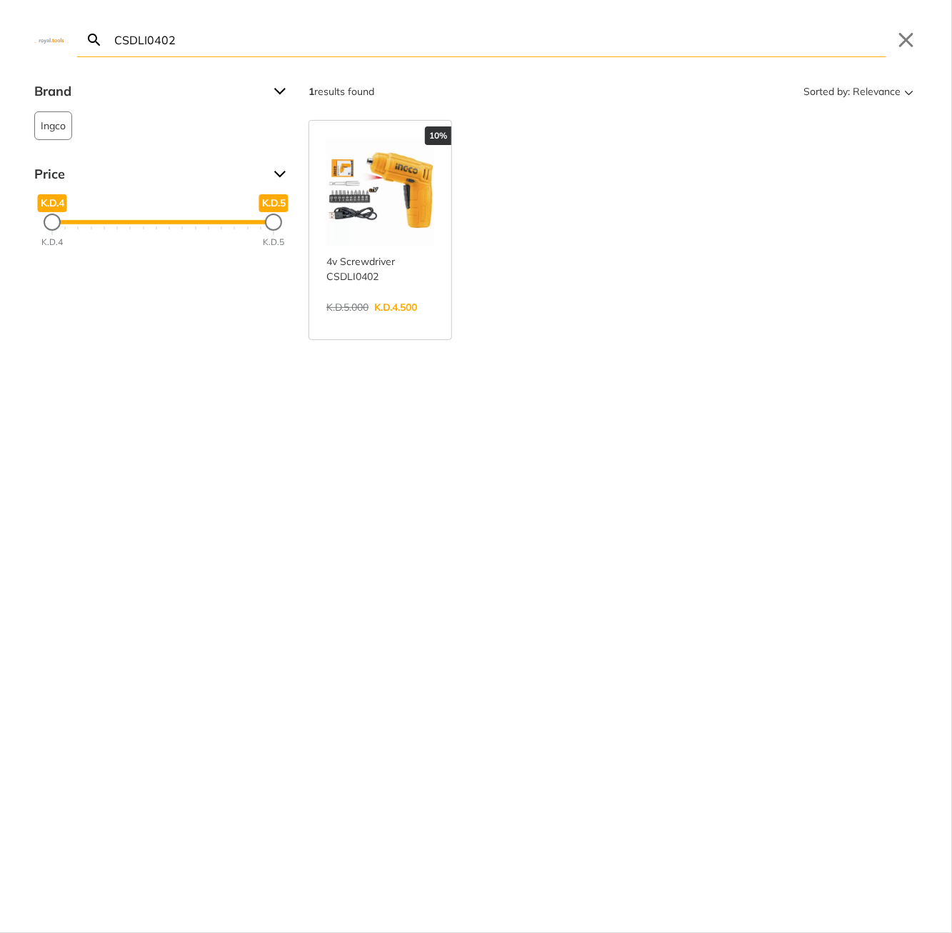
click at [462, 49] on input "CSDLI0402" at bounding box center [498, 40] width 775 height 34
paste input "PKP-18E"
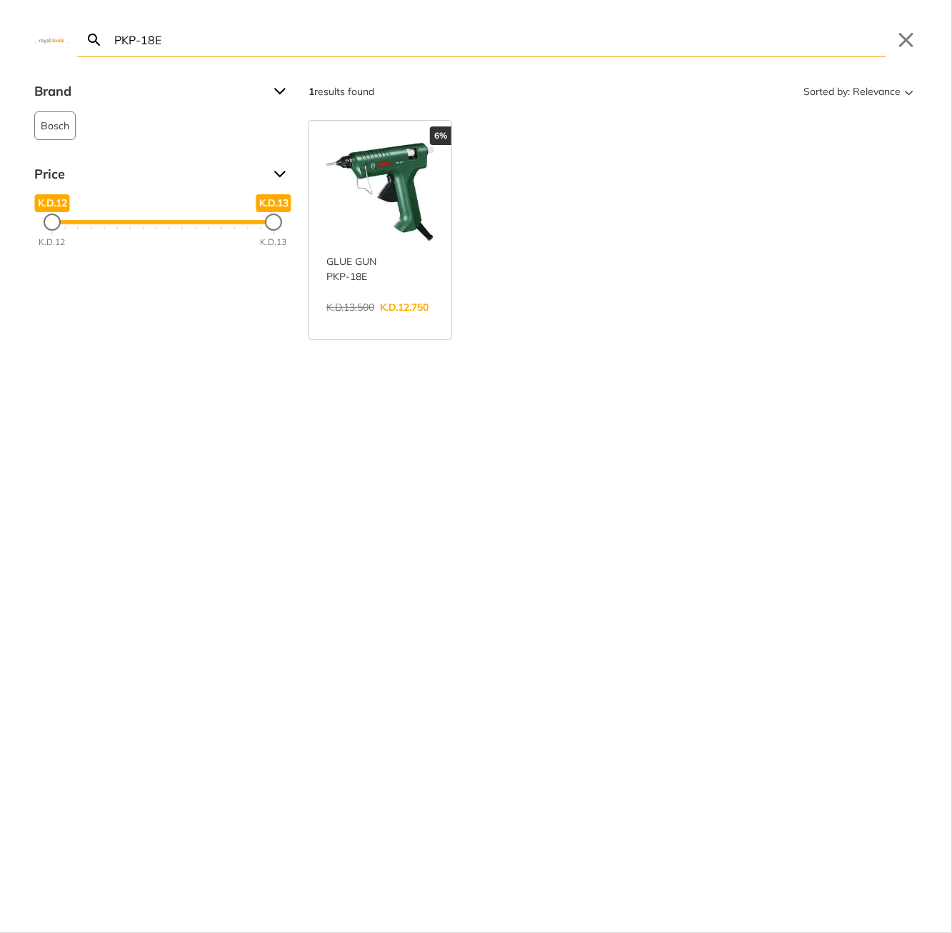
type input "PKP-18E"
click at [378, 322] on link "View more →" at bounding box center [380, 322] width 108 height 0
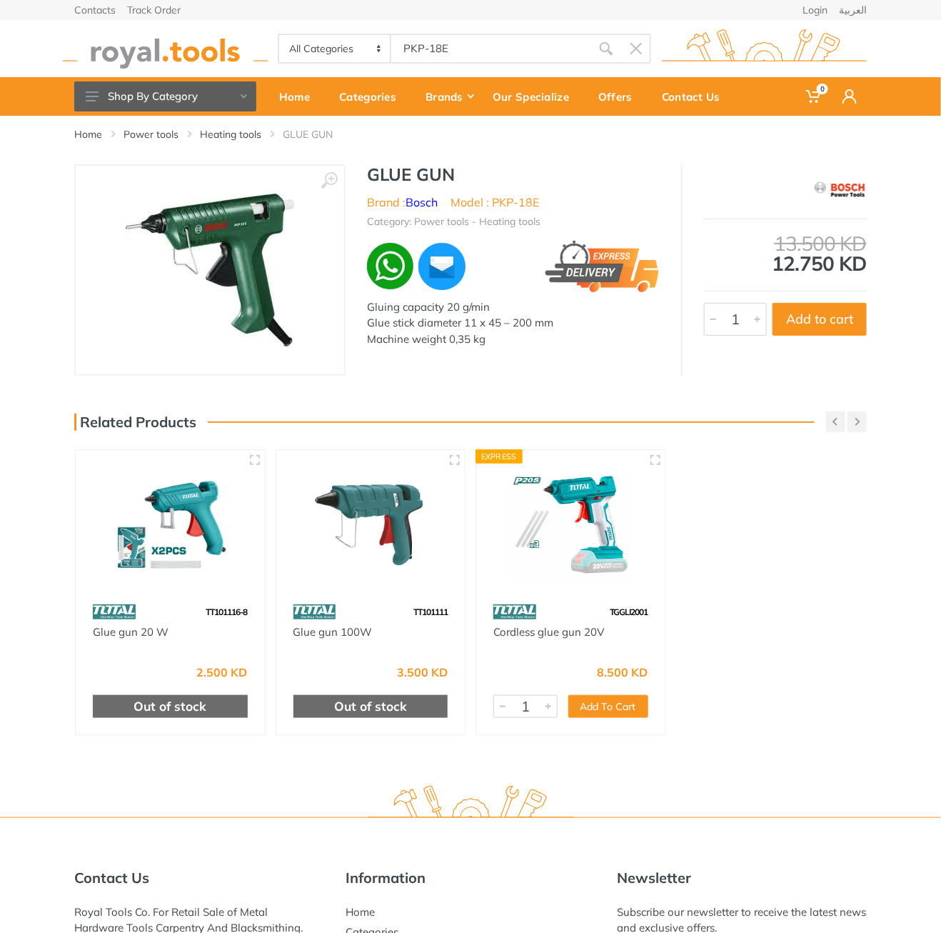
click at [372, 176] on h1 "GLUE GUN" at bounding box center [513, 174] width 293 height 21
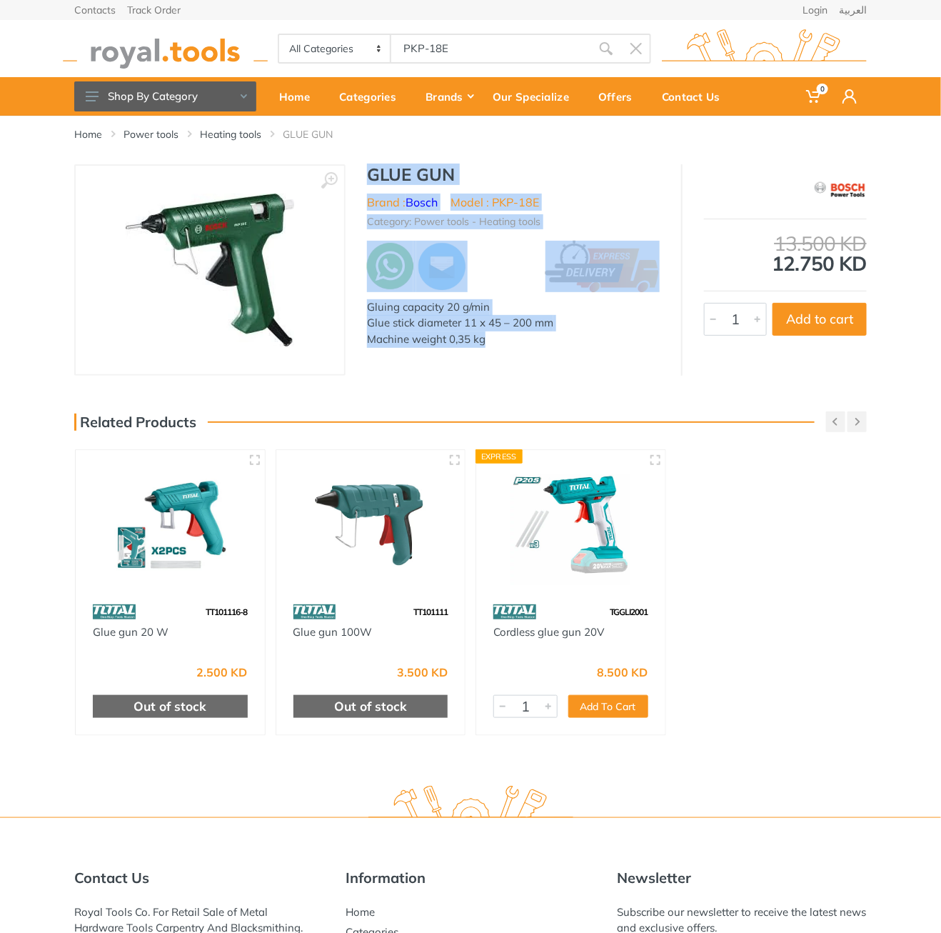
drag, startPoint x: 0, startPoint y: 0, endPoint x: 506, endPoint y: 355, distance: 617.7
click at [506, 355] on div "GLUE GUN Brand : Bosch Model : PKP-18E Category: Power tools - Heating tools Gl…" at bounding box center [514, 259] width 336 height 191
copy div "GLUE GUN Brand : Bosch Model : PKP-18E Category: Power tools - Heating tools Gl…"
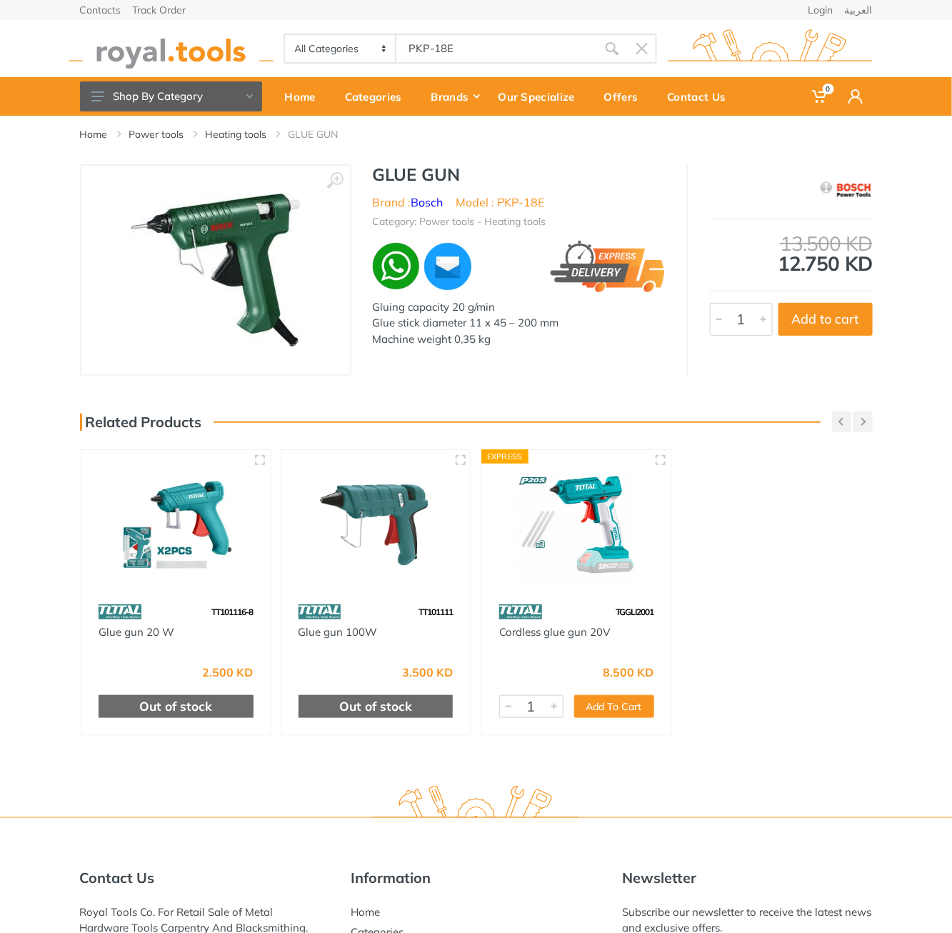
click at [441, 58] on body "0 0" at bounding box center [476, 466] width 952 height 933
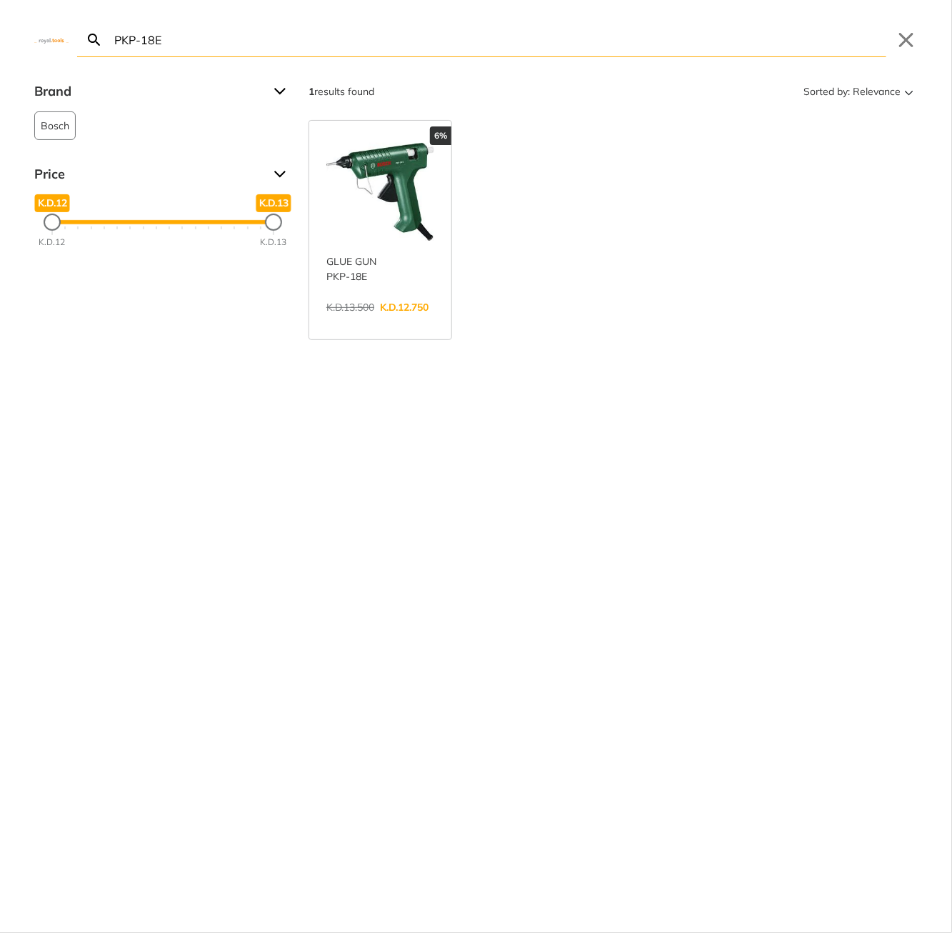
click at [426, 38] on input "PKP-18E" at bounding box center [498, 40] width 775 height 34
paste input "TS42182551"
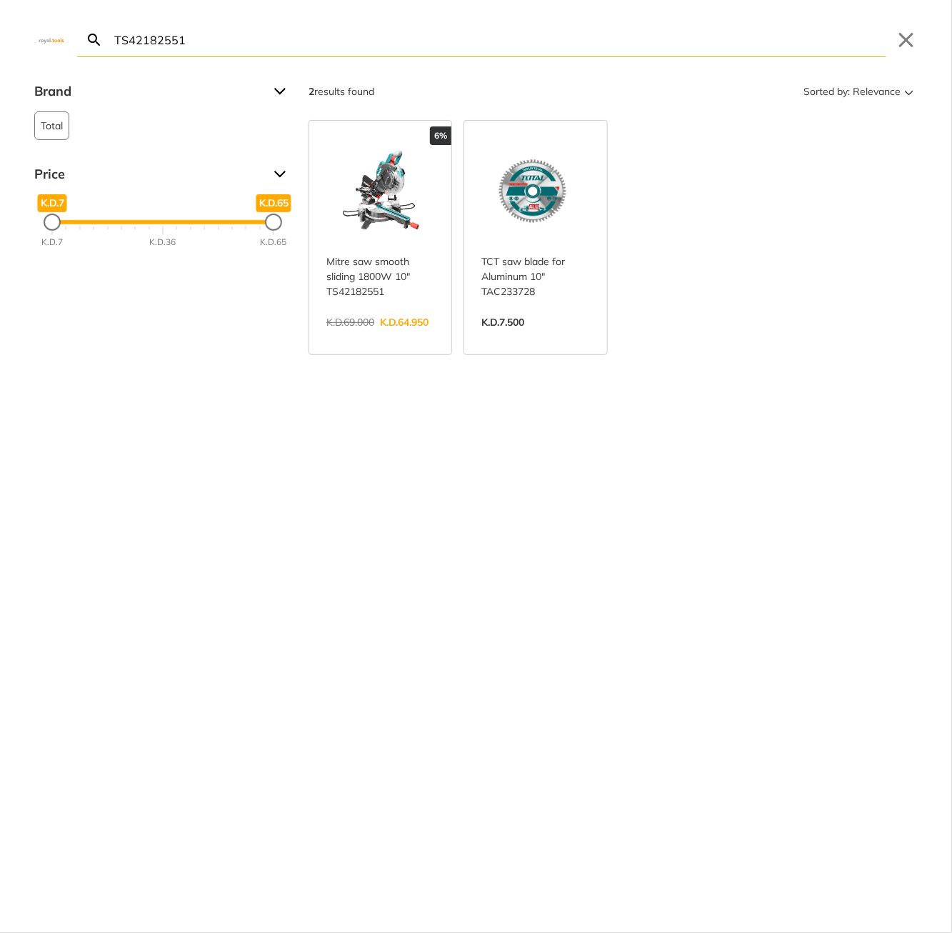
type input "TS42182551"
click at [353, 337] on link "View more →" at bounding box center [380, 337] width 108 height 0
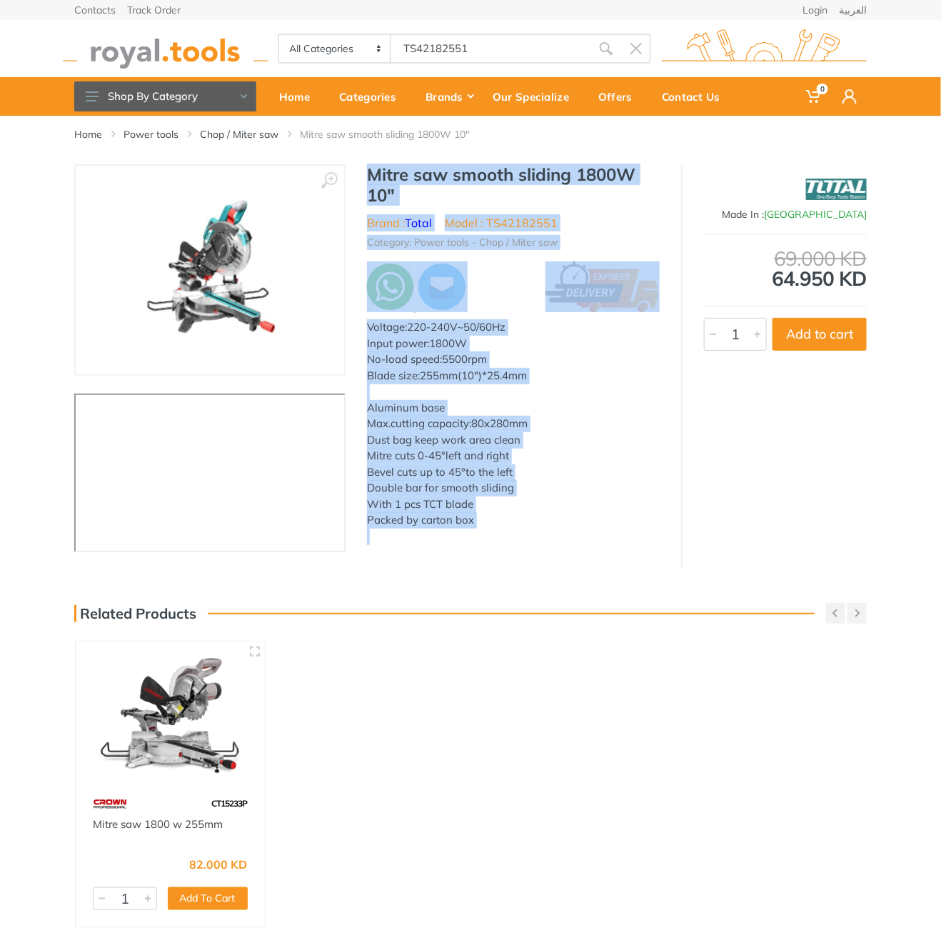
click at [503, 513] on div "Mitre saw smooth sliding 1800W 10" Brand : Total Model : TS42182551 Category: P…" at bounding box center [514, 358] width 336 height 388
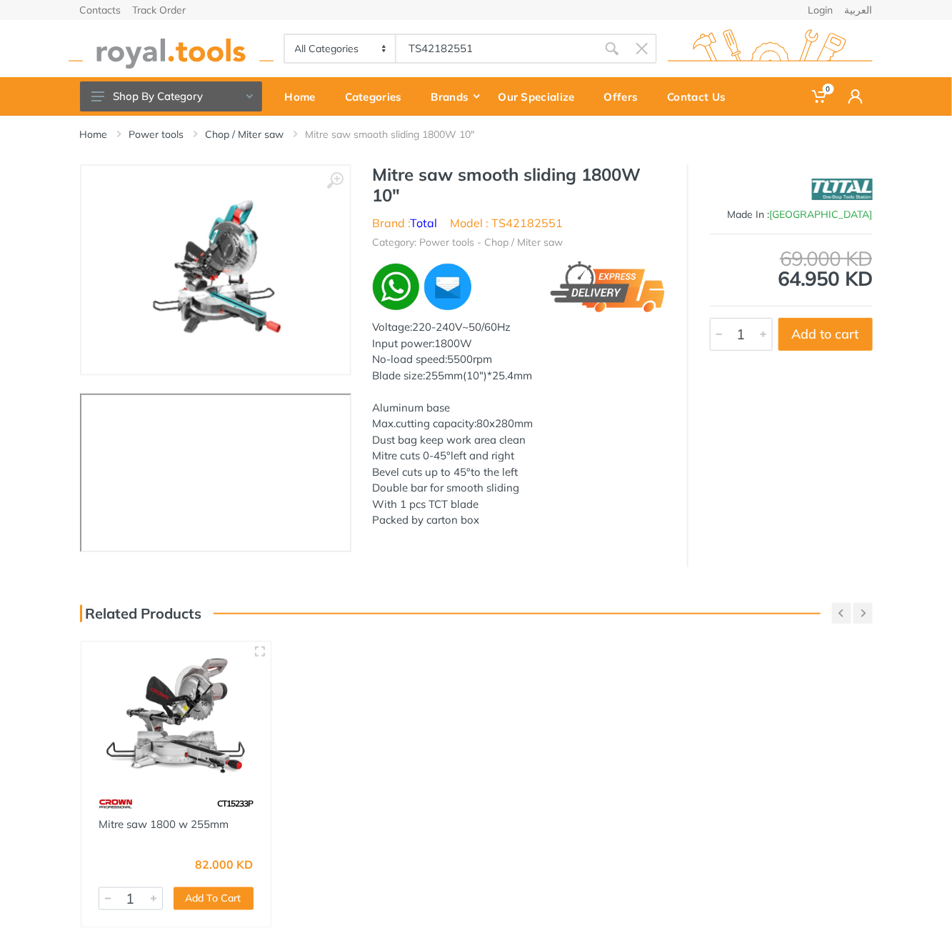
click at [473, 41] on body "0 0" at bounding box center [476, 466] width 952 height 933
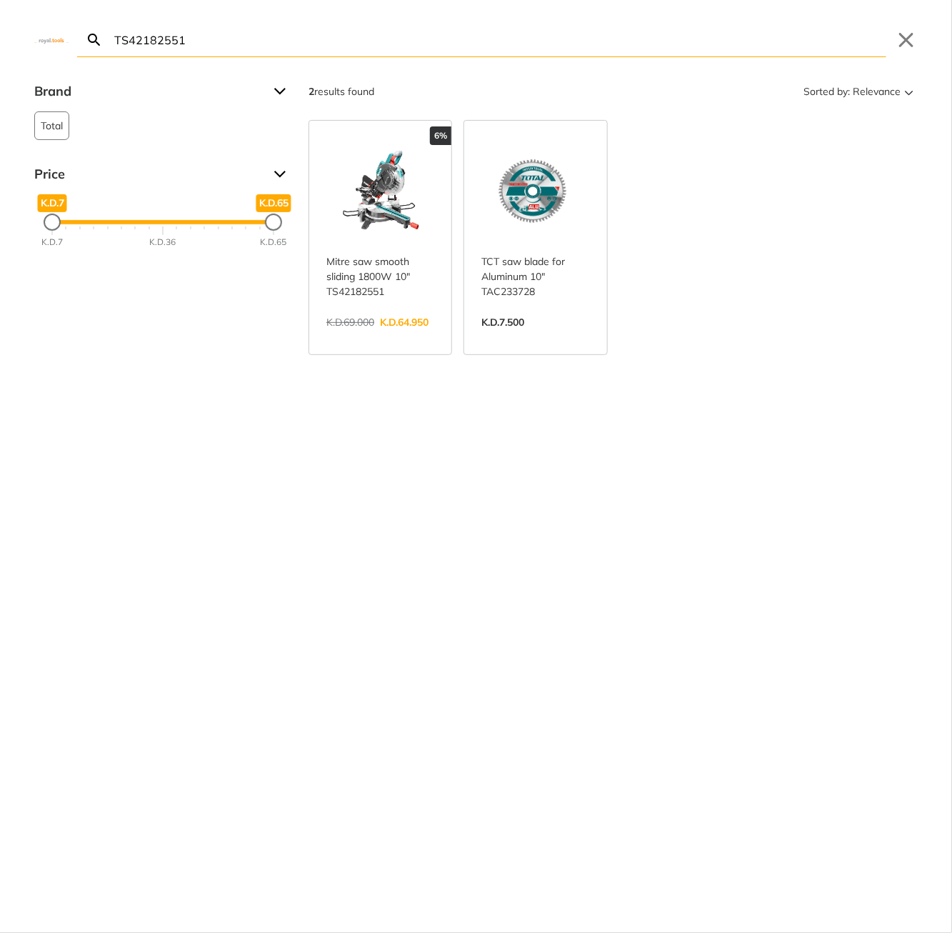
click at [393, 41] on input "TS42182551" at bounding box center [498, 40] width 775 height 34
paste input "PWLI20084"
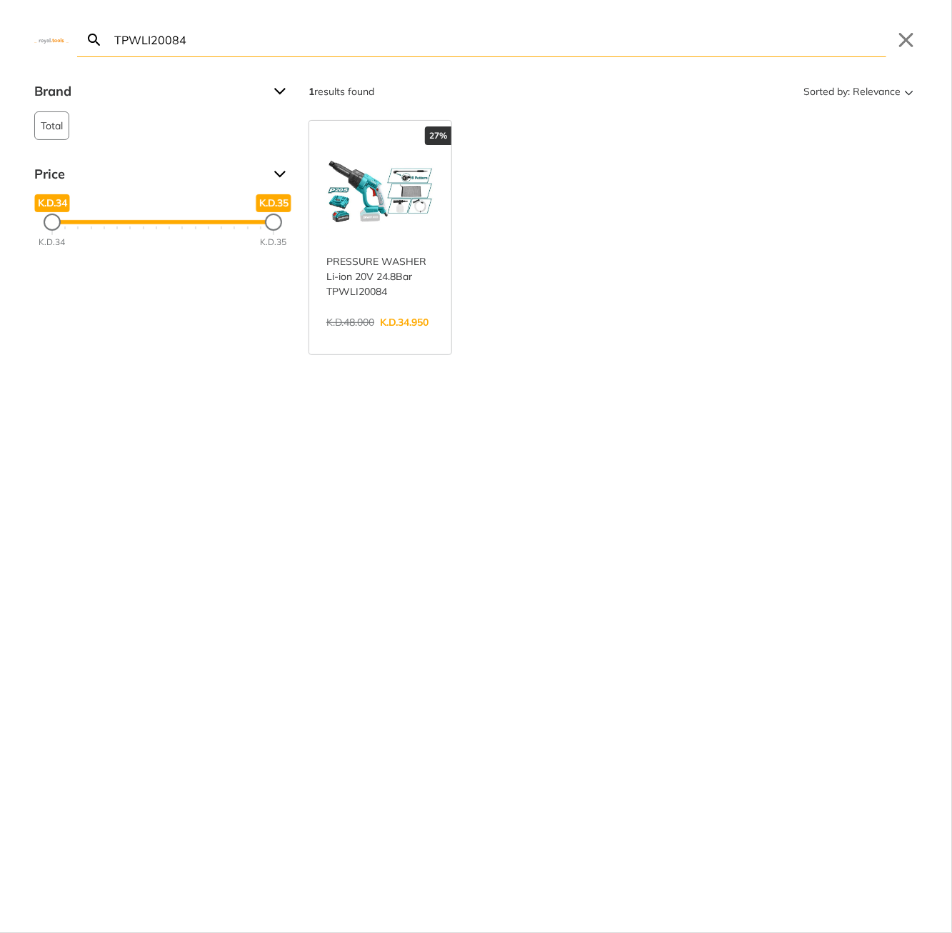
type input "TPWLI20084"
click at [366, 337] on link "View more →" at bounding box center [380, 337] width 108 height 0
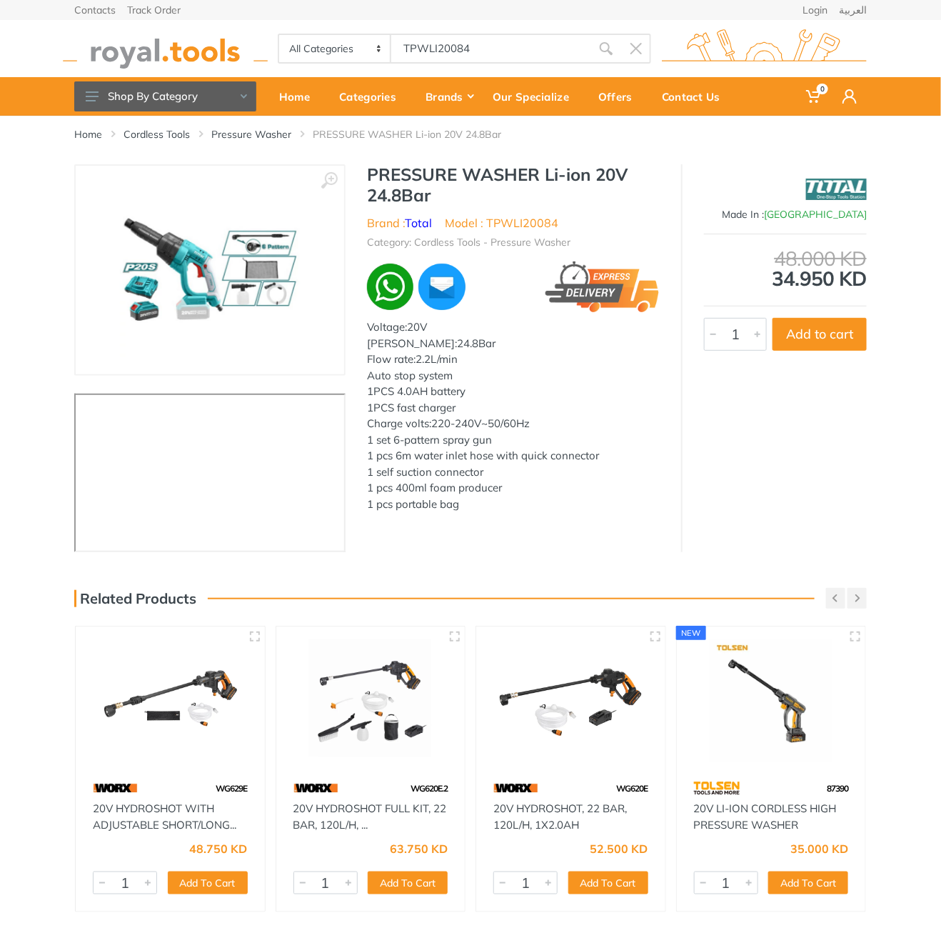
click at [386, 157] on div "Home Cordless Tools Pressure Washer PRESSURE WASHER Li-ion 20V 24.8Bar" at bounding box center [471, 140] width 814 height 49
click at [383, 166] on h1 "PRESSURE WASHER Li-ion 20V 24.8Bar" at bounding box center [513, 184] width 293 height 41
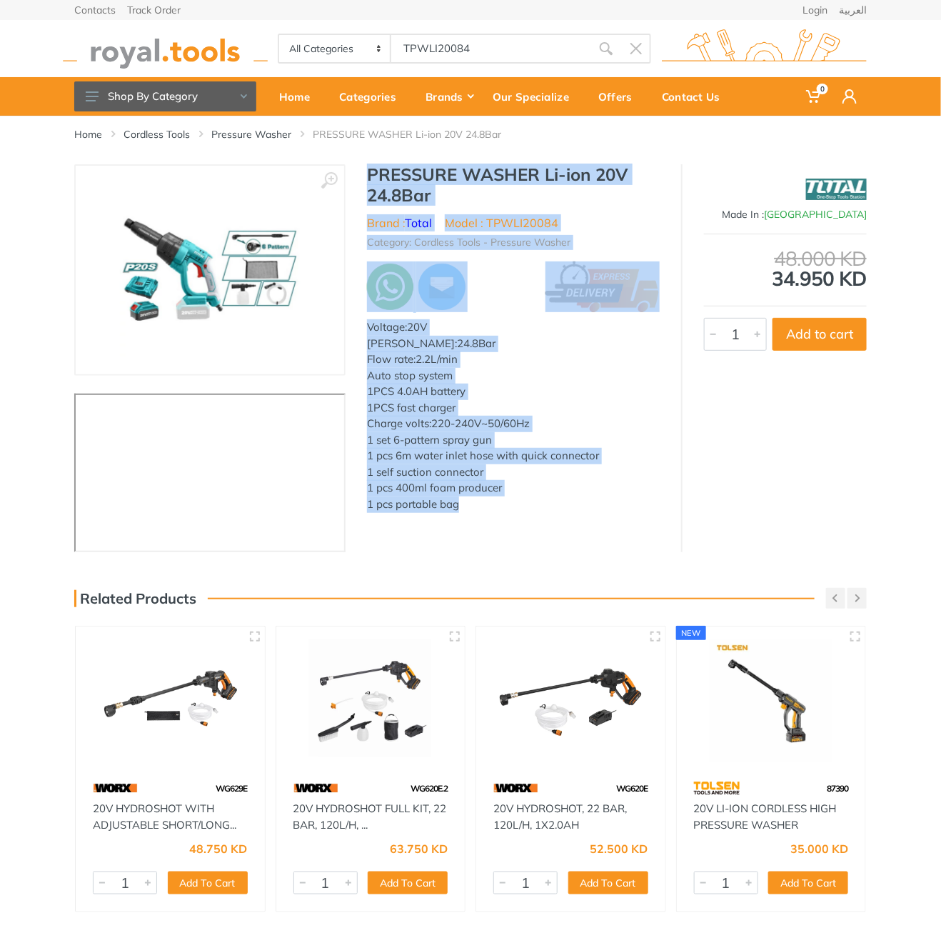
drag, startPoint x: 383, startPoint y: 166, endPoint x: 499, endPoint y: 499, distance: 353.0
click at [499, 499] on div "PRESSURE WASHER Li-ion 20V 24.8Bar Brand : Total Model : TPWLI20084 Category: C…" at bounding box center [514, 342] width 336 height 356
copy div "PRESSURE WASHER Li-ion 20V 24.8Bar Brand : Total Model : TPWLI20084 Category: C…"
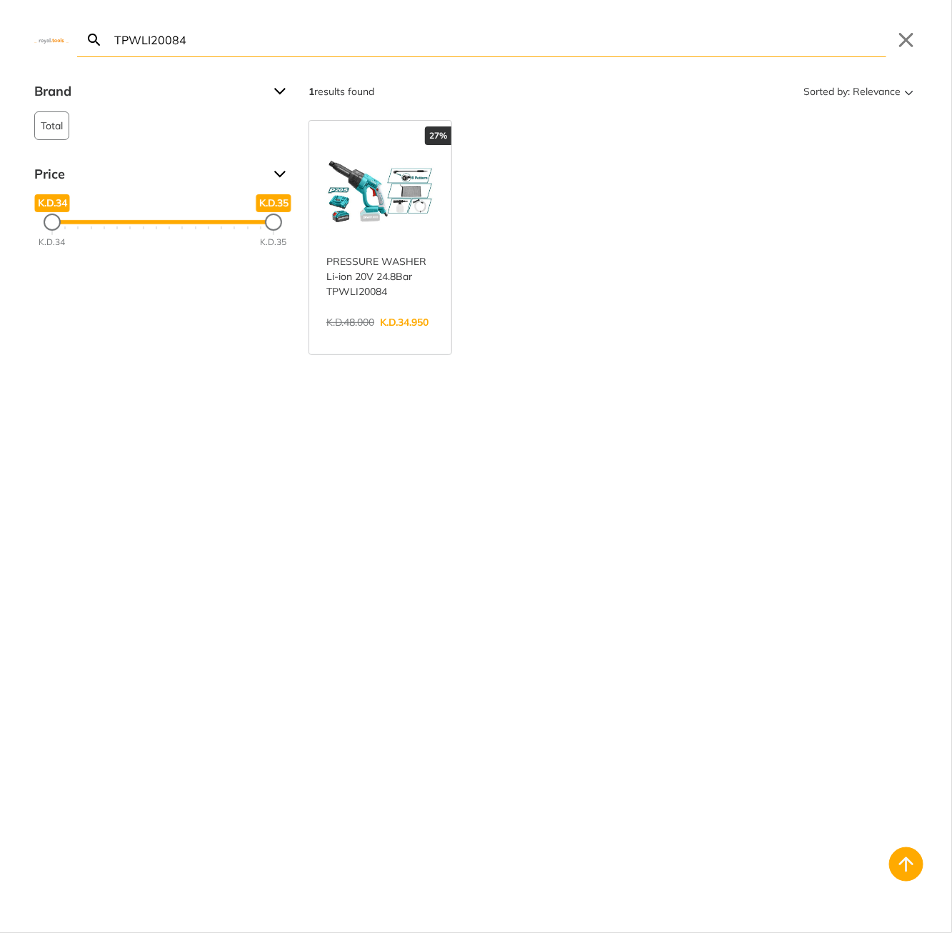
click at [515, 52] on body "0 0" at bounding box center [476, 466] width 952 height 933
click at [515, 52] on input "TPWLI20084" at bounding box center [498, 40] width 775 height 34
paste input "79558"
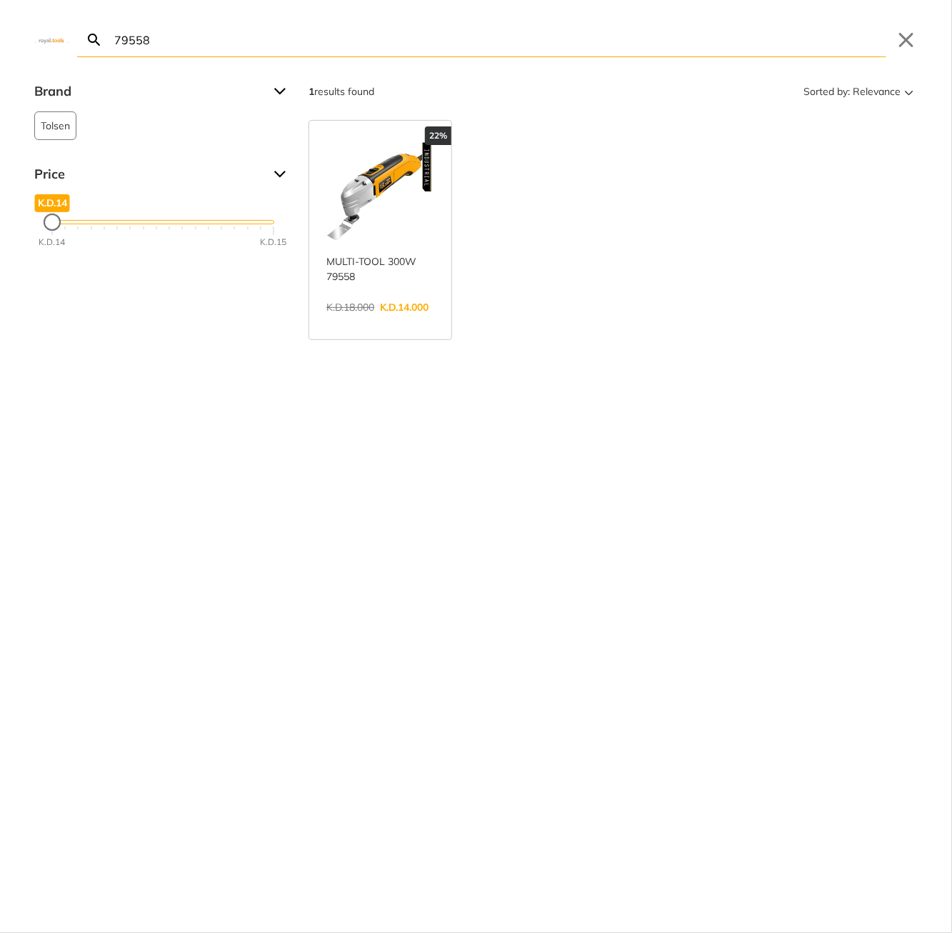
type input "79558"
click at [396, 322] on link "View more →" at bounding box center [380, 322] width 108 height 0
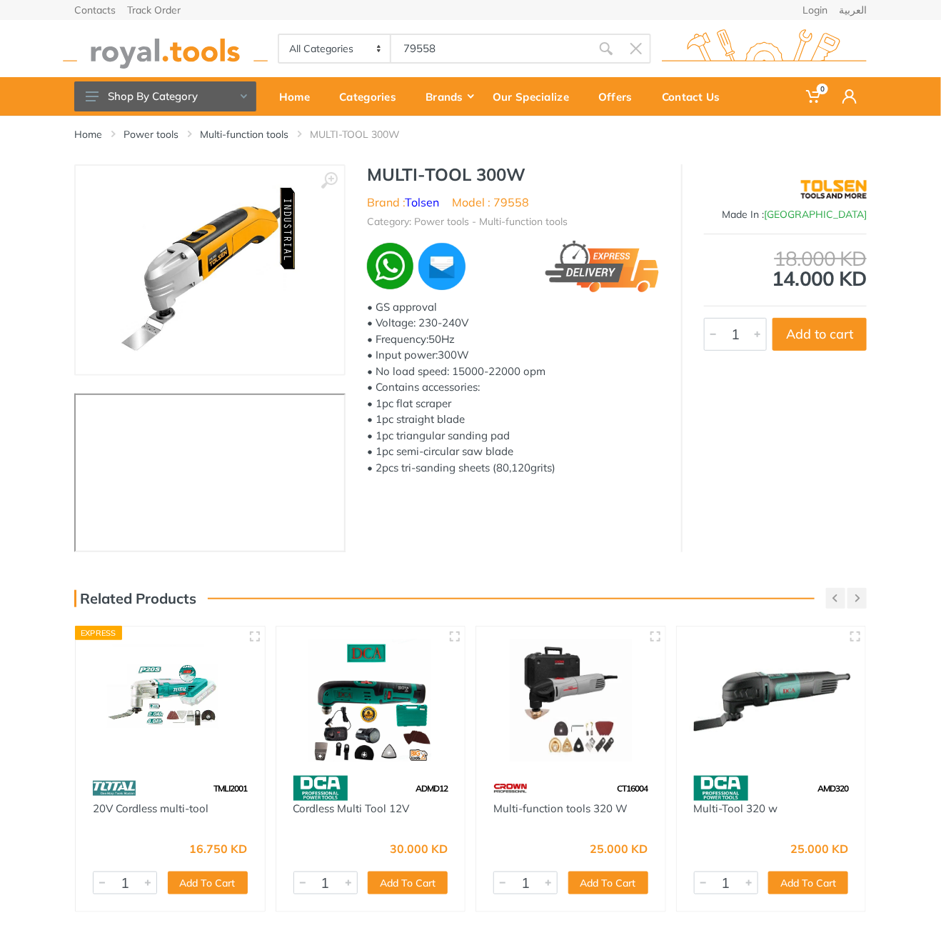
click at [386, 168] on h1 "MULTI-TOOL 300W" at bounding box center [513, 174] width 293 height 21
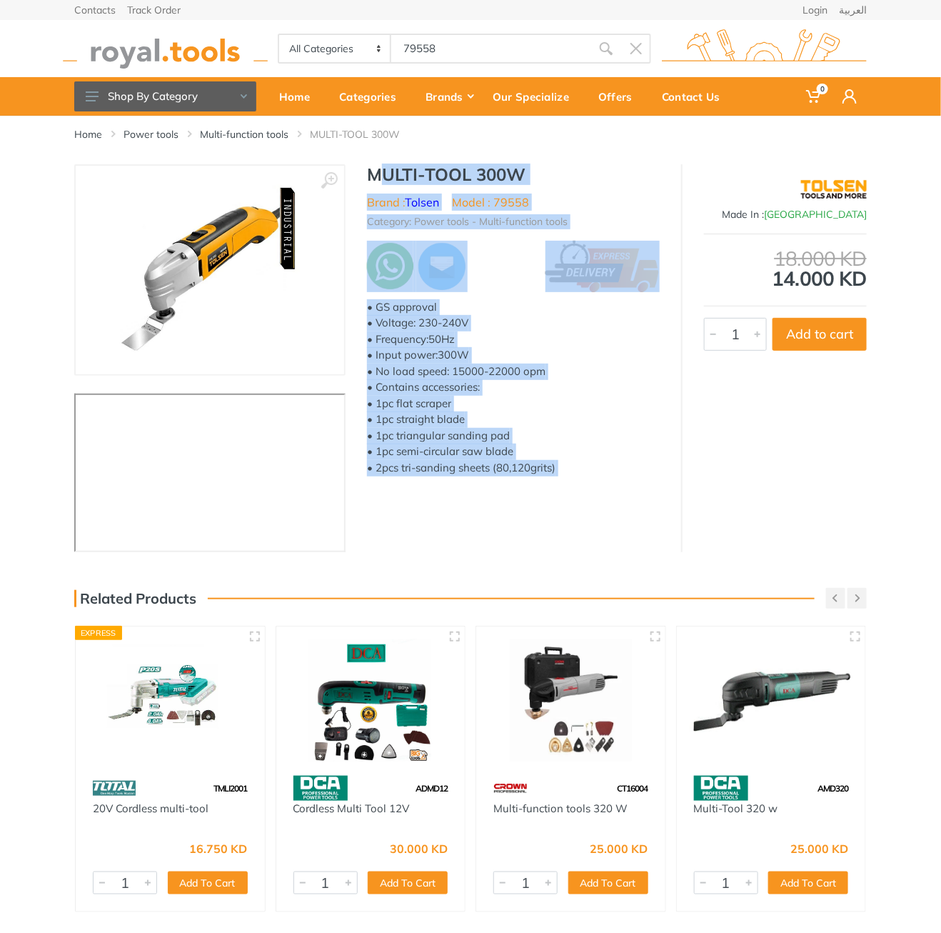
drag, startPoint x: 0, startPoint y: 0, endPoint x: 573, endPoint y: 468, distance: 739.8
click at [573, 468] on div "MULTI-TOOL 300W Brand : Tolsen Model : 79558 Category: Power tools - Multi-func…" at bounding box center [514, 324] width 336 height 320
copy div "MULTI-TOOL 300W Brand : Tolsen Model : 79558 Category: Power tools - Multi-func…"
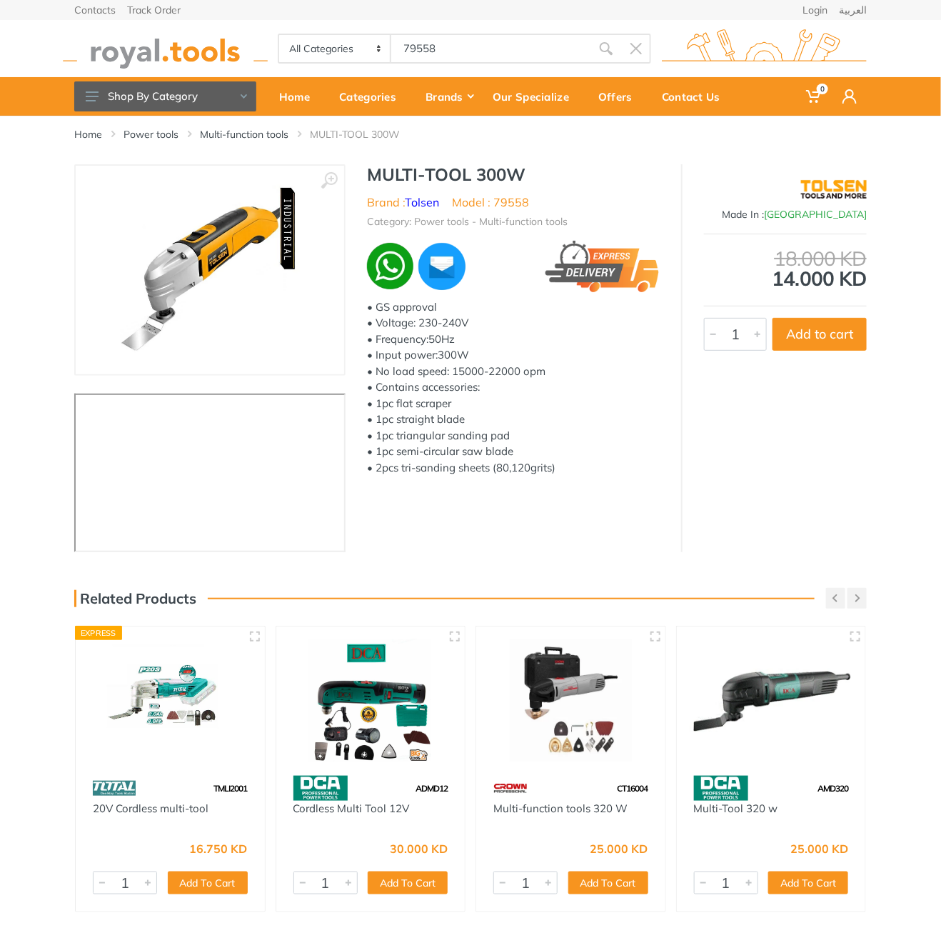
click at [536, 47] on body "0 0" at bounding box center [470, 466] width 941 height 933
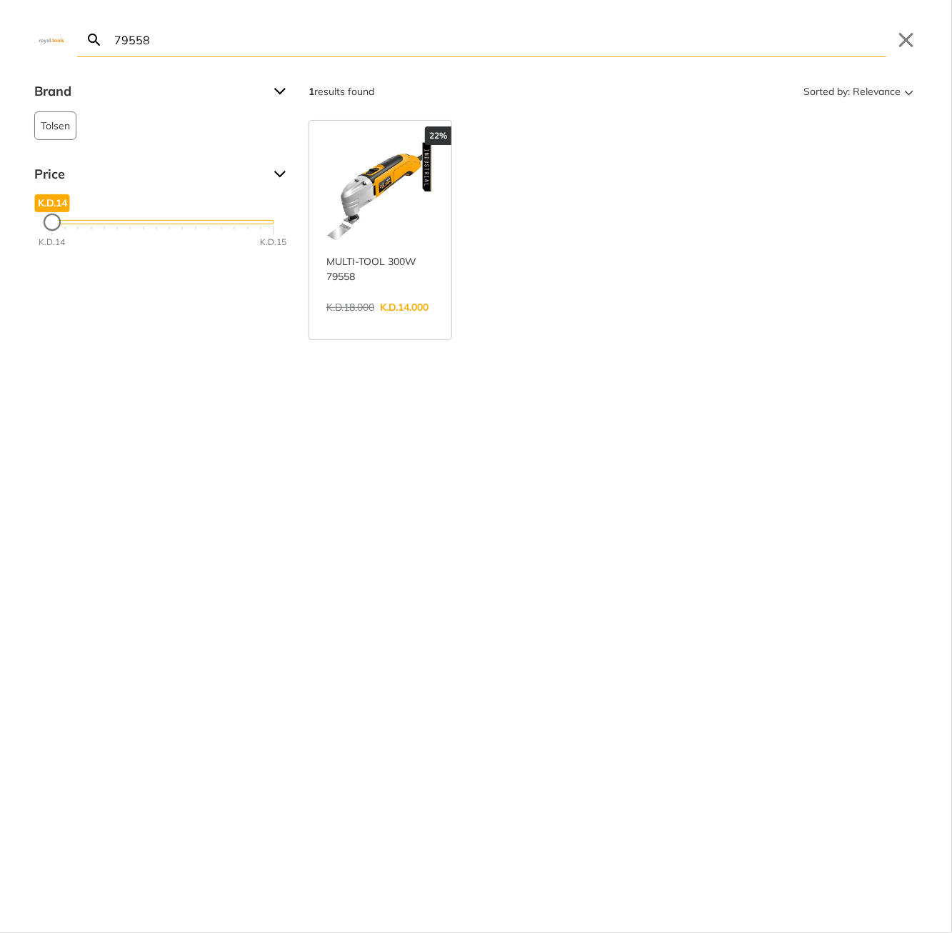
click at [526, 43] on input "79558" at bounding box center [498, 40] width 775 height 34
paste input "8050-35"
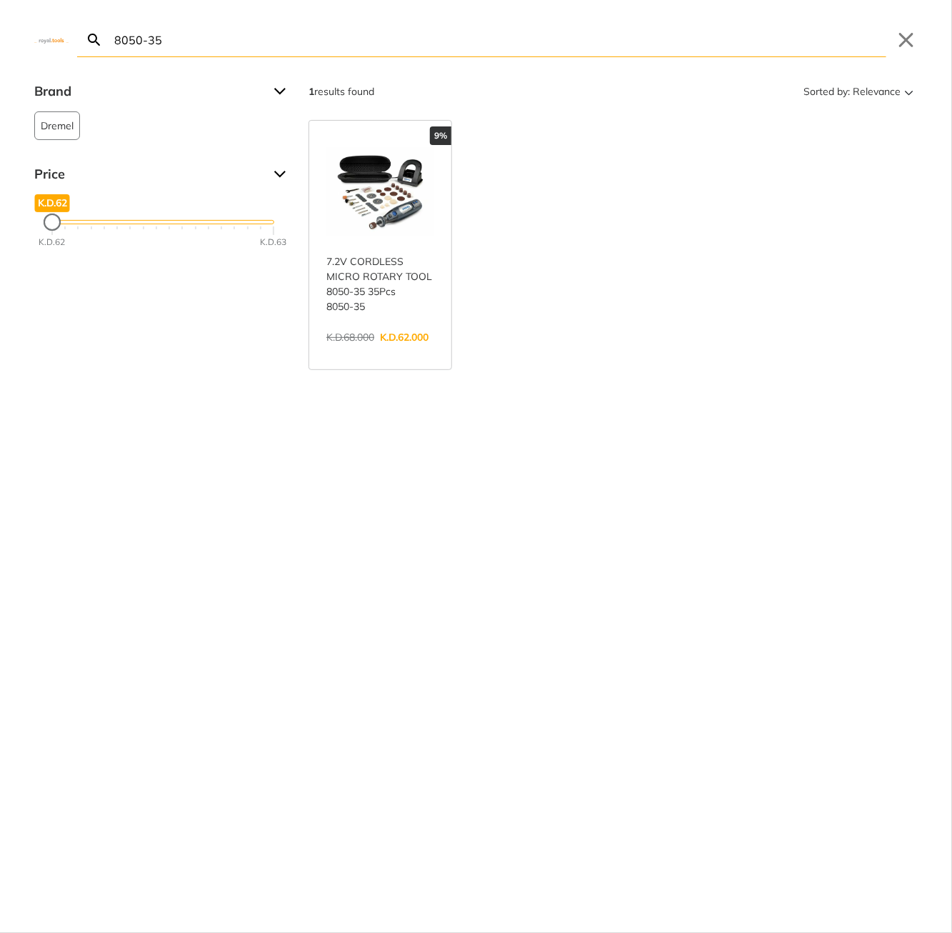
type input "8050-35"
click at [399, 352] on link "View more →" at bounding box center [380, 352] width 108 height 0
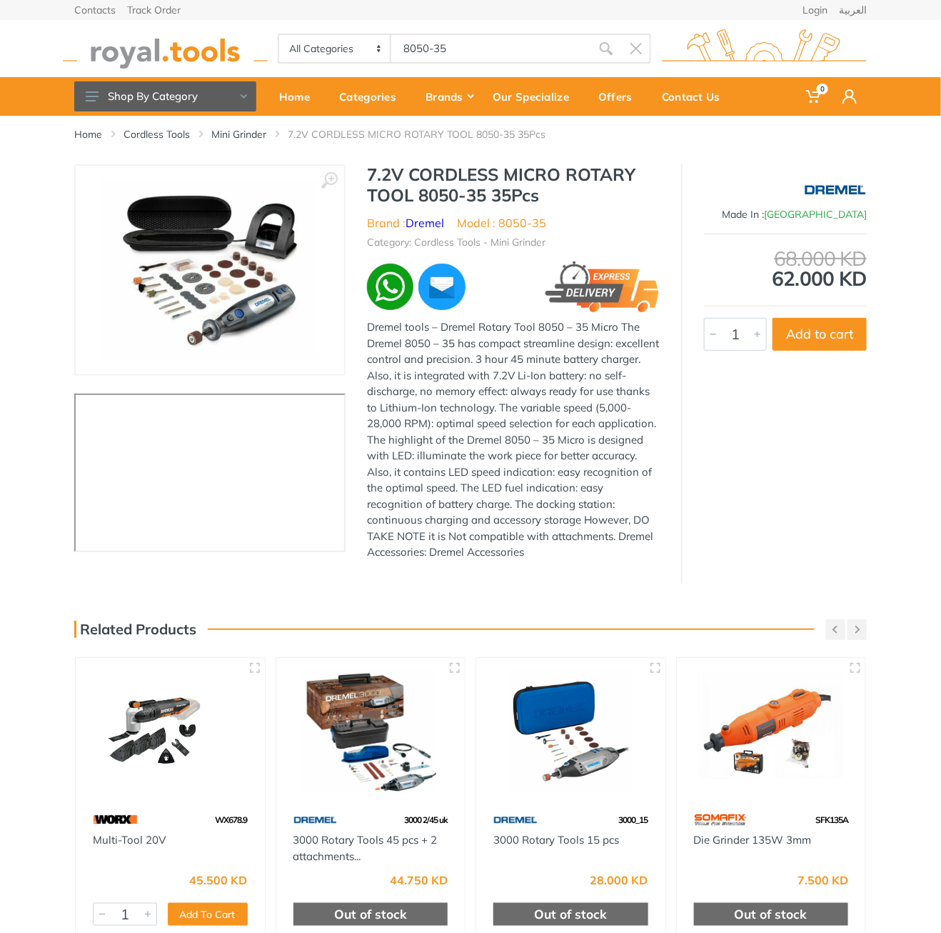
click at [383, 169] on h1 "7.2V CORDLESS MICRO ROTARY TOOL 8050-35 35Pcs" at bounding box center [513, 184] width 293 height 41
drag, startPoint x: 383, startPoint y: 169, endPoint x: 521, endPoint y: 548, distance: 403.4
click at [520, 550] on div "7.2V CORDLESS MICRO ROTARY TOOL 8050-35 35Pcs Brand : Dremel Model : 8050-35 Ca…" at bounding box center [514, 366] width 336 height 405
copy div "7.2V CORDLESS MICRO ROTARY TOOL 8050-35 35Pcs Brand : Dremel Model : 8050-35 Ca…"
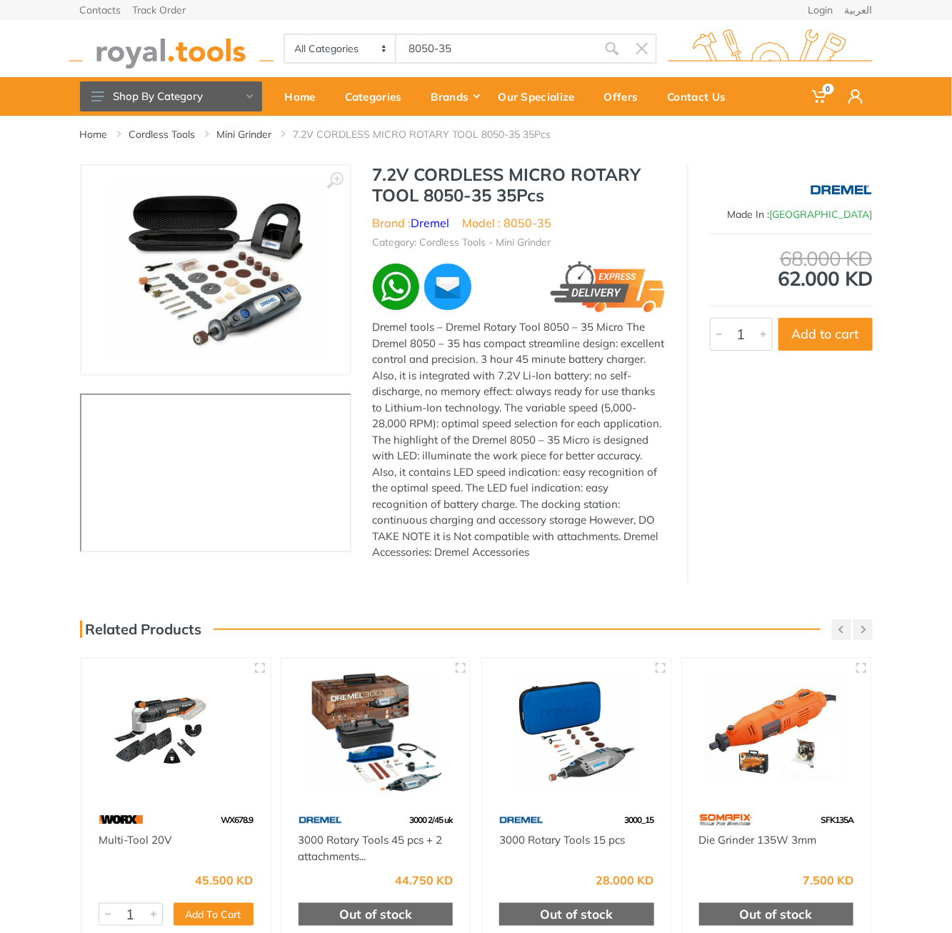
click at [448, 41] on body "0 0" at bounding box center [476, 466] width 952 height 933
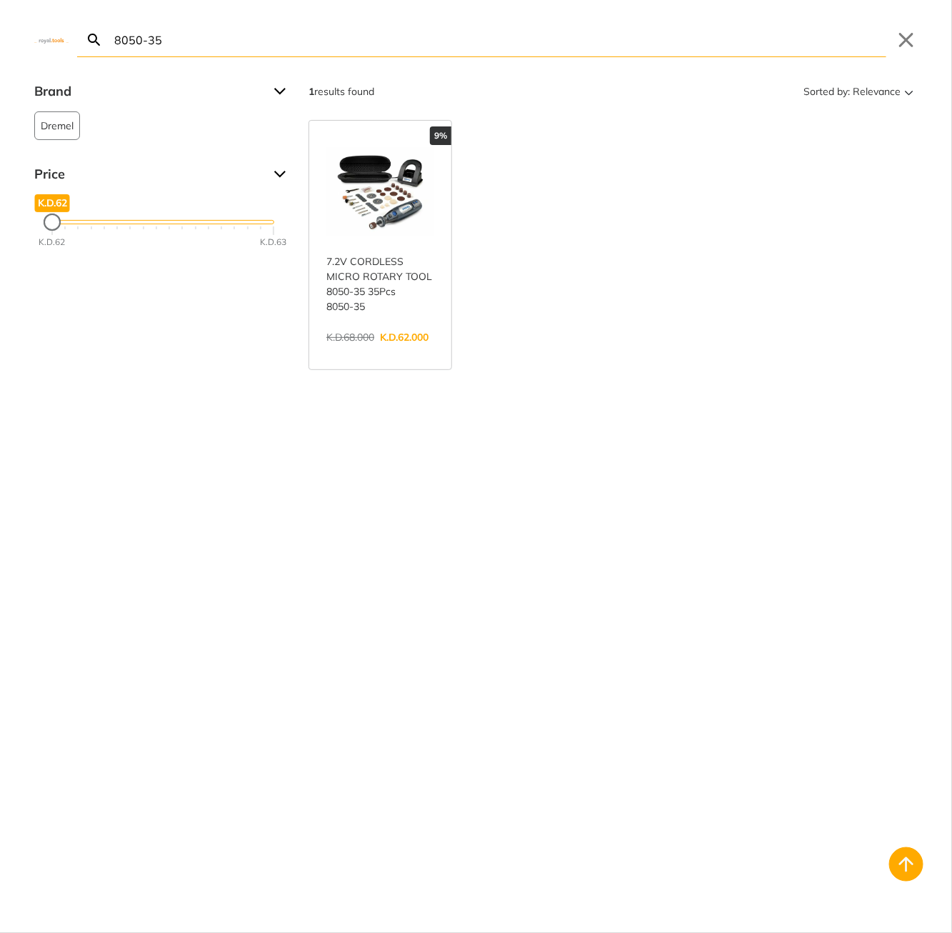
click at [448, 41] on input "8050-35" at bounding box center [498, 40] width 775 height 34
paste input "TIWLI2001"
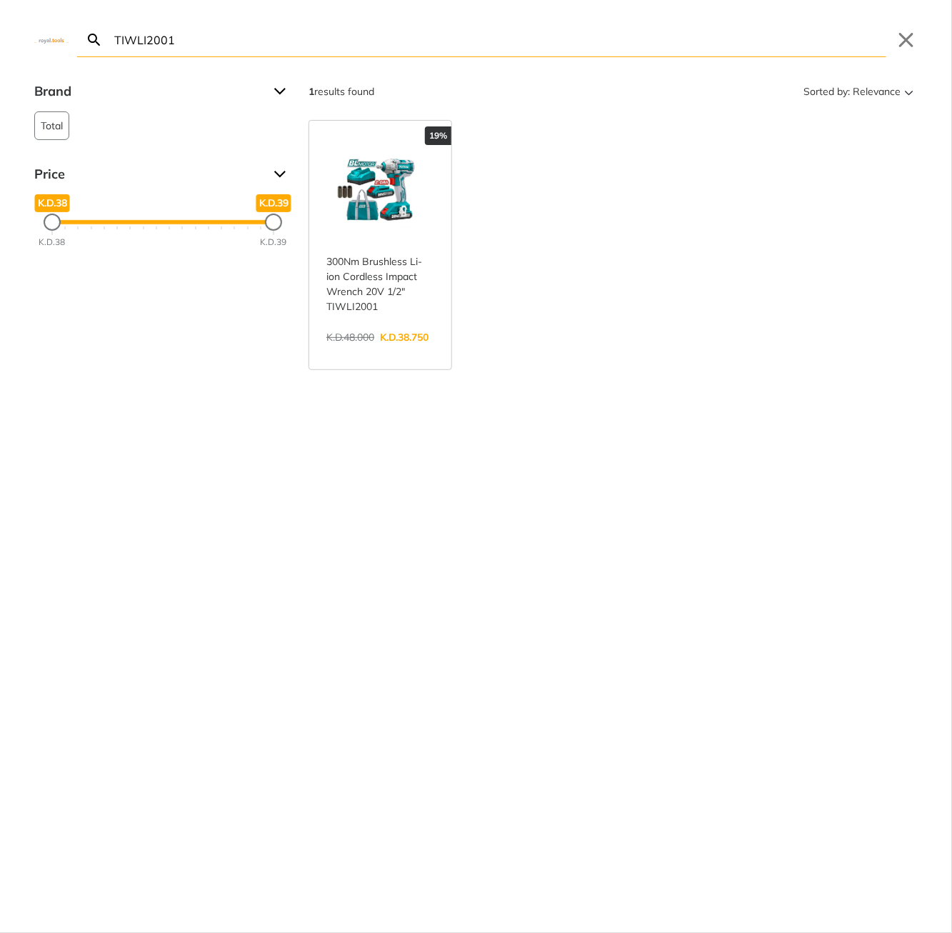
type input "TIWLI2001"
click at [370, 352] on link "View more →" at bounding box center [380, 352] width 108 height 0
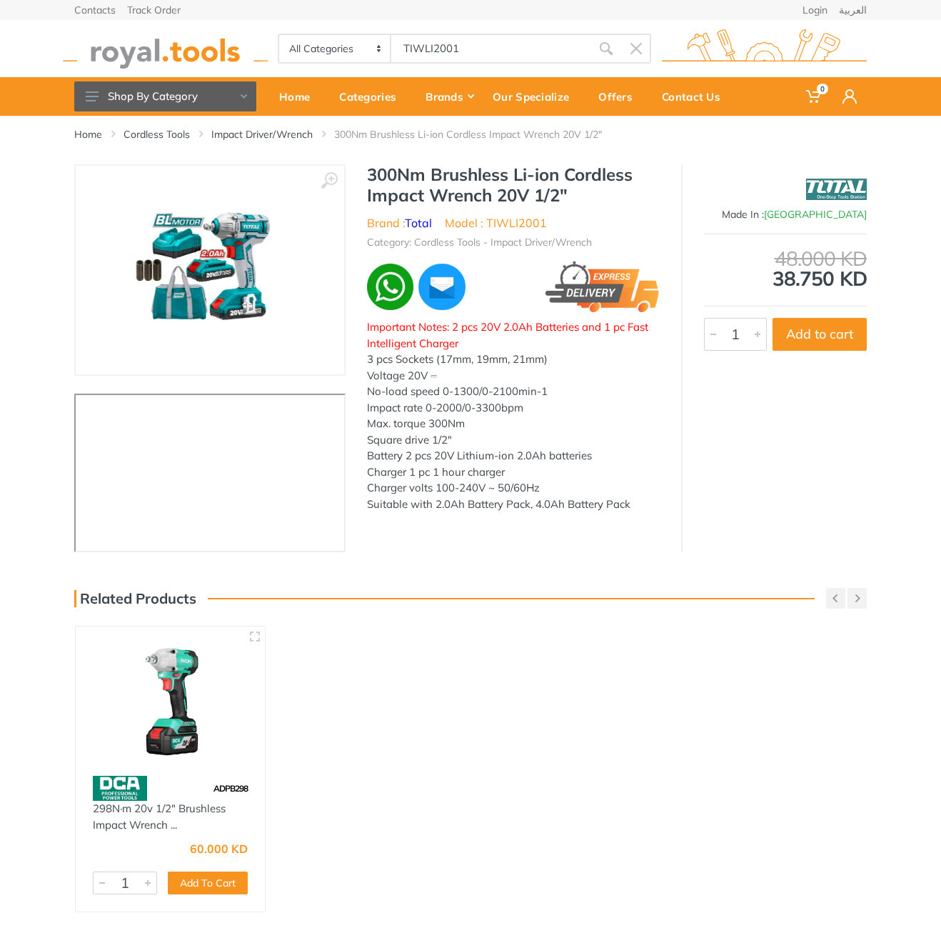
click at [378, 174] on h1 "300Nm Brushless Li-ion Cordless Impact Wrench 20V 1/2"" at bounding box center [513, 184] width 293 height 41
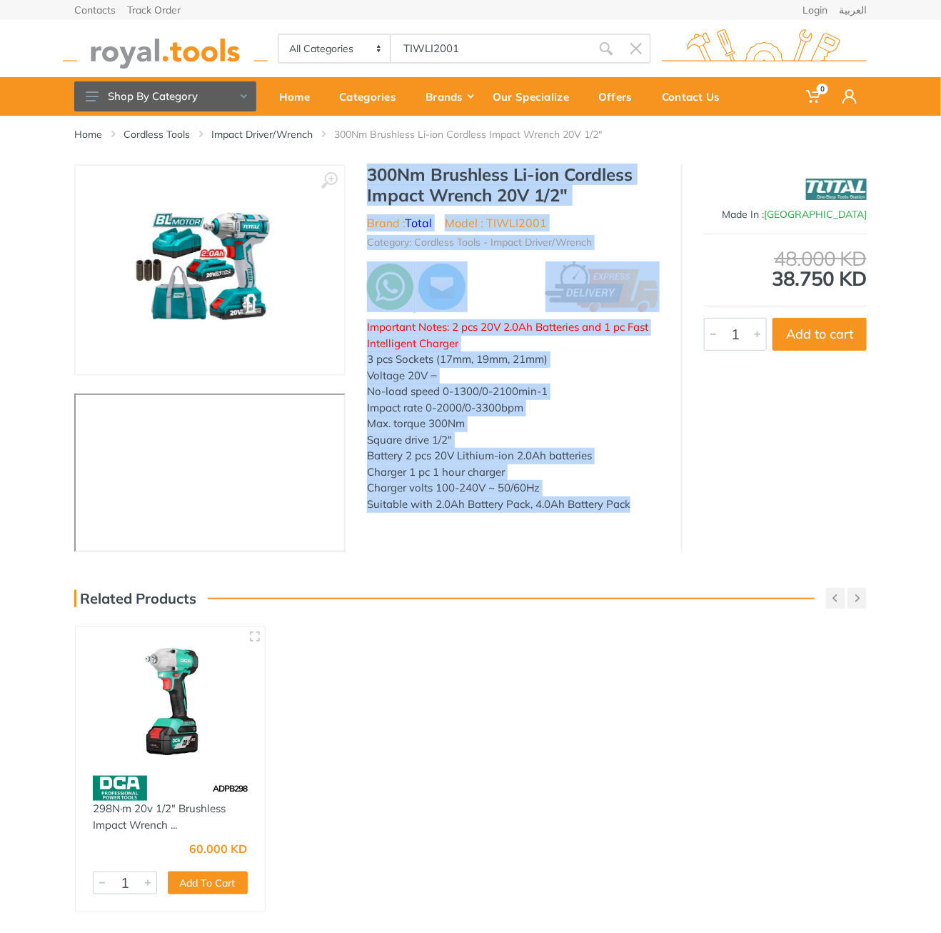
drag, startPoint x: 0, startPoint y: 0, endPoint x: 611, endPoint y: 523, distance: 804.7
click at [611, 523] on div "‹ › Brand : Total" at bounding box center [470, 358] width 793 height 388
copy div "300Nm Brushless Li-ion Cordless Impact Wrench 20V 1/2" Brand : Total Model : TI…"
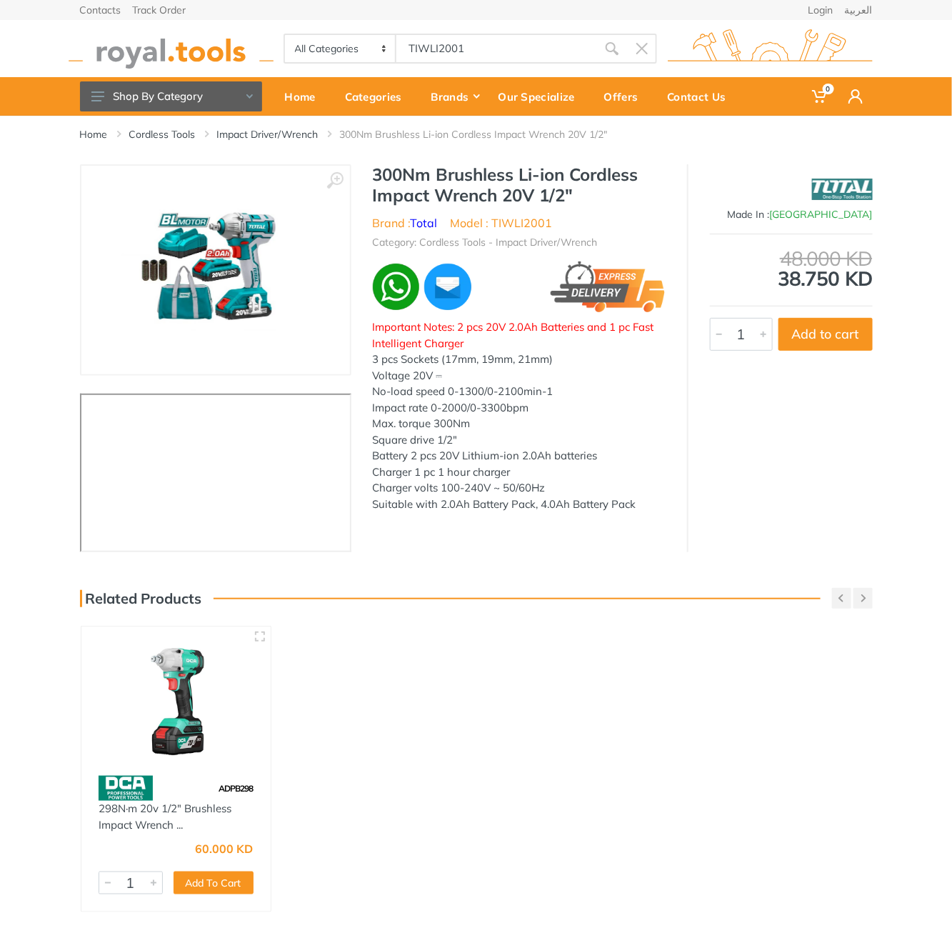
click at [460, 49] on body "0 0" at bounding box center [476, 466] width 952 height 933
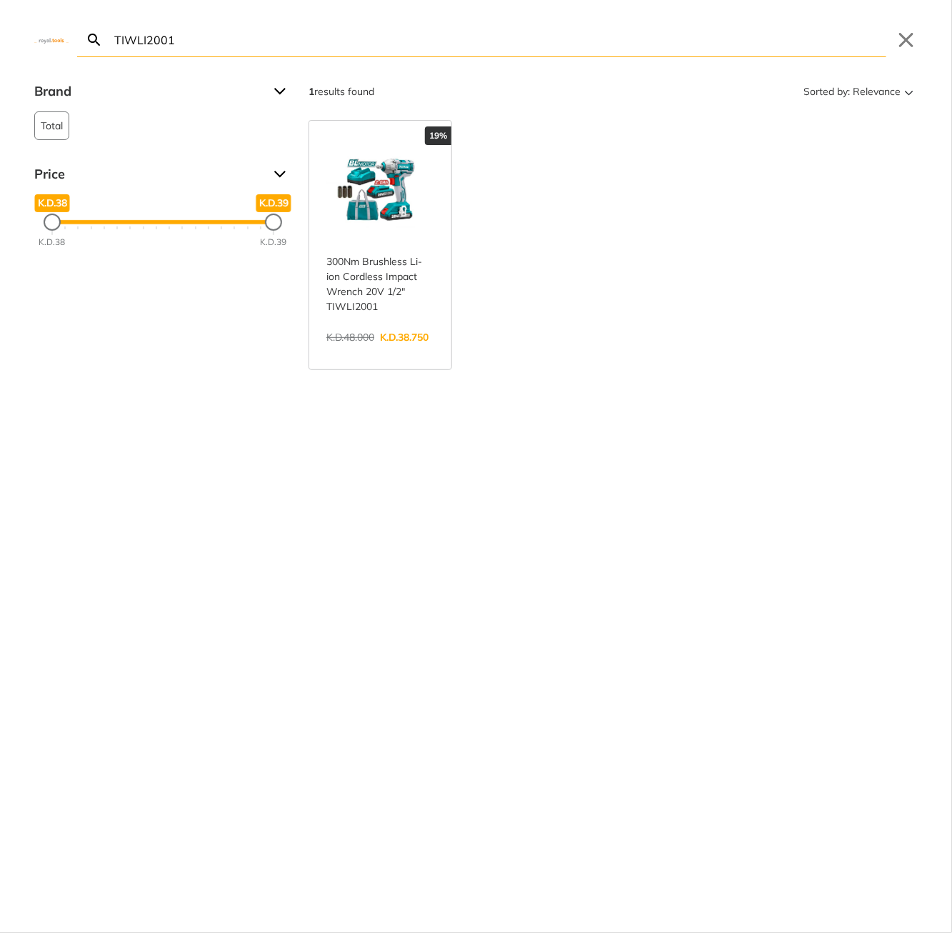
click at [460, 49] on input "TIWLI2001" at bounding box center [498, 40] width 775 height 34
paste input "CSLI165"
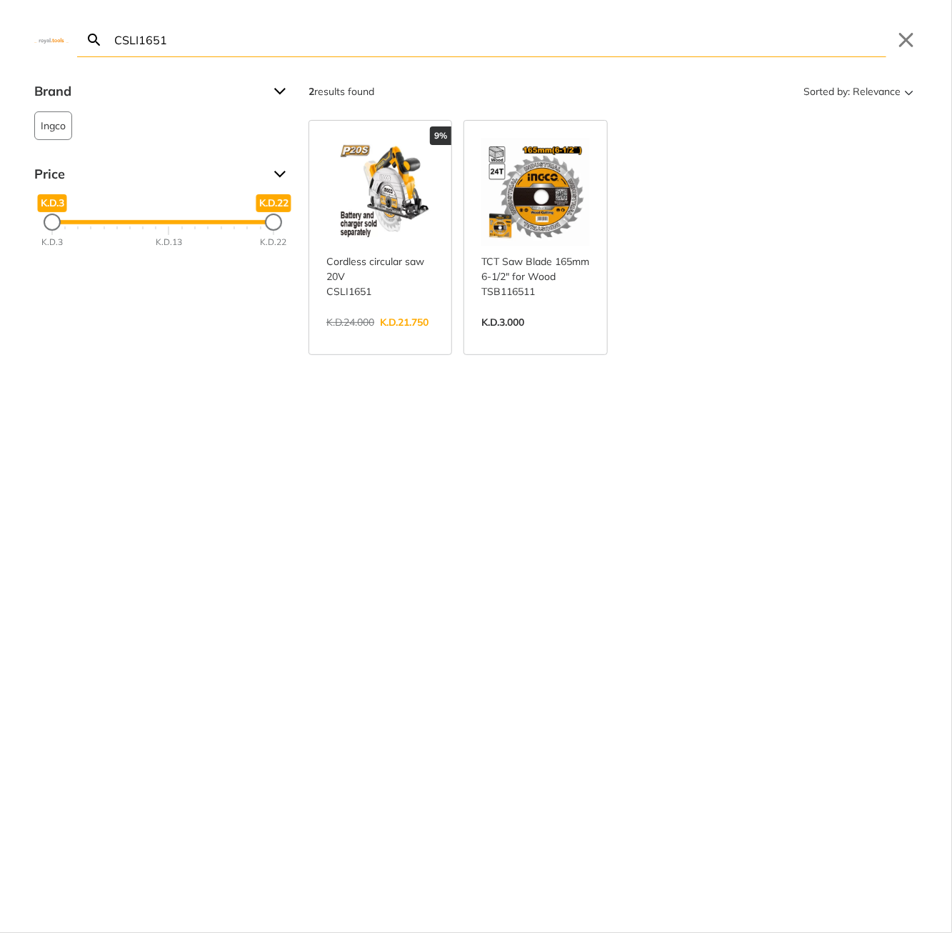
type input "CSLI1651"
click at [399, 337] on link "View more →" at bounding box center [380, 337] width 108 height 0
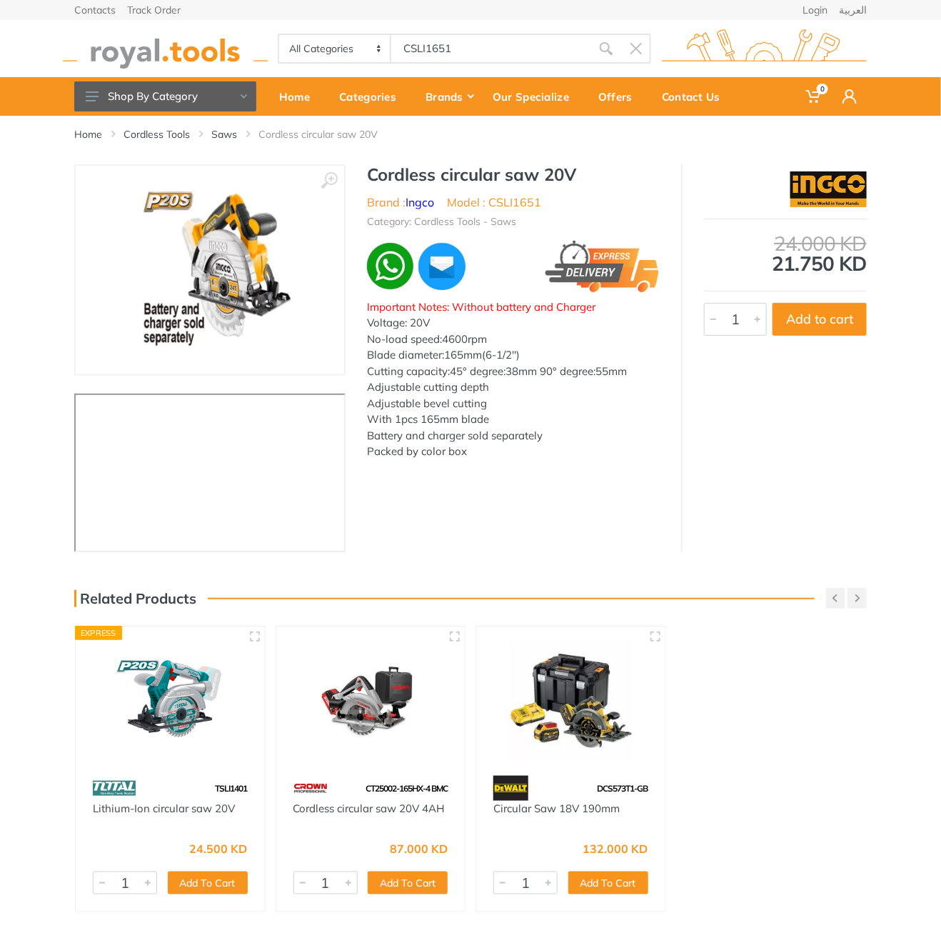
click at [398, 178] on h1 "Cordless circular saw 20V" at bounding box center [513, 174] width 293 height 21
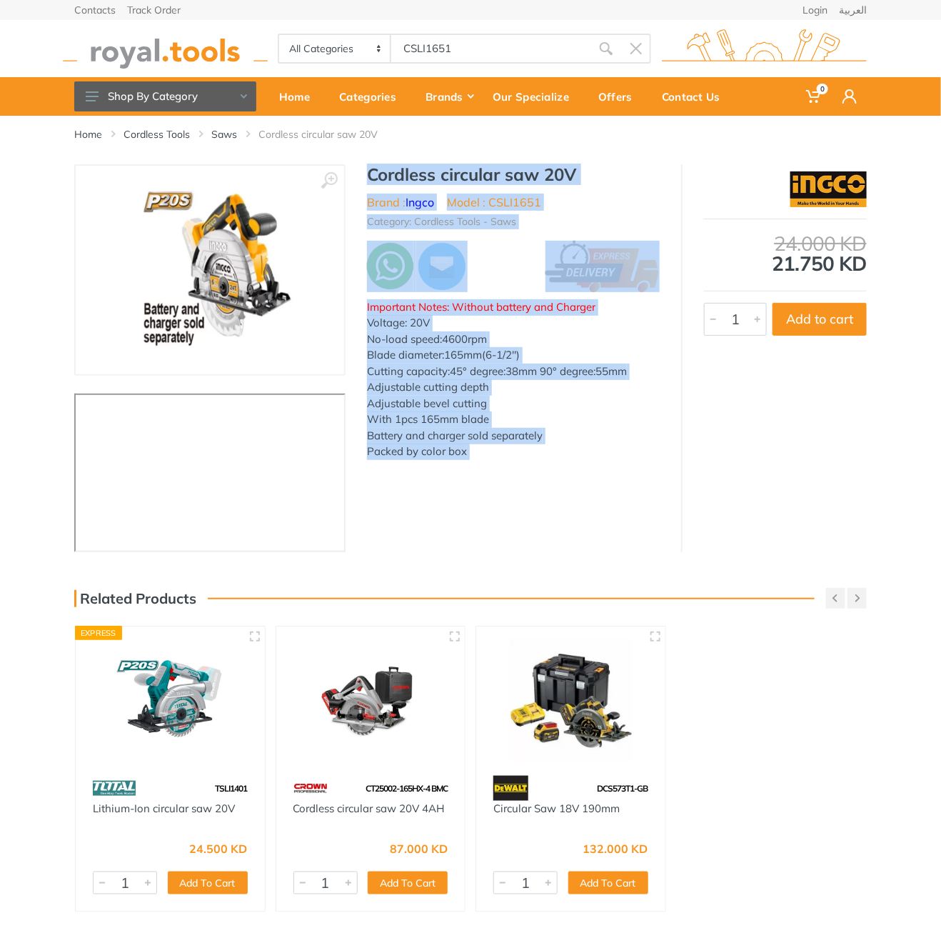
drag, startPoint x: 398, startPoint y: 178, endPoint x: 510, endPoint y: 488, distance: 329.5
click at [513, 497] on div "‹ › Cordless circular saw 20V Brand : Ingco" at bounding box center [470, 358] width 793 height 388
copy div "Cordless circular saw 20V Brand : Ingco Model : CSLI1651 Category: Cordless Too…"
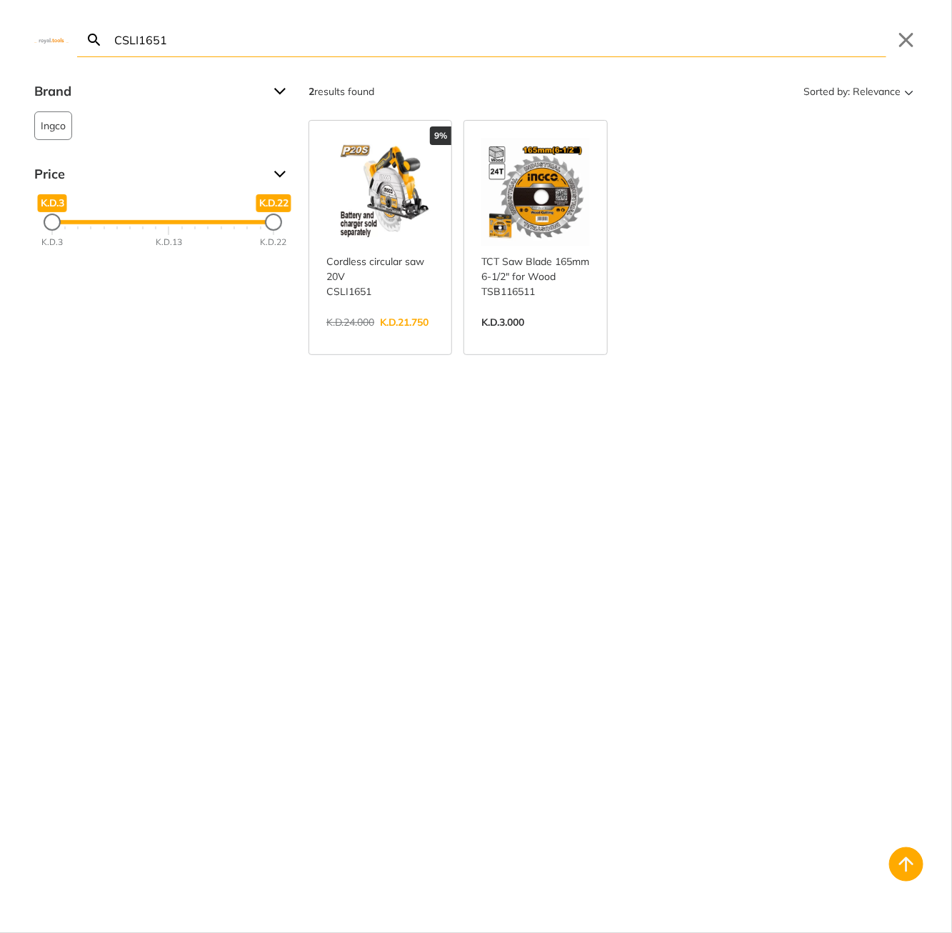
click at [487, 51] on body "0 0" at bounding box center [476, 466] width 952 height 933
click at [361, 38] on input "CSLI1651" at bounding box center [498, 40] width 775 height 34
paste input "T18123V"
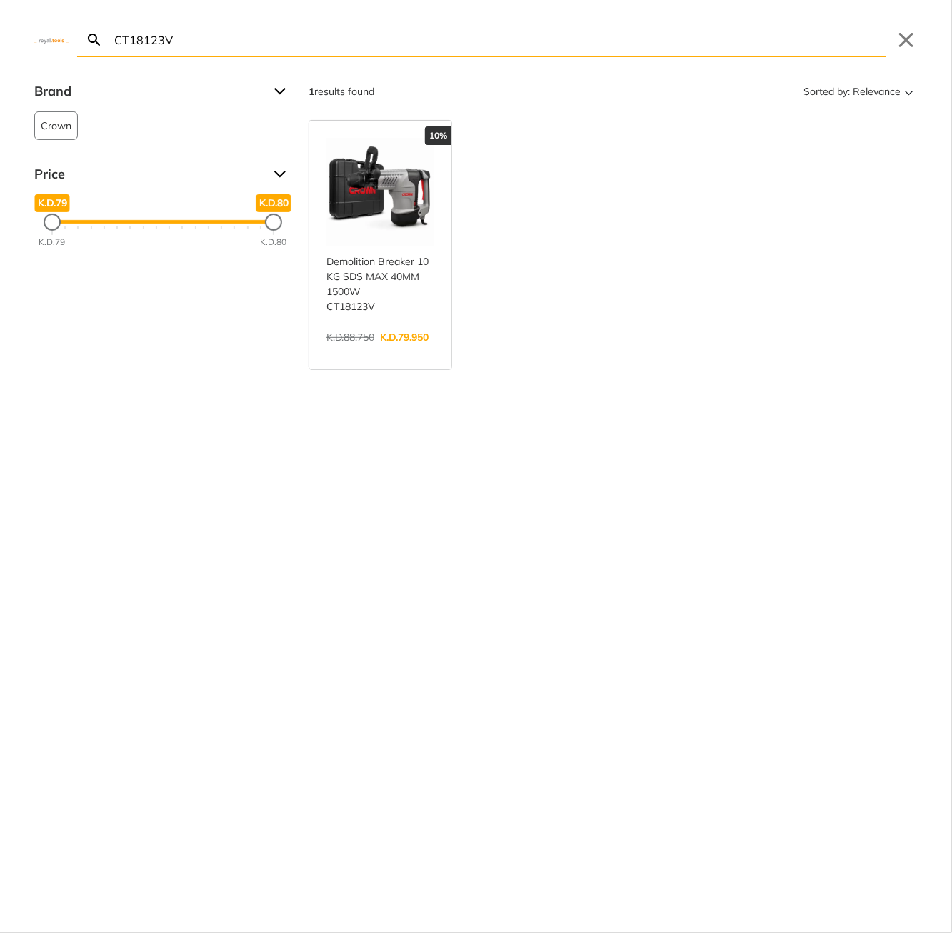
type input "CT18123V"
click at [379, 352] on link "View more →" at bounding box center [380, 352] width 108 height 0
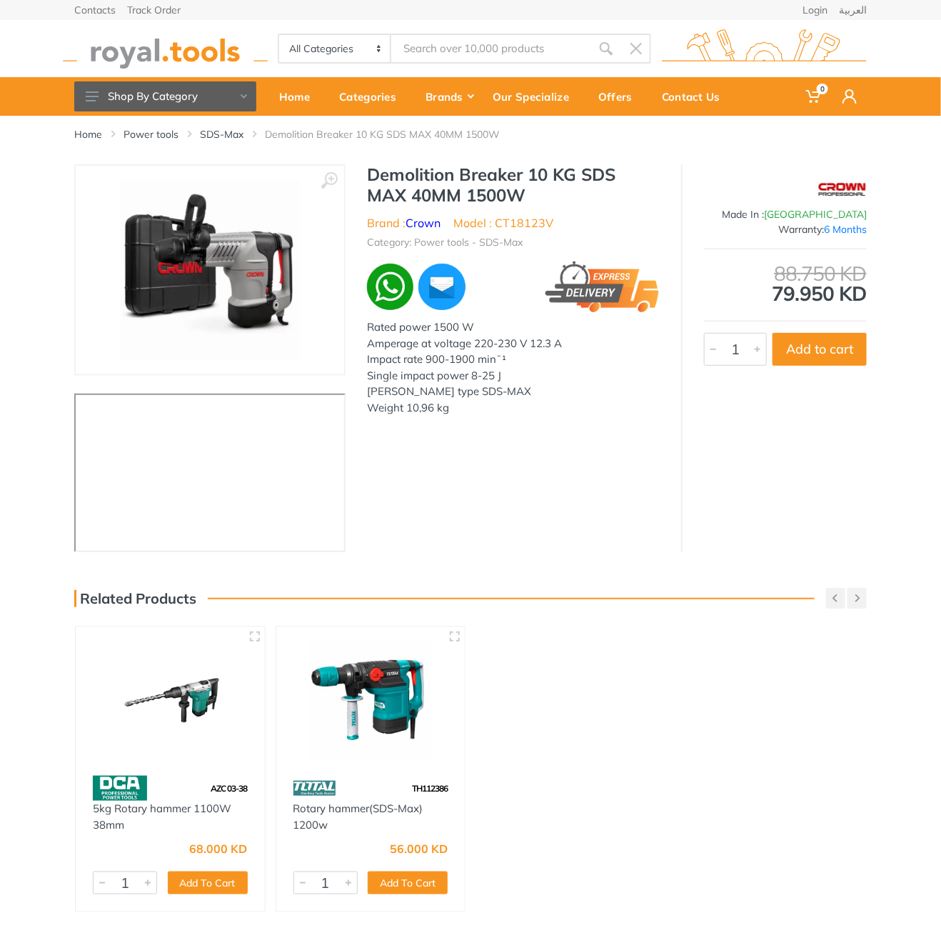
type input "CT18123V"
click at [402, 172] on h1 "Demolition Breaker 10 KG SDS MAX 40MM 1500W" at bounding box center [513, 184] width 293 height 41
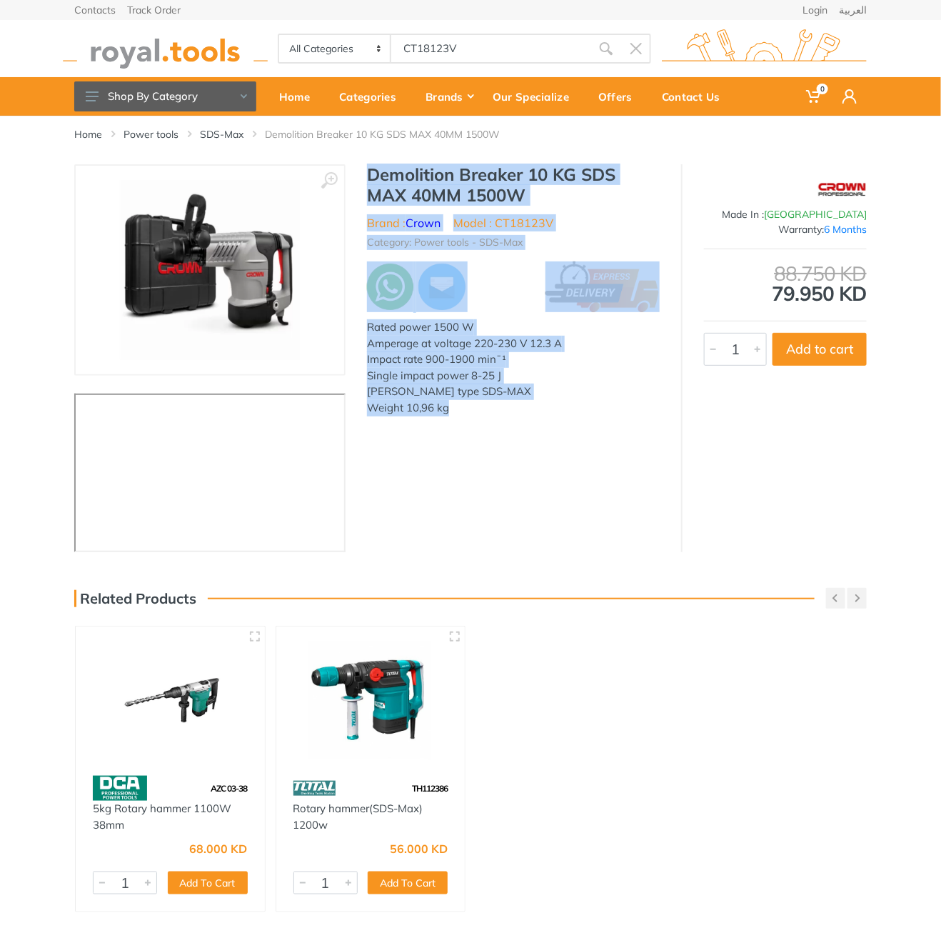
drag, startPoint x: 402, startPoint y: 172, endPoint x: 490, endPoint y: 428, distance: 271.0
click at [490, 428] on div "‹ › Brand : Crown" at bounding box center [470, 358] width 793 height 388
copy div "Demolition Breaker 10 KG SDS MAX 40MM 1500W Brand : Crown Model : CT18123V Cate…"
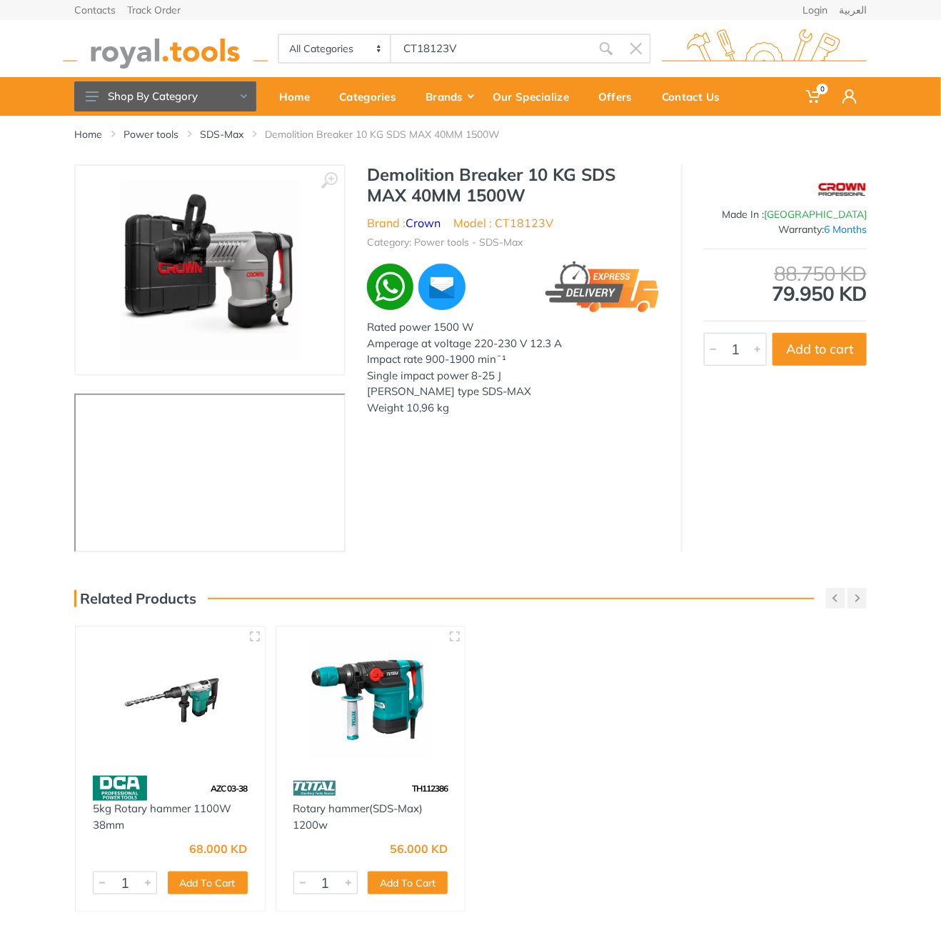
click at [461, 57] on body "0 0" at bounding box center [470, 466] width 941 height 933
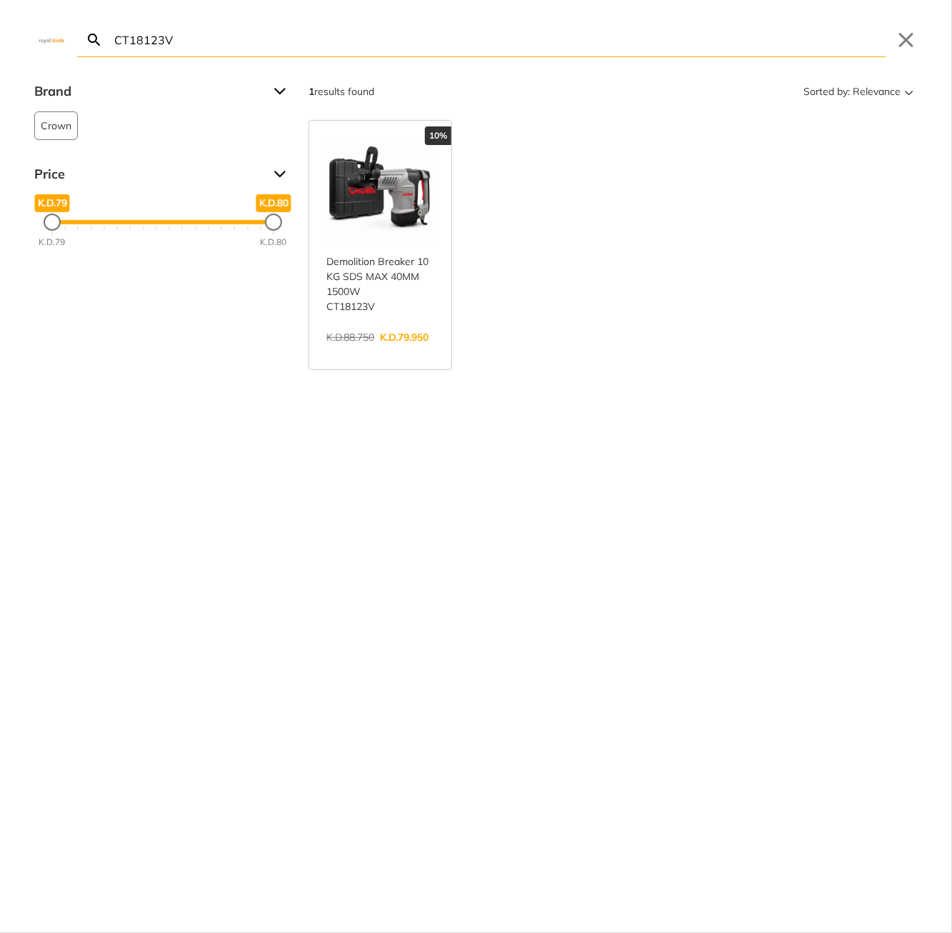
click at [456, 55] on input "CT18123V" at bounding box center [498, 40] width 775 height 34
paste input "IWLI20135"
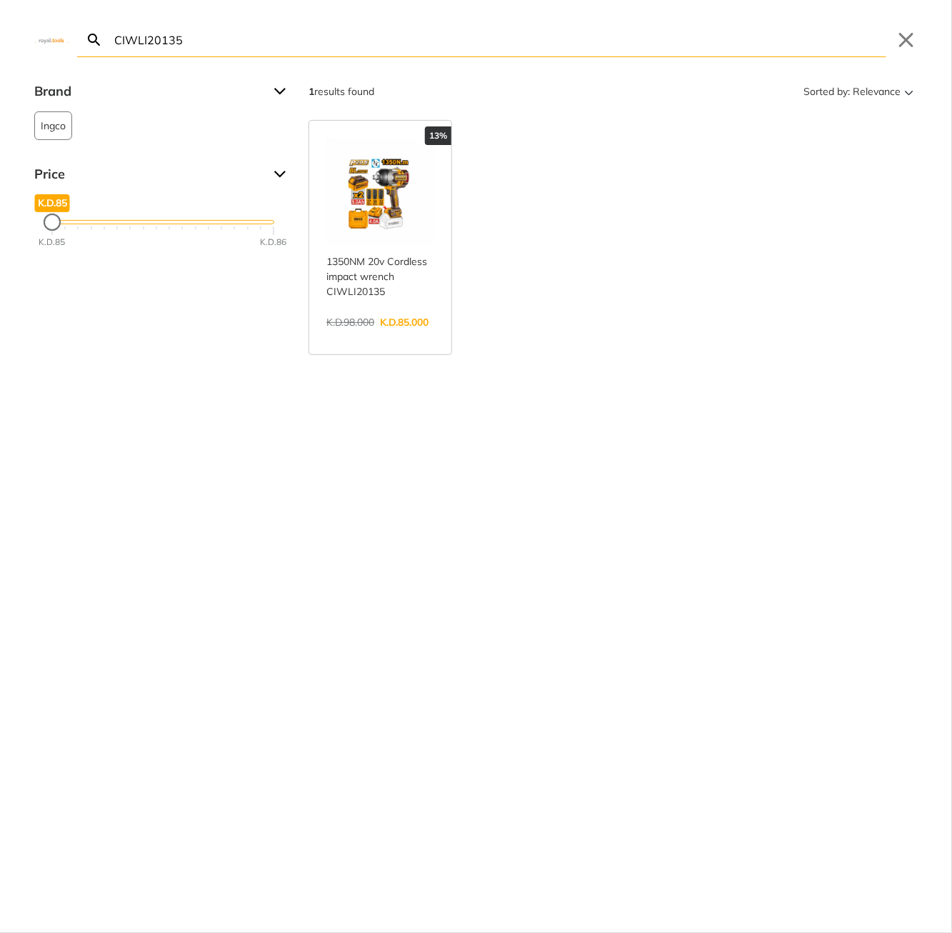
type input "CIWLI20135"
click at [382, 337] on link "View more →" at bounding box center [380, 337] width 108 height 0
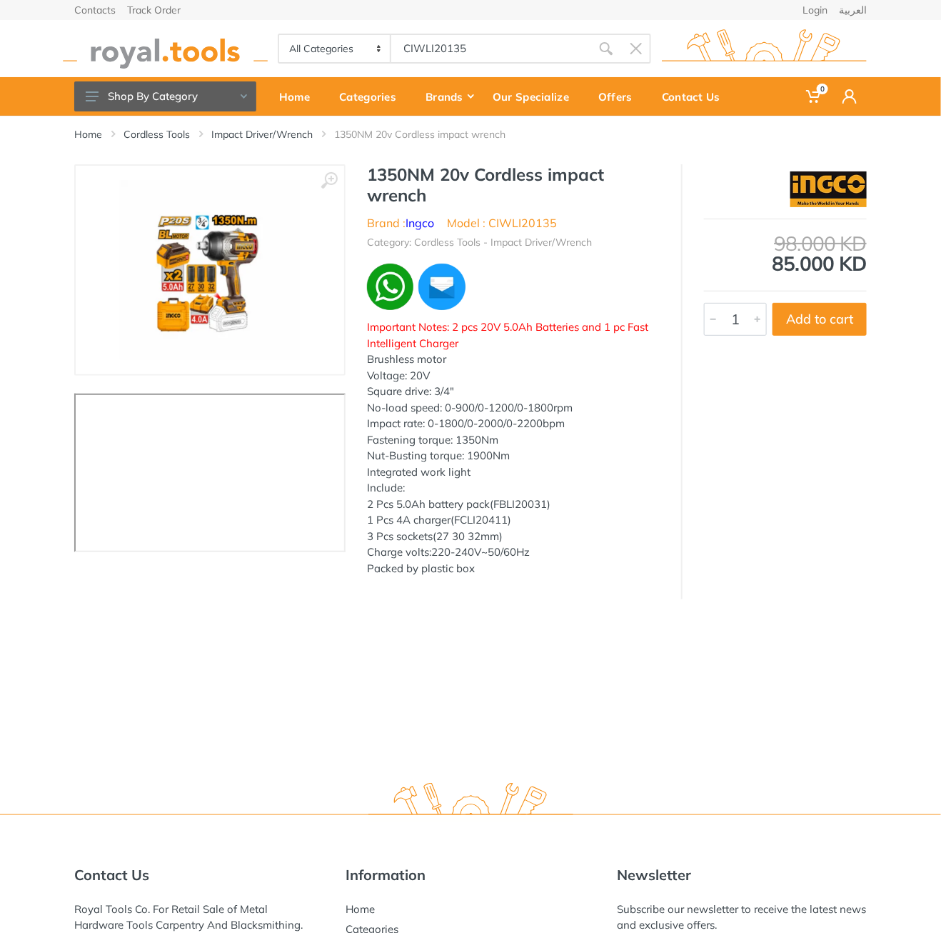
click at [387, 173] on h1 "1350NM 20v Cordless impact wrench" at bounding box center [513, 184] width 293 height 41
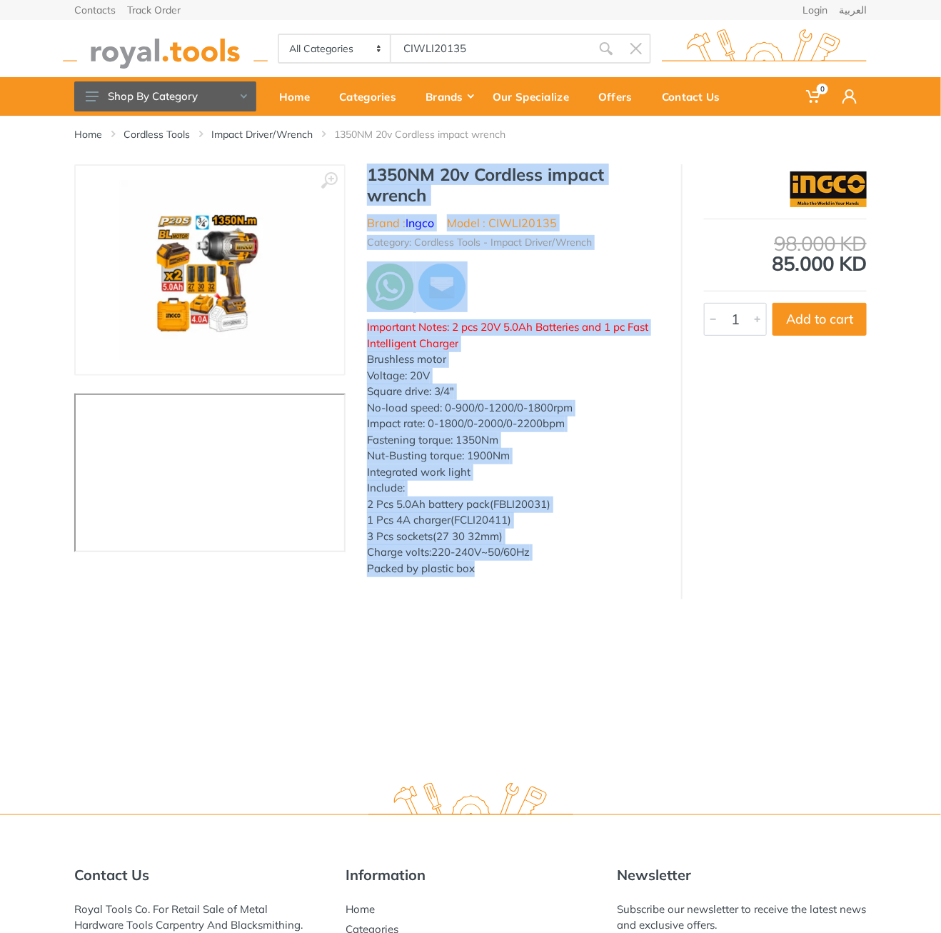
drag, startPoint x: 387, startPoint y: 173, endPoint x: 486, endPoint y: 571, distance: 410.6
click at [486, 571] on div "1350NM 20v Cordless impact wrench Brand : Ingco Model : CIWLI20135 Category: Co…" at bounding box center [514, 374] width 336 height 421
copy div "1350NM 20v Cordless impact wrench Brand : Ingco Model : CIWLI20135 Category: Co…"
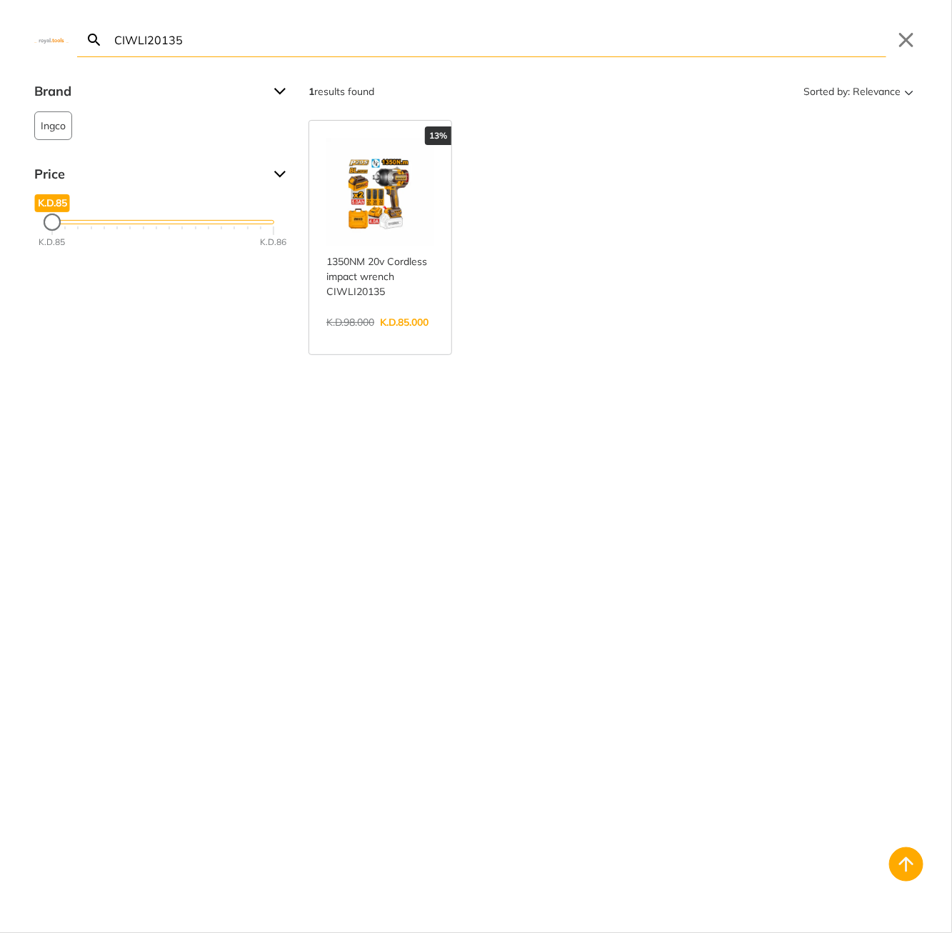
click at [458, 57] on body "0 0" at bounding box center [476, 466] width 952 height 933
click at [417, 35] on input "CIWLI20135" at bounding box center [498, 40] width 775 height 34
paste input "TB8036"
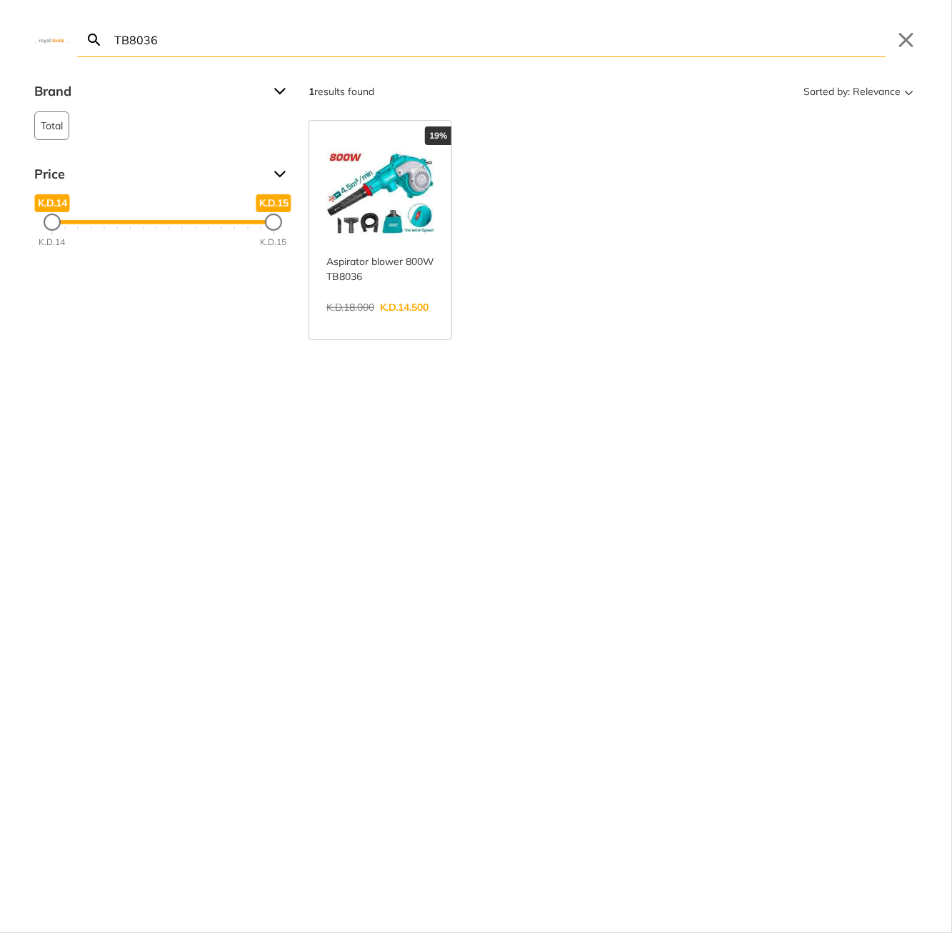
type input "TB8036"
click at [380, 322] on link "View more →" at bounding box center [380, 322] width 108 height 0
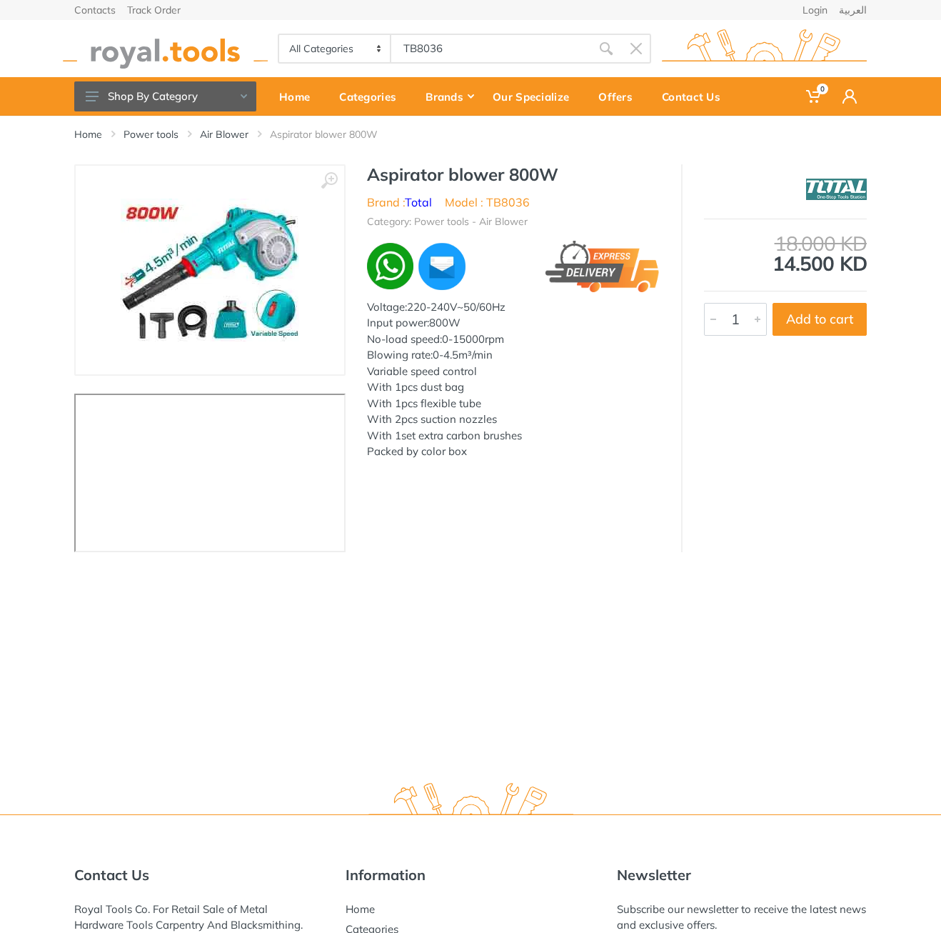
click at [405, 166] on h1 "Aspirator blower 800W" at bounding box center [513, 174] width 293 height 21
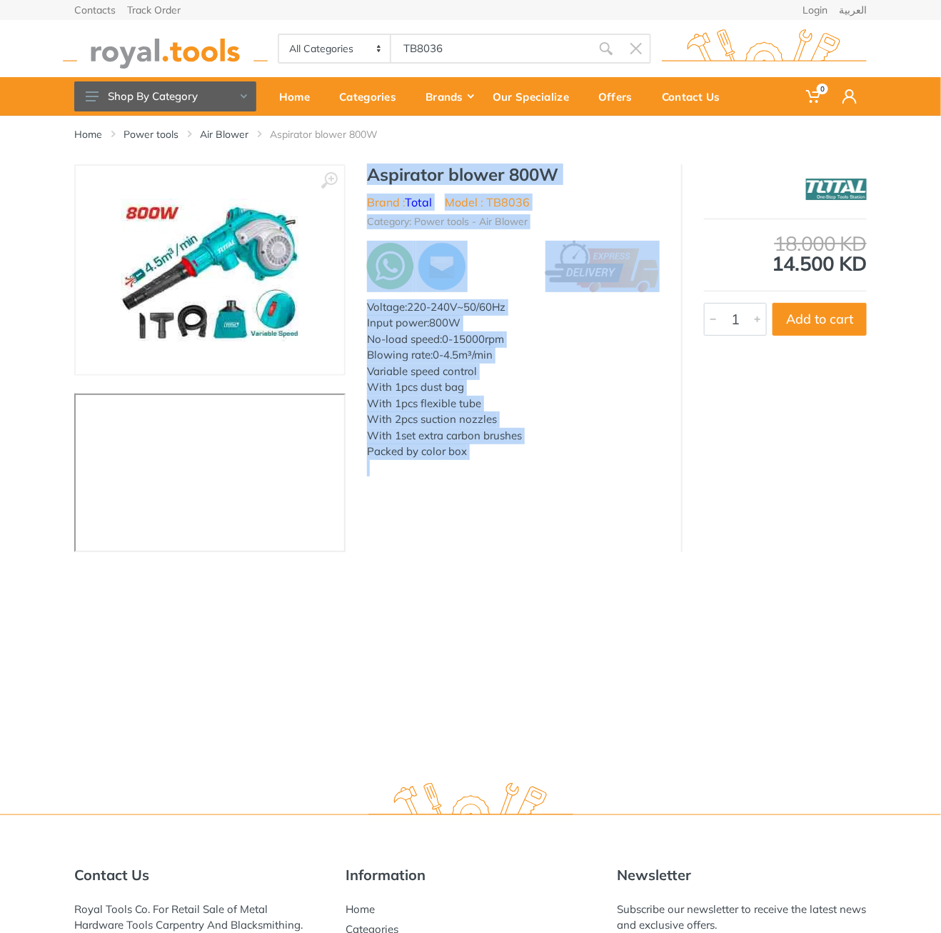
drag, startPoint x: 0, startPoint y: 0, endPoint x: 507, endPoint y: 473, distance: 693.6
click at [507, 473] on div "Aspirator blower 800W Brand : Total Model : TB8036 Category: Power tools - Air …" at bounding box center [514, 324] width 336 height 320
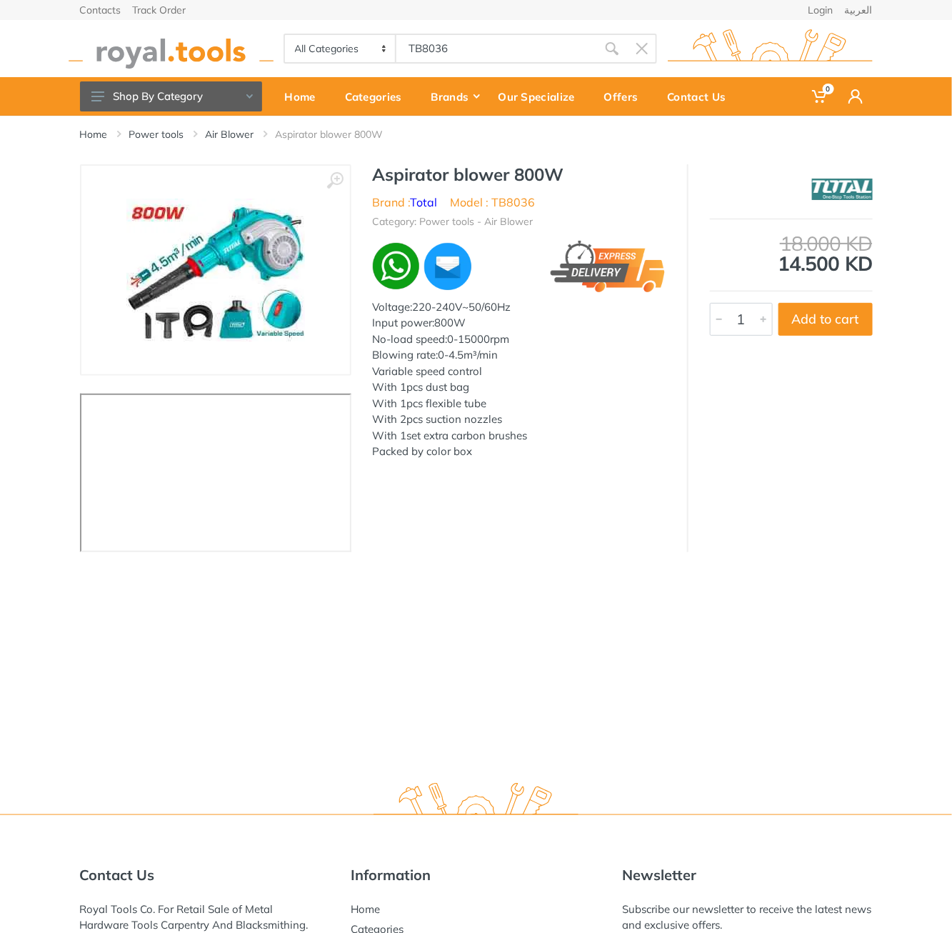
click at [438, 44] on body "0 0" at bounding box center [476, 466] width 952 height 933
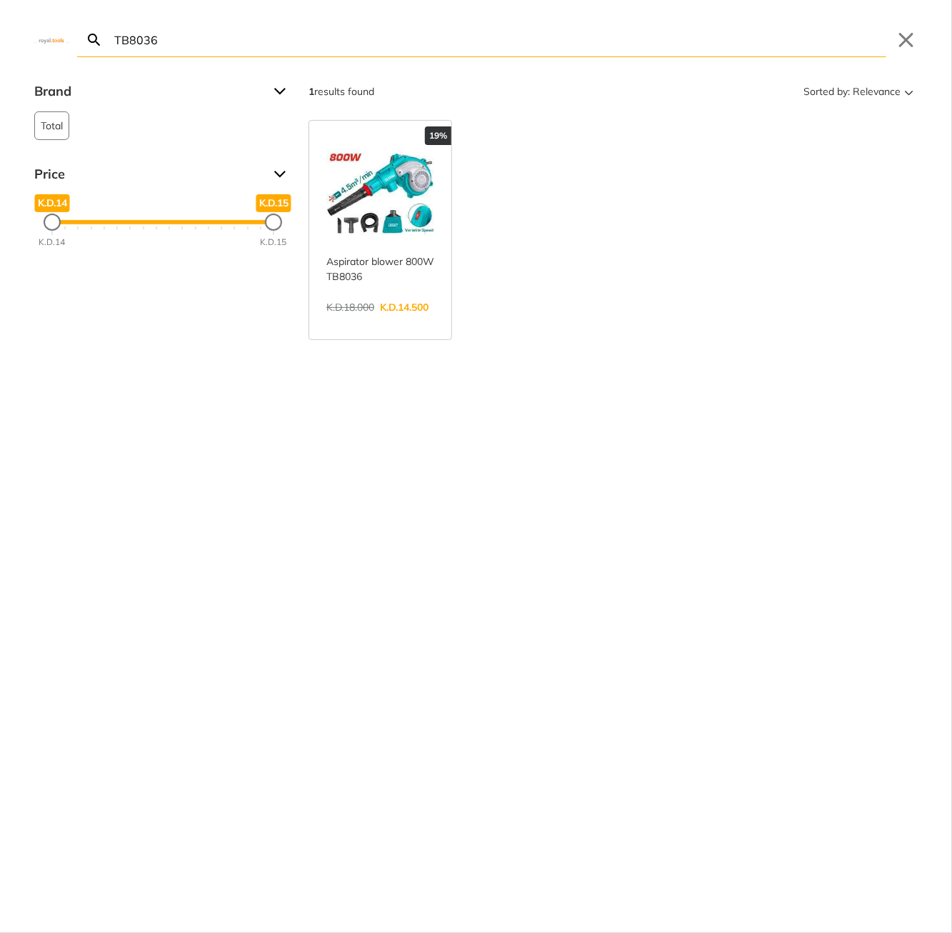
click at [426, 46] on input "TB8036" at bounding box center [498, 40] width 775 height 34
paste input "TAC250"
type input "TTAC2506"
click at [403, 322] on link "View more →" at bounding box center [380, 322] width 108 height 0
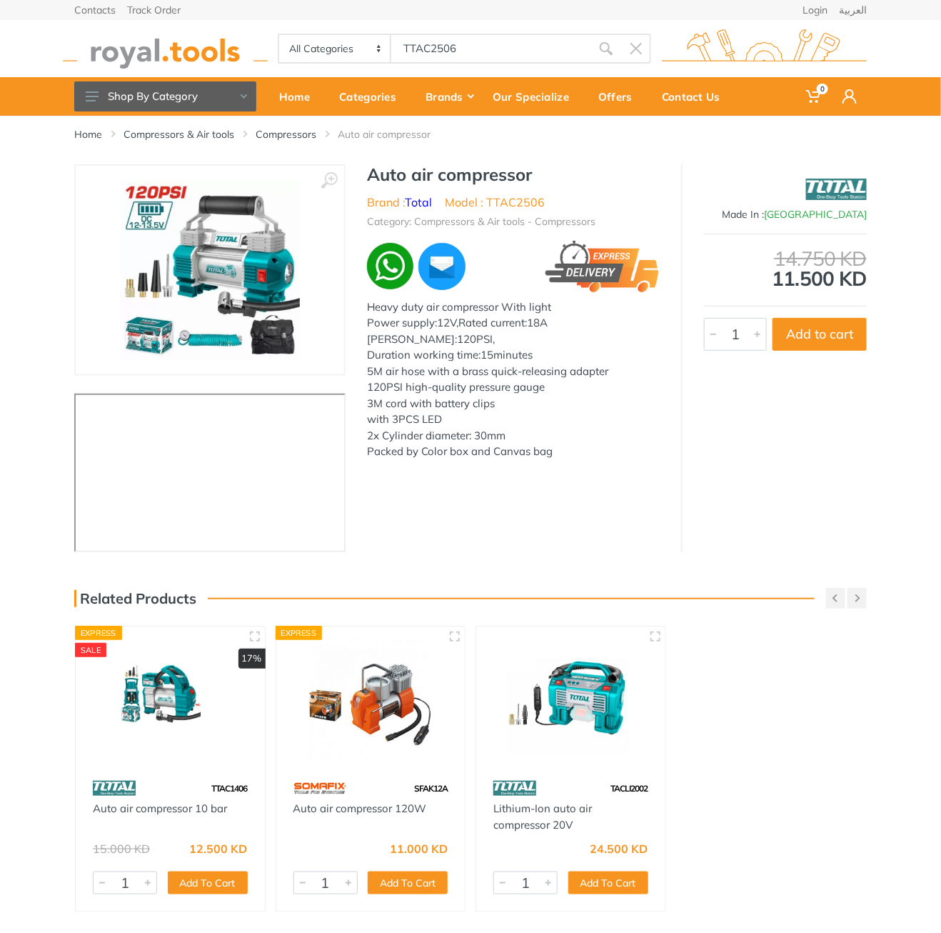
click at [393, 174] on h1 "Auto air compressor" at bounding box center [513, 174] width 293 height 21
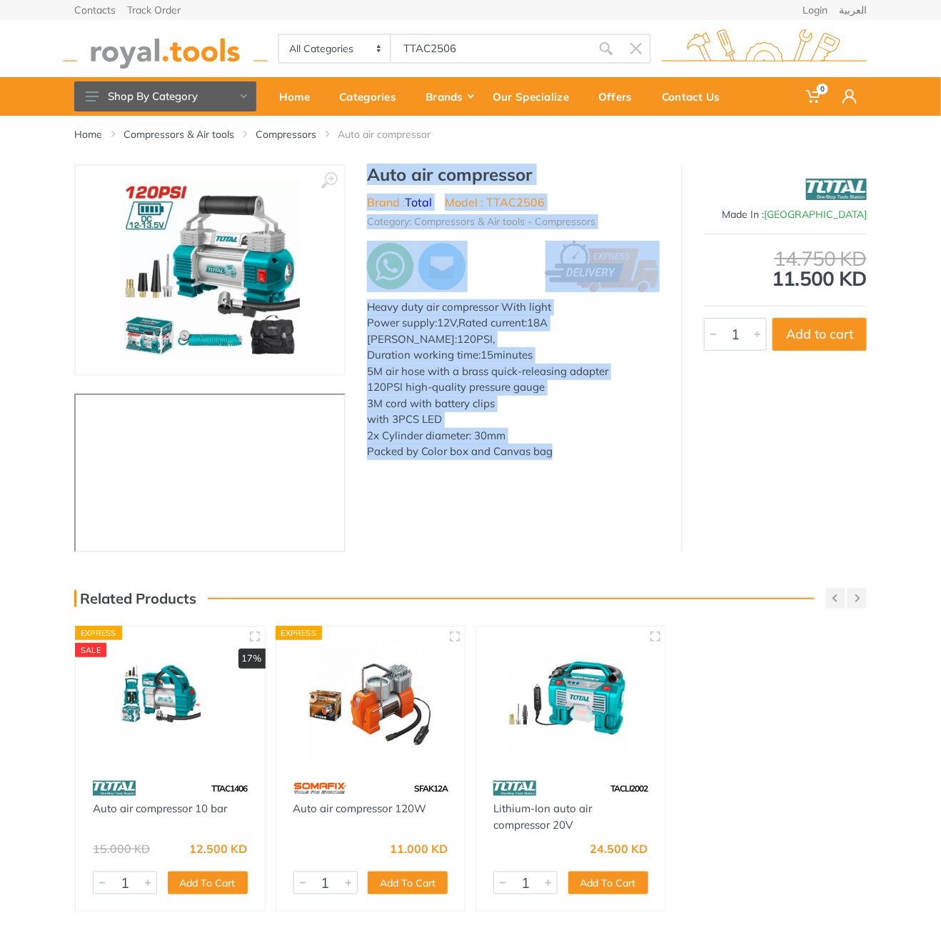
drag, startPoint x: 393, startPoint y: 174, endPoint x: 557, endPoint y: 458, distance: 328.8
click at [557, 458] on div "Auto air compressor Brand : Total Model : TTAC2506 Category: Compressors & Air …" at bounding box center [514, 316] width 336 height 304
copy div "Auto air compressor Brand : Total Model : TTAC2506 Category: Compressors & Air …"
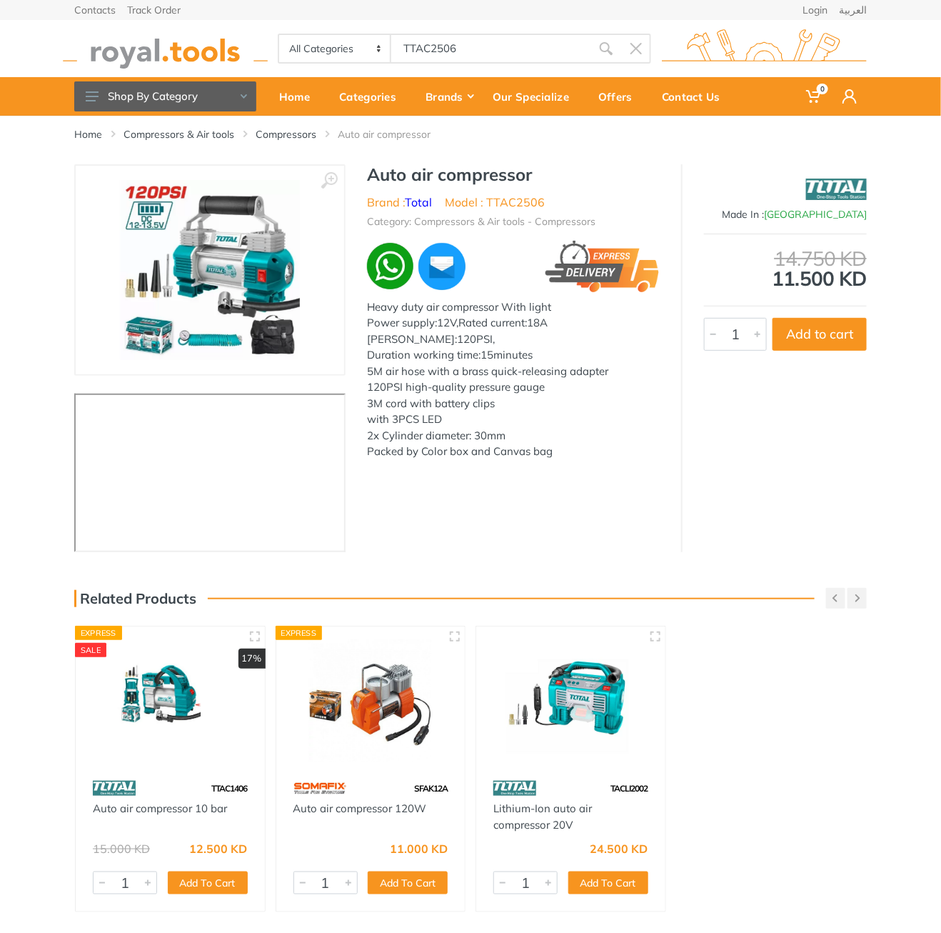
click at [523, 41] on body "0 0" at bounding box center [470, 466] width 941 height 933
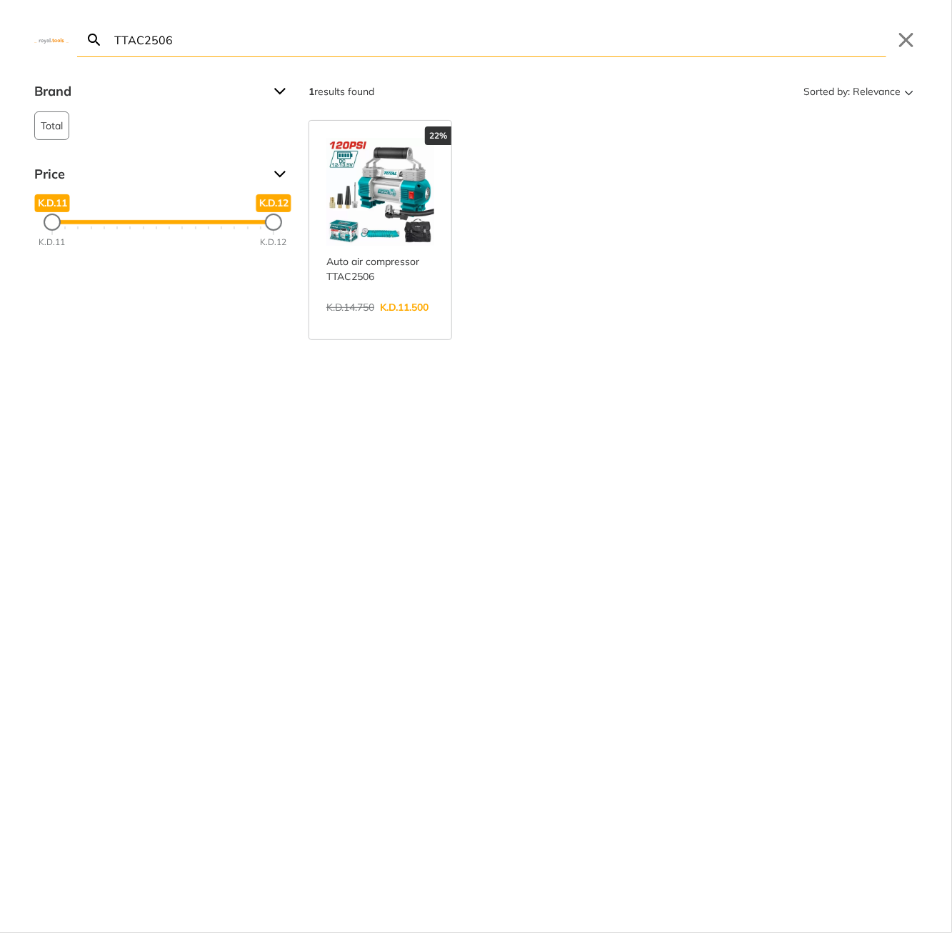
click at [416, 44] on input "TTAC2506" at bounding box center [498, 40] width 775 height 34
paste input "CDLI20668"
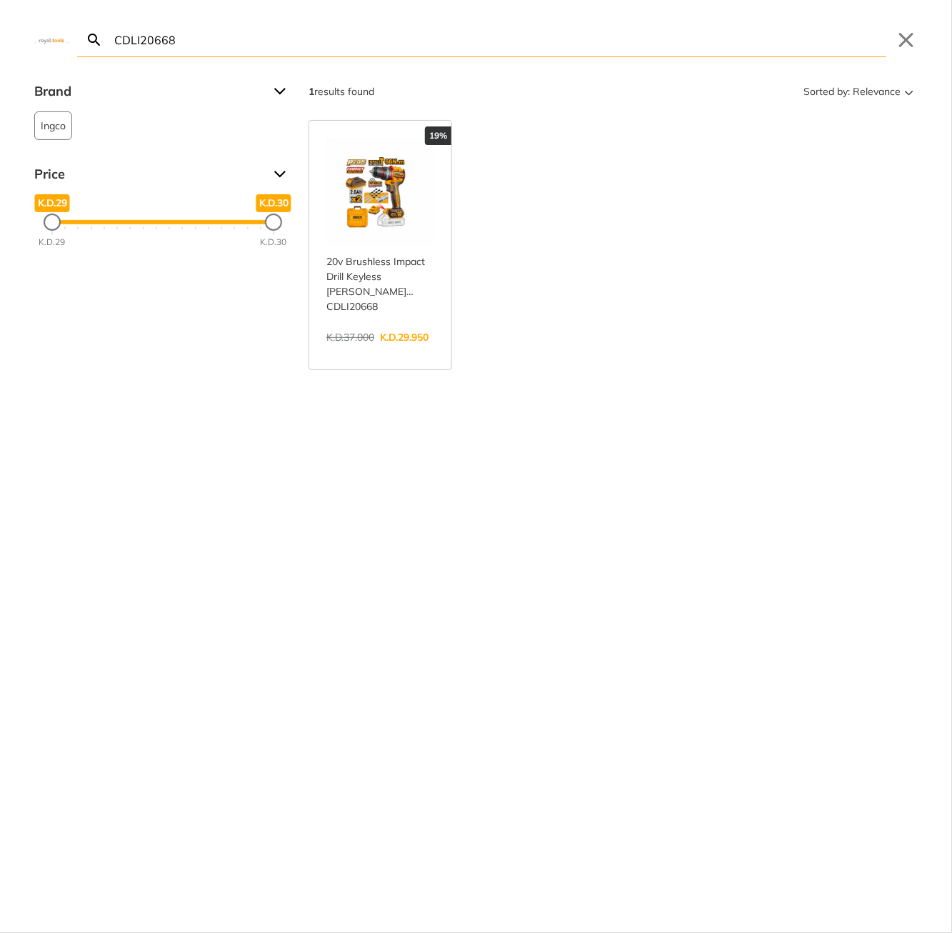
type input "CDLI20668"
click at [388, 352] on link "View more →" at bounding box center [380, 352] width 108 height 0
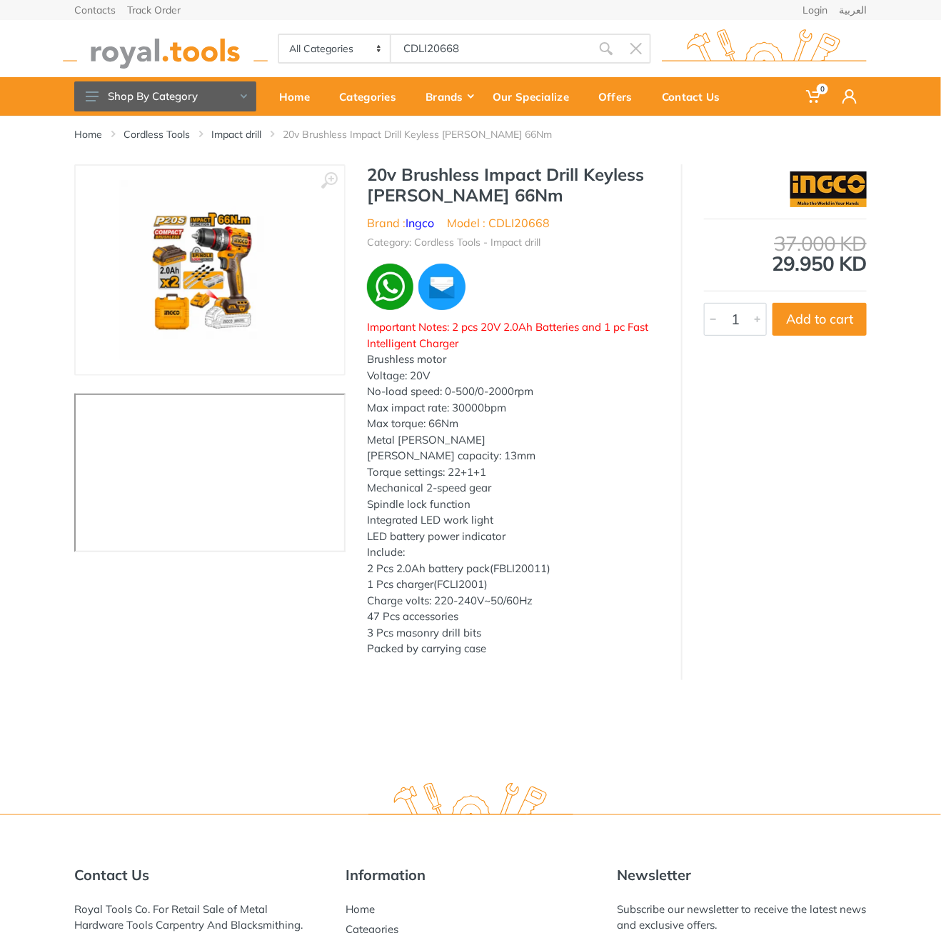
click at [378, 180] on h1 "20v Brushless Impact Drill Keyless [PERSON_NAME] 66Nm" at bounding box center [513, 184] width 293 height 41
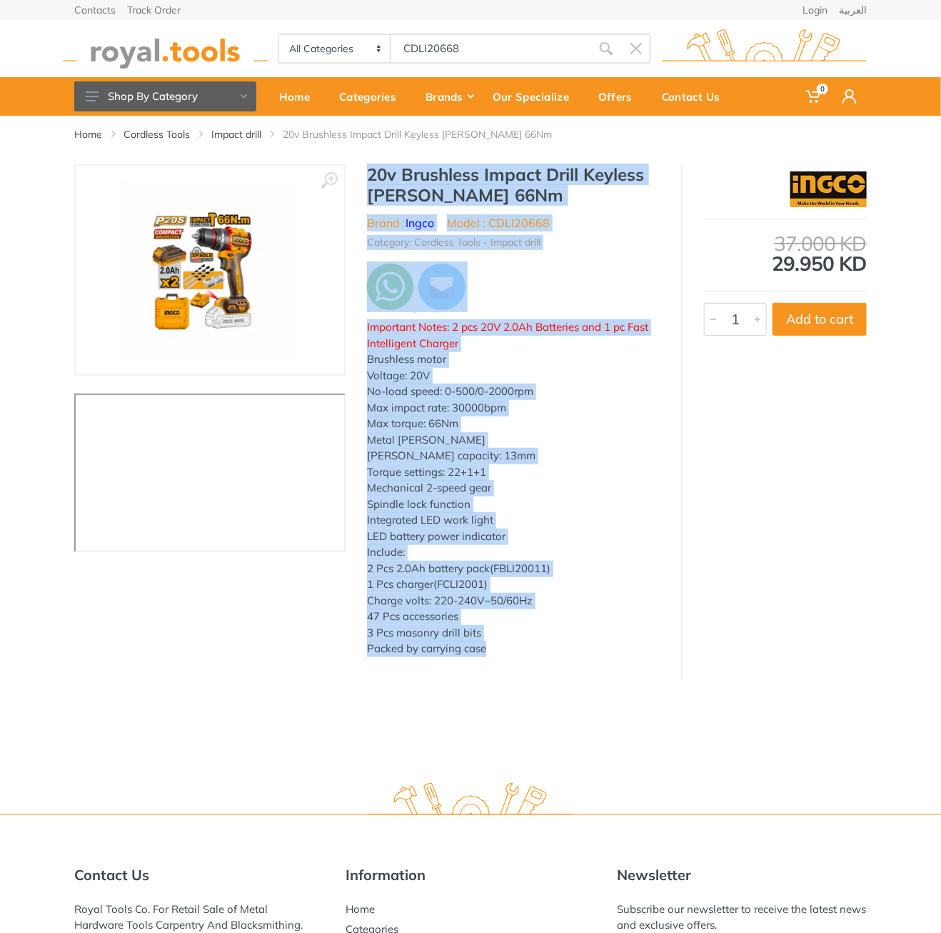
drag, startPoint x: 378, startPoint y: 180, endPoint x: 496, endPoint y: 659, distance: 493.4
click at [497, 660] on div "20v Brushless Impact Drill Keyless [PERSON_NAME] 66Nm Brand : Ingco Model : CDL…" at bounding box center [514, 414] width 336 height 501
copy div "20v Brushless Impact Drill Keyless [PERSON_NAME] 66Nm Brand : Ingco Model : CDL…"
